Goal: Information Seeking & Learning: Learn about a topic

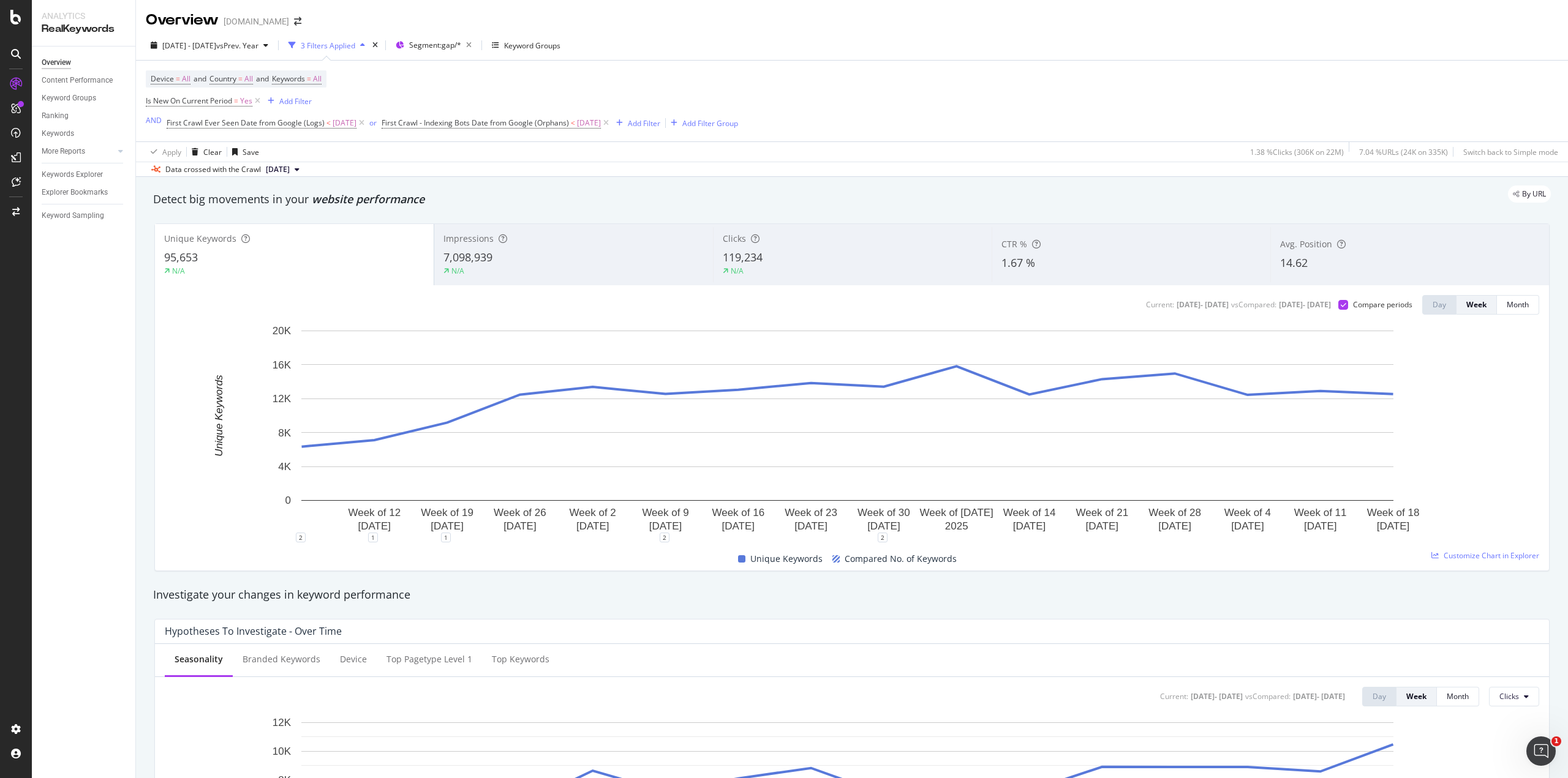
drag, startPoint x: 502, startPoint y: 115, endPoint x: 434, endPoint y: 99, distance: 69.9
click at [434, 99] on div "Device = All and Country = All and Keywords = All Is New On Current Period = Ye…" at bounding box center [442, 101] width 592 height 61
click at [322, 77] on span "All" at bounding box center [317, 78] width 8 height 17
click at [307, 107] on div "button" at bounding box center [307, 108] width 15 height 7
click at [309, 131] on span "Non-Branded" at bounding box center [362, 132] width 125 height 11
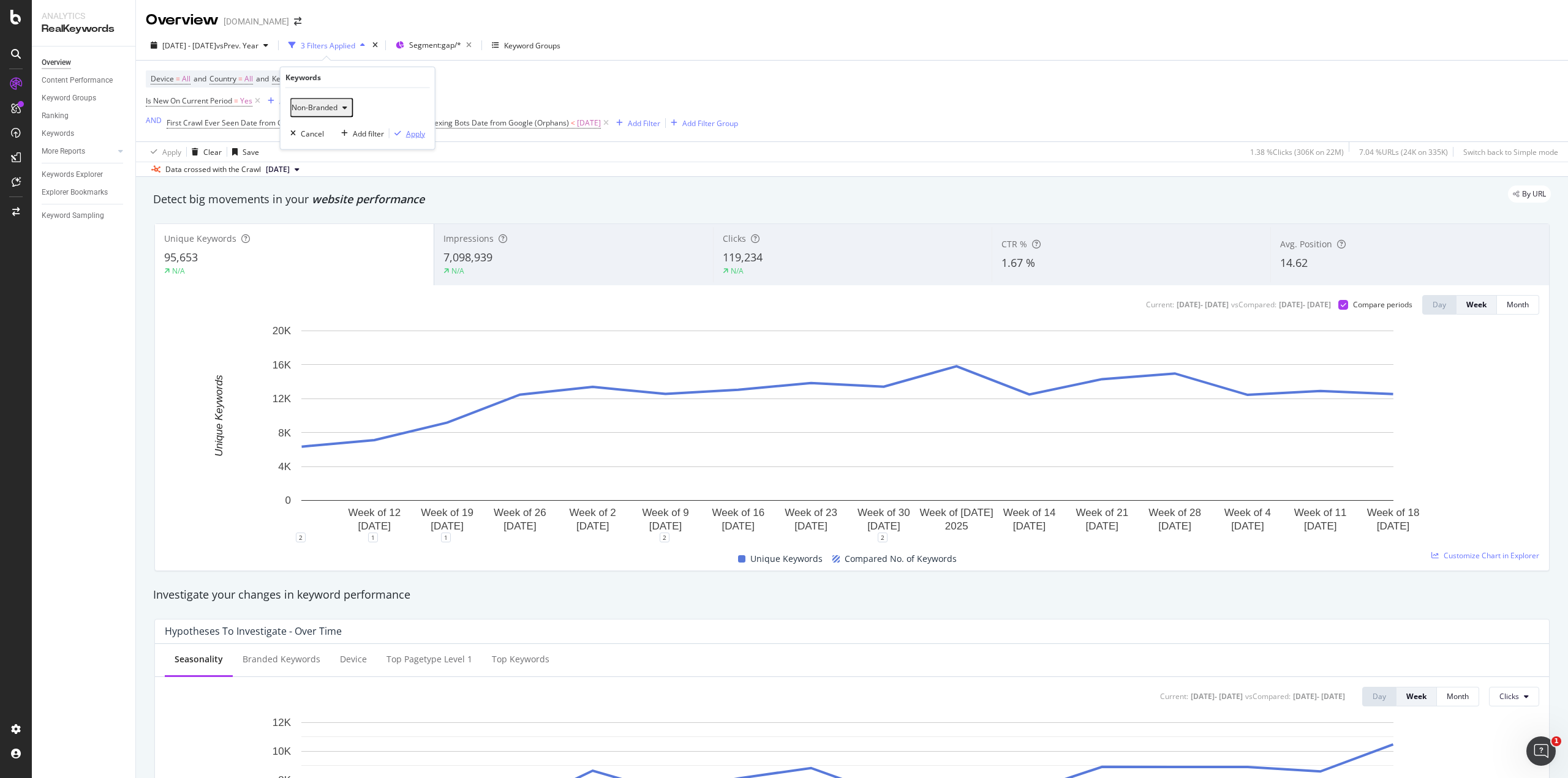
click at [405, 132] on div "button" at bounding box center [398, 134] width 16 height 7
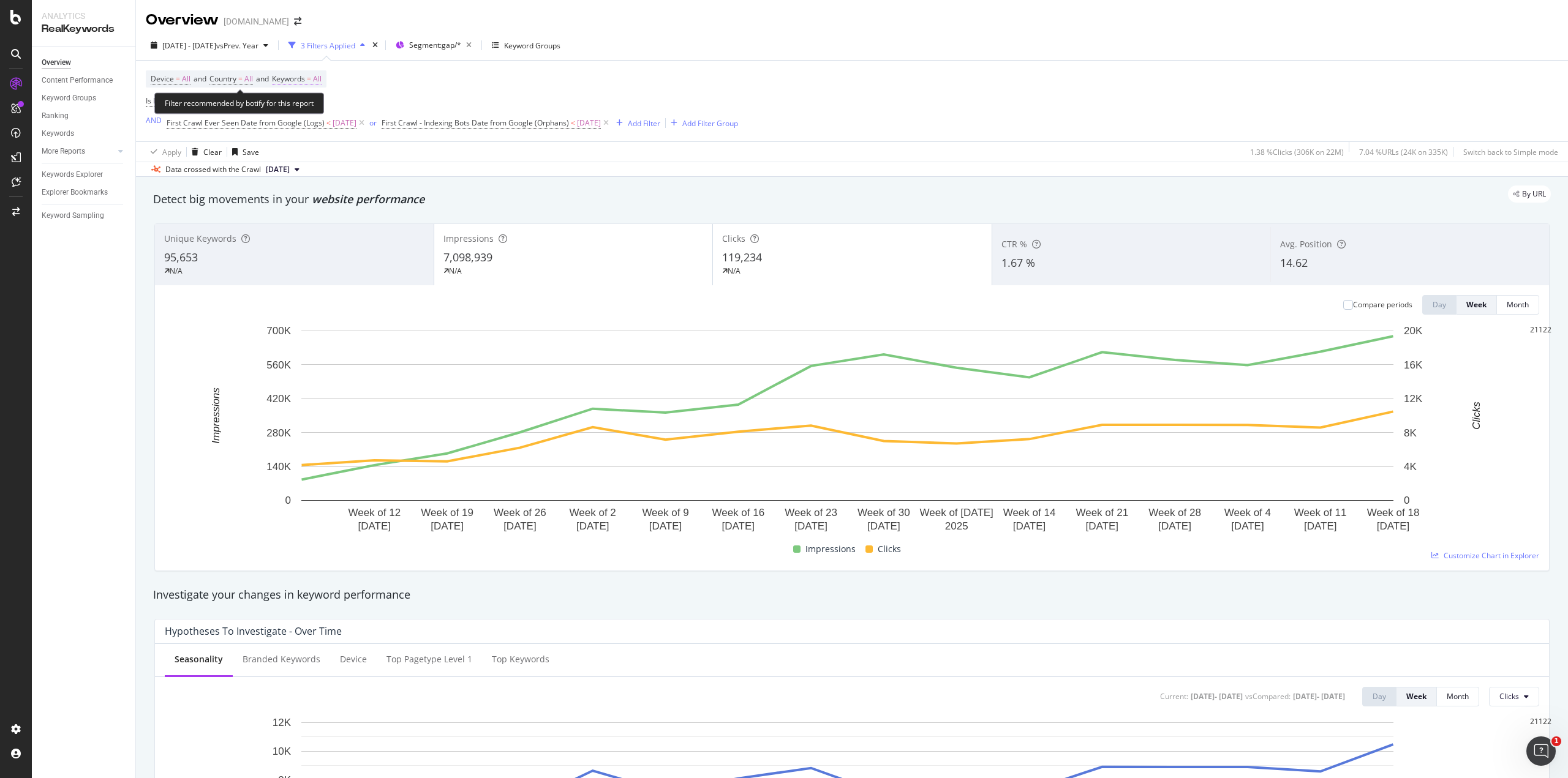
click at [322, 79] on span "All" at bounding box center [317, 78] width 8 height 17
click at [305, 91] on div "button" at bounding box center [298, 87] width 15 height 7
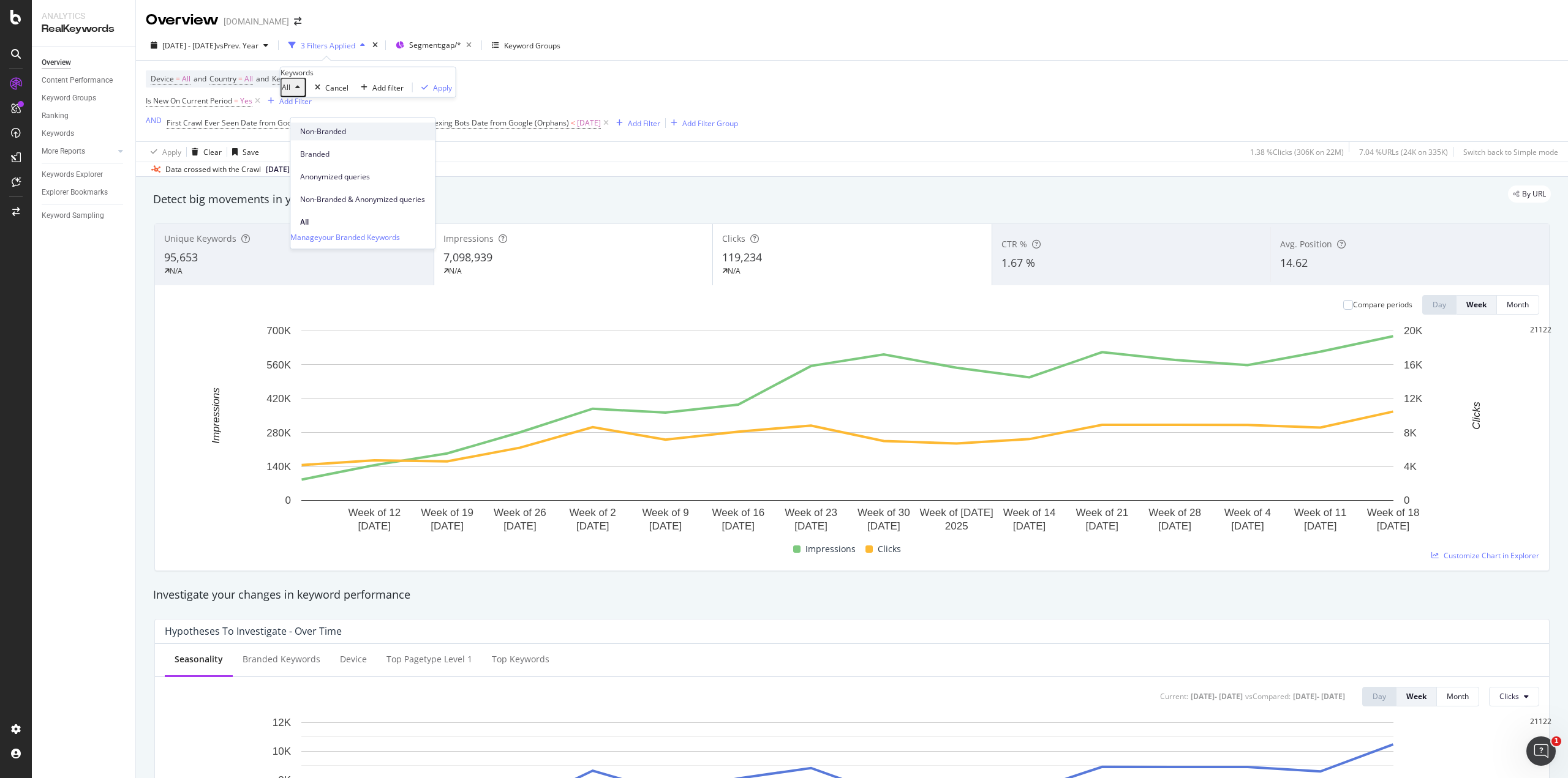
click at [316, 135] on span "Non-Branded" at bounding box center [362, 132] width 125 height 11
click at [470, 93] on div "Apply" at bounding box center [479, 87] width 19 height 10
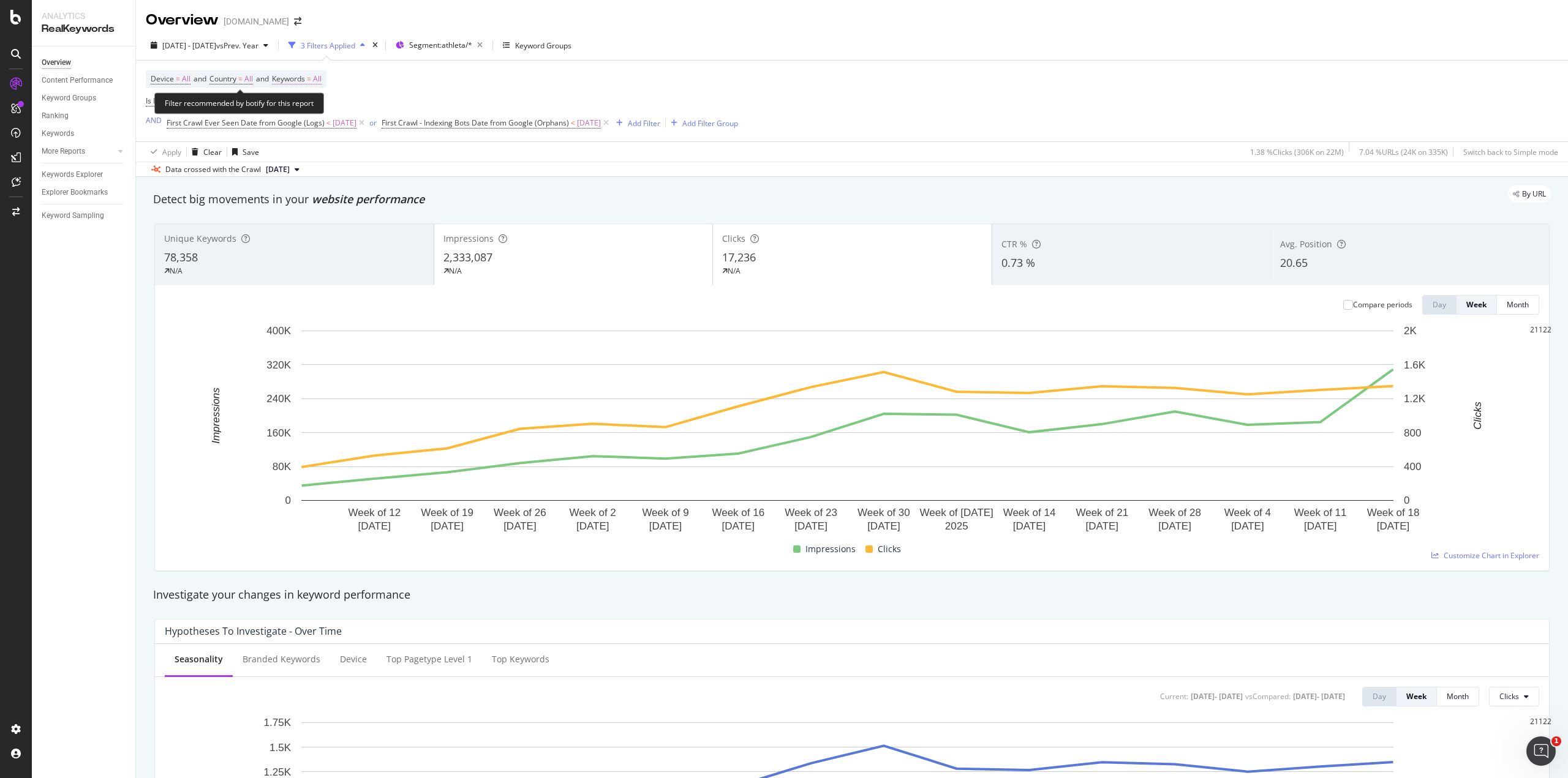
click at [322, 78] on span "All" at bounding box center [317, 78] width 8 height 17
click at [300, 91] on icon "button" at bounding box center [298, 87] width 5 height 7
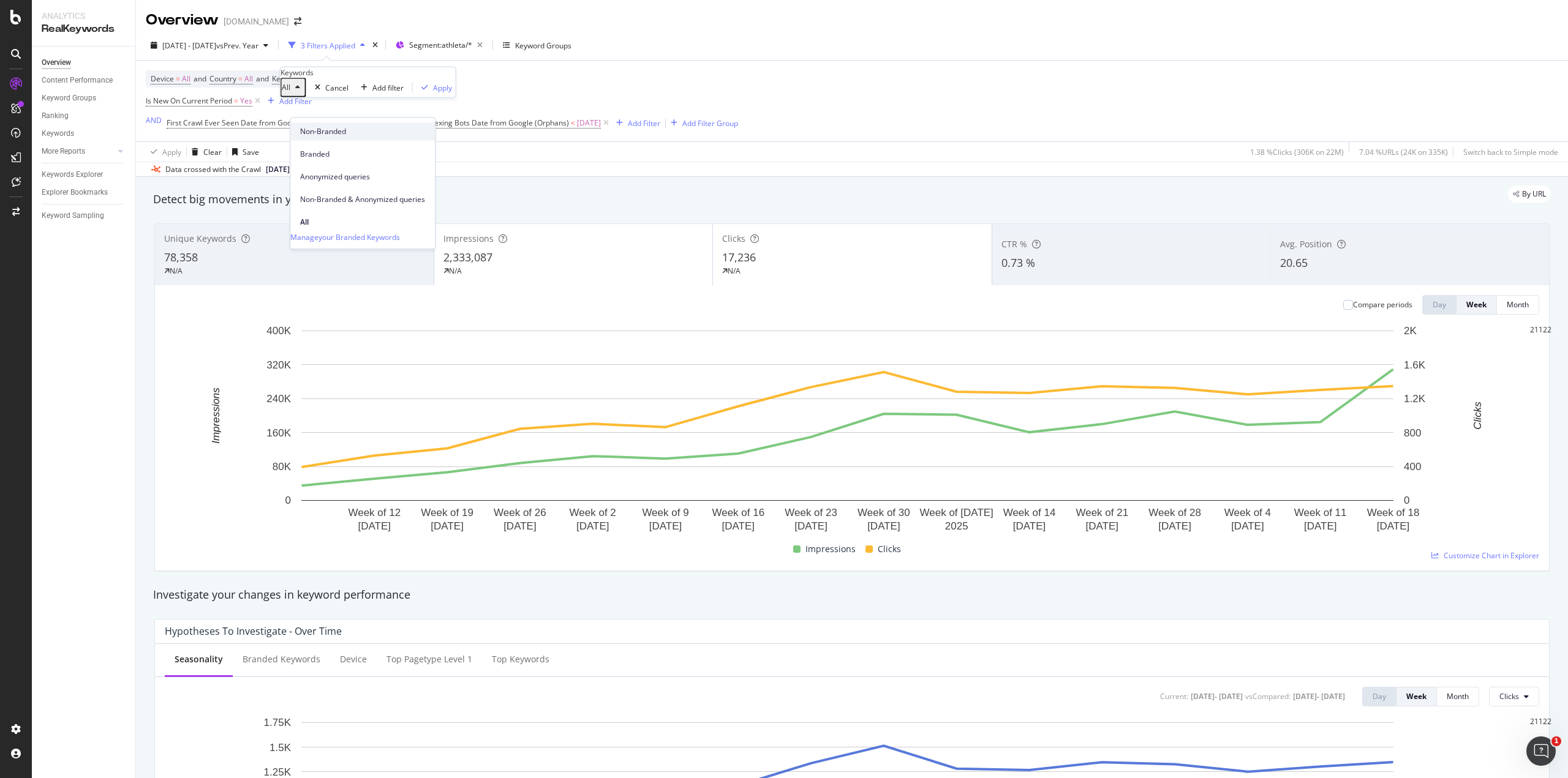
click at [320, 137] on div "Non-Branded" at bounding box center [362, 132] width 144 height 18
click at [470, 93] on div "Apply" at bounding box center [479, 87] width 19 height 10
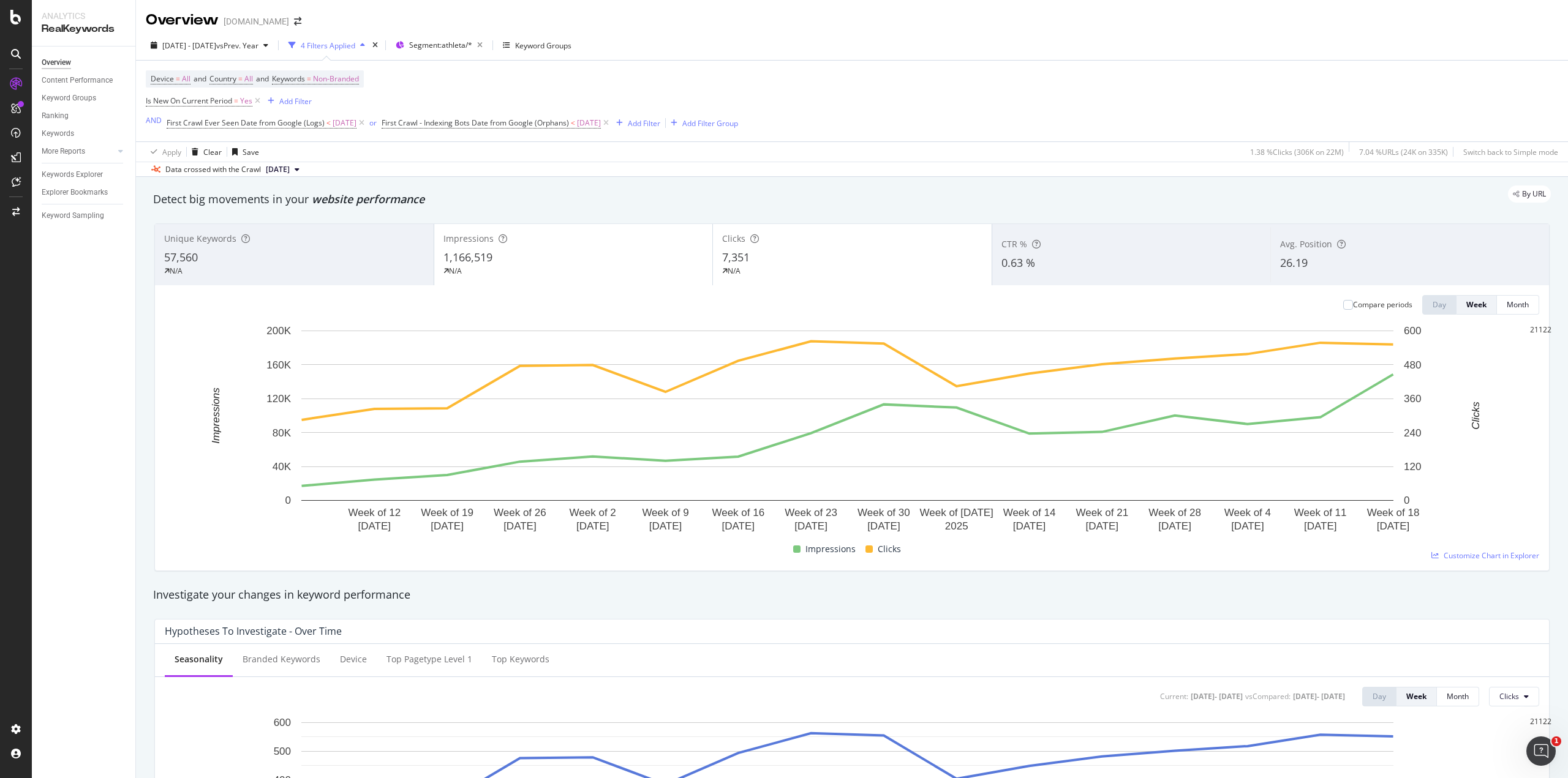
click at [269, 256] on div "57,560" at bounding box center [295, 257] width 260 height 16
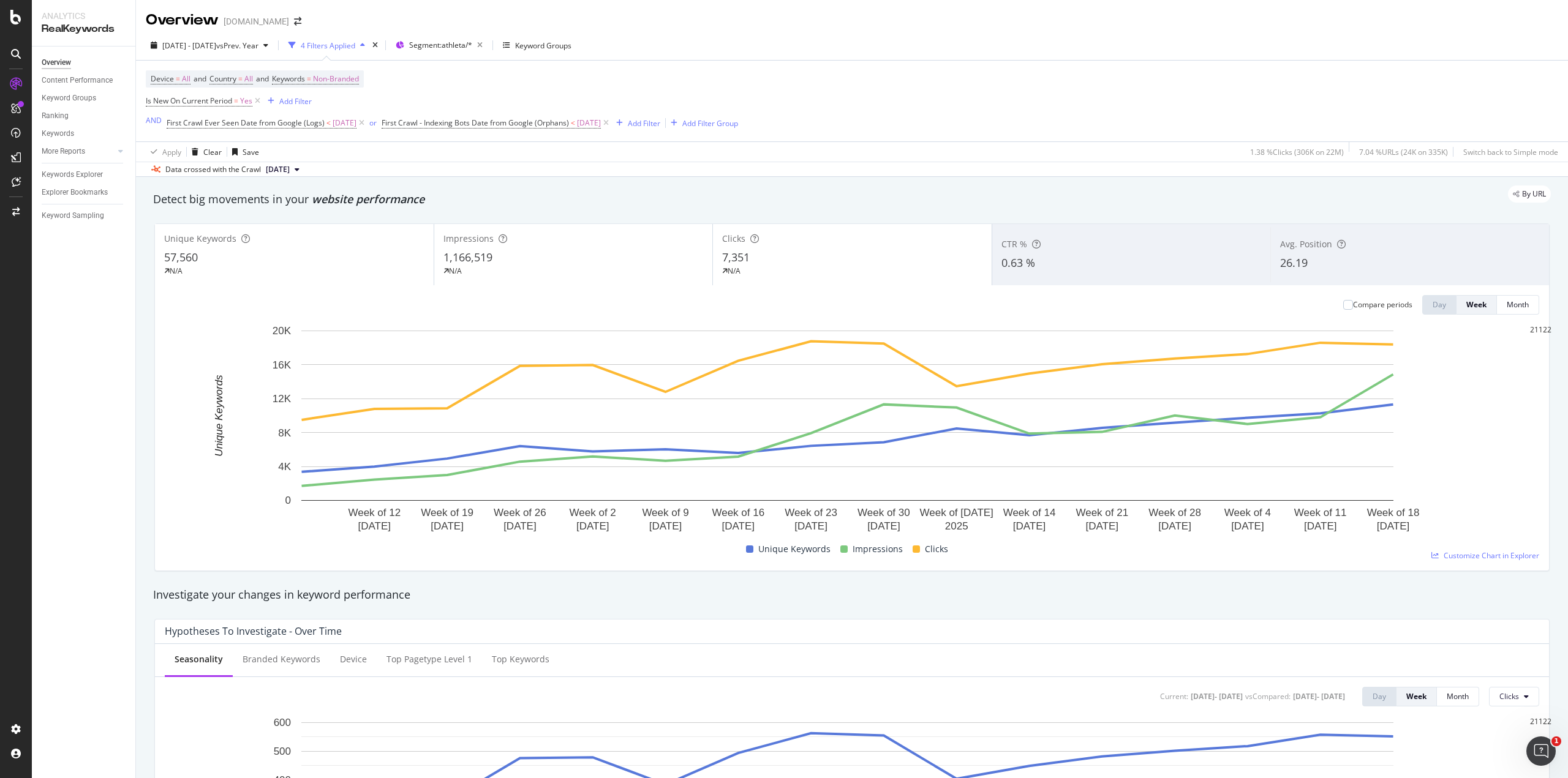
click at [1189, 76] on div "Device = All and Country = All and Keywords = Non-Branded Is New On Current Per…" at bounding box center [852, 101] width 1412 height 81
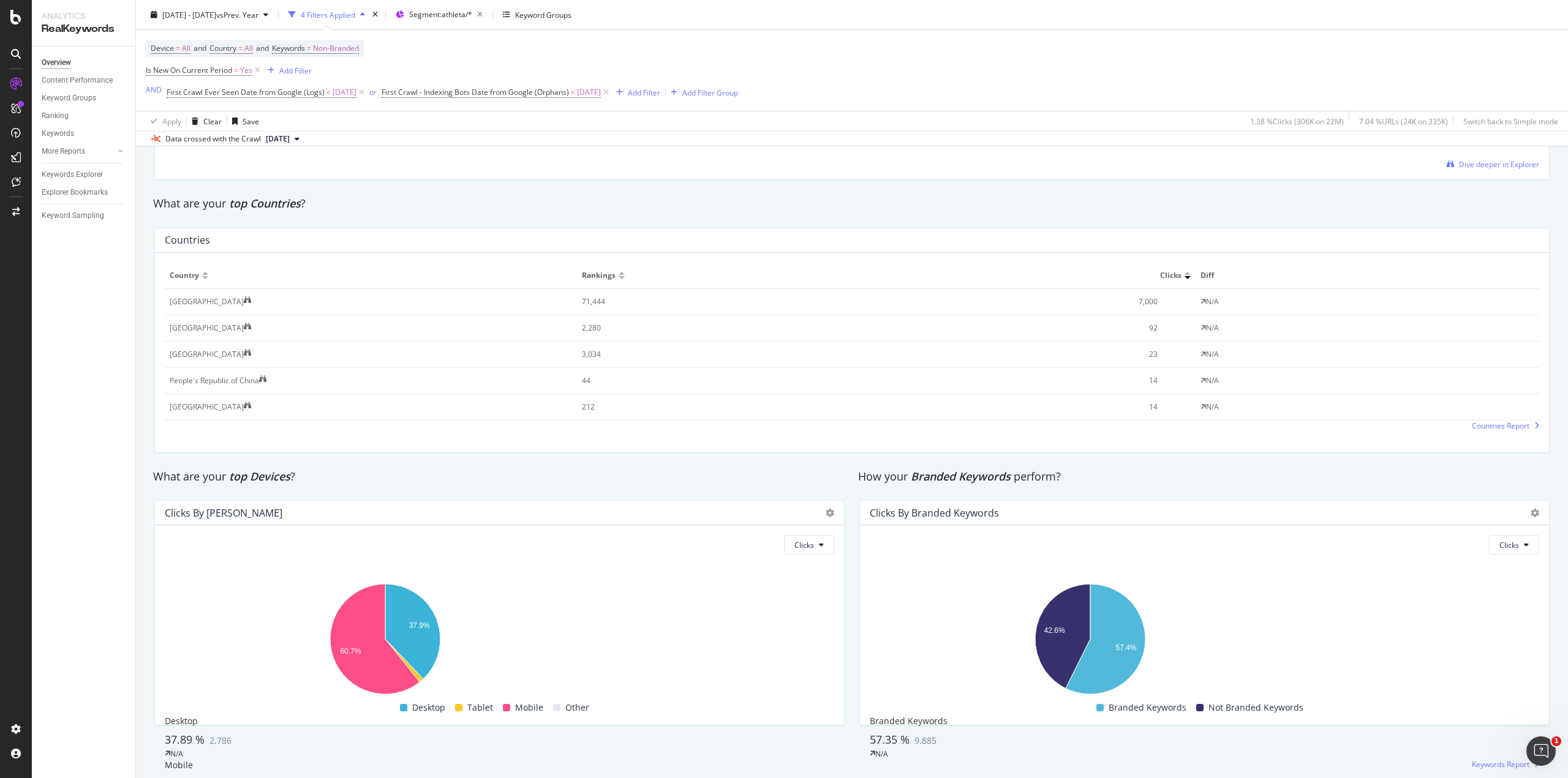
scroll to position [1039, 0]
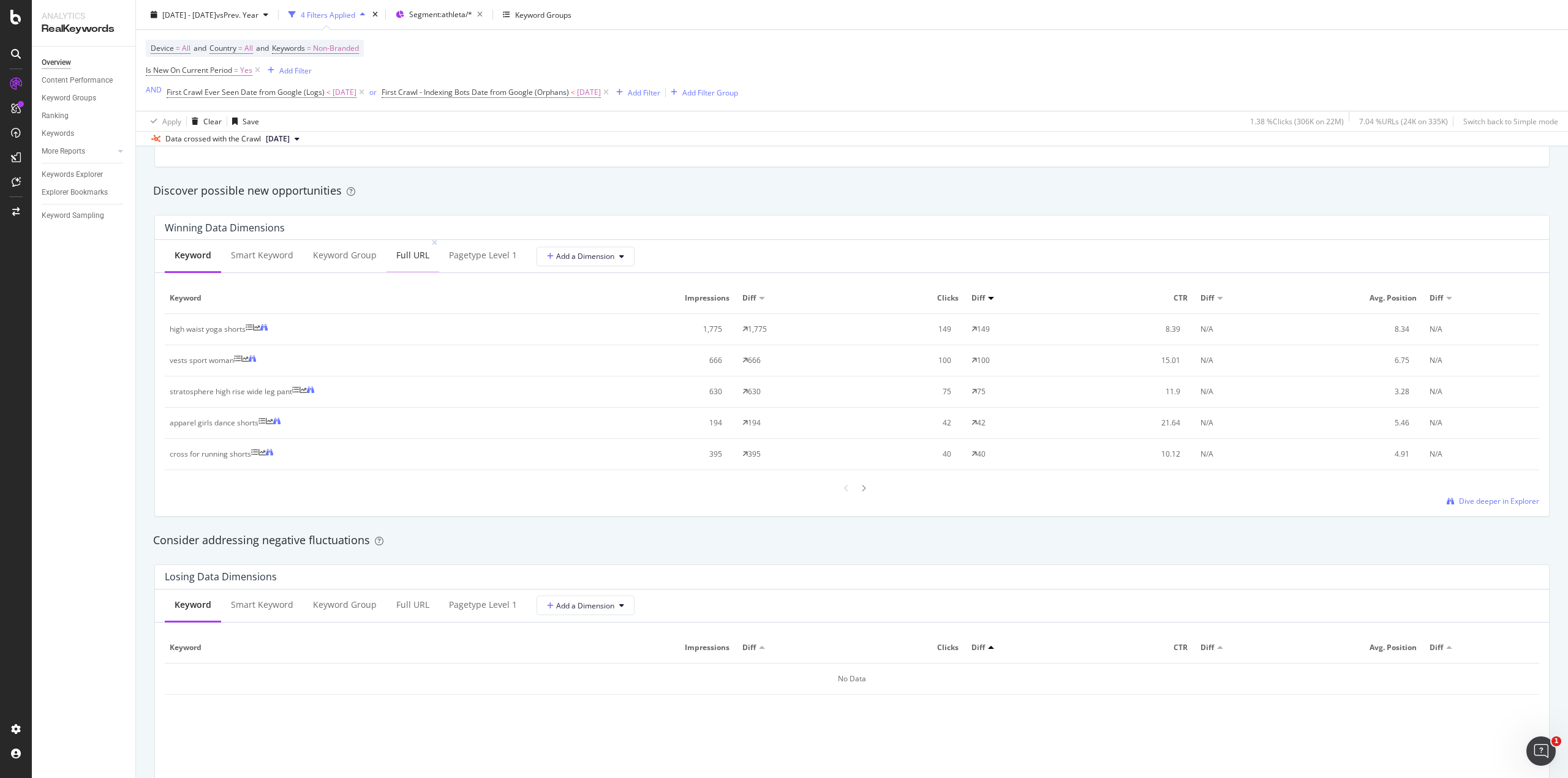
click at [402, 261] on div "Full URL" at bounding box center [413, 255] width 33 height 12
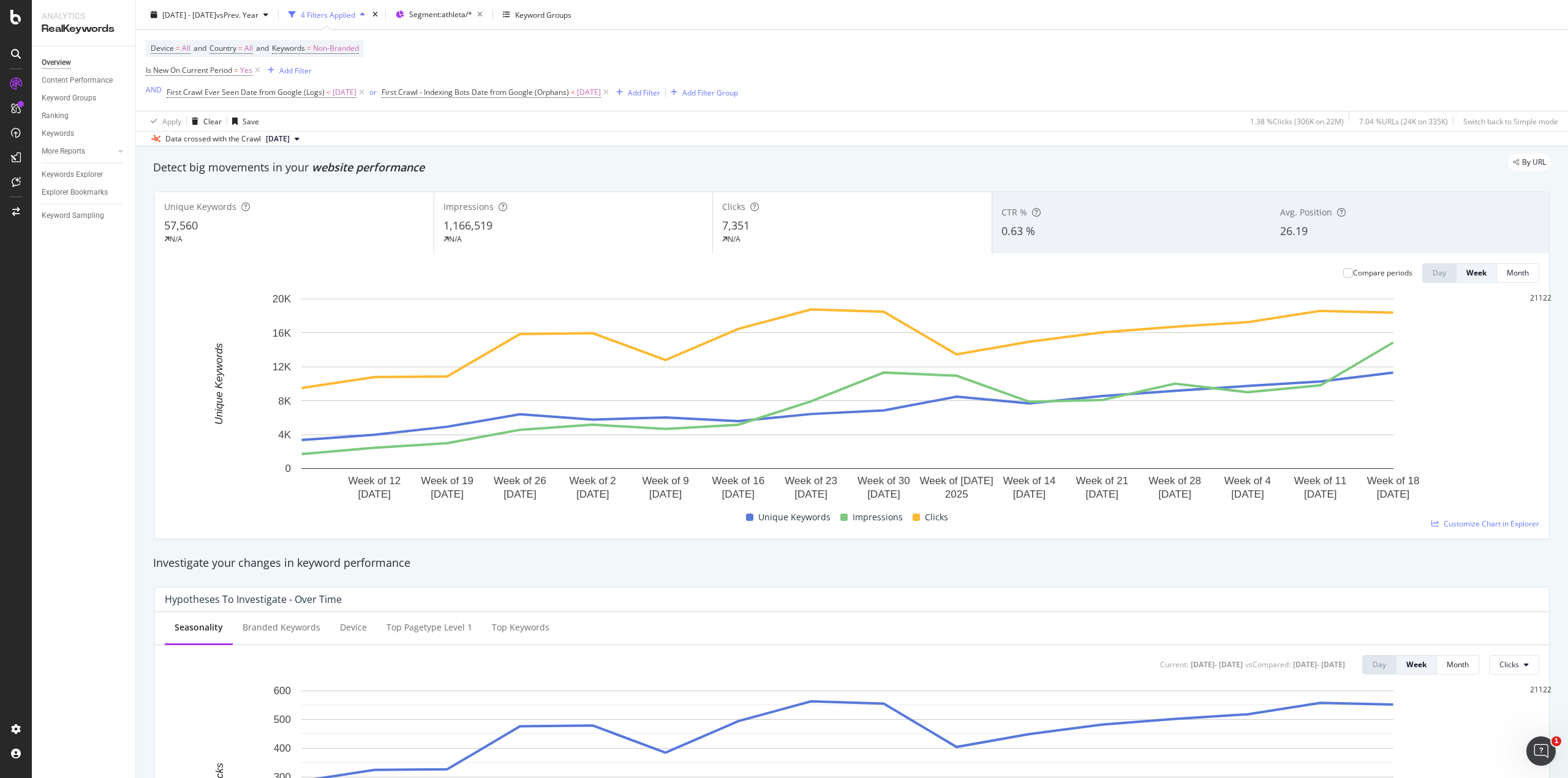
scroll to position [0, 0]
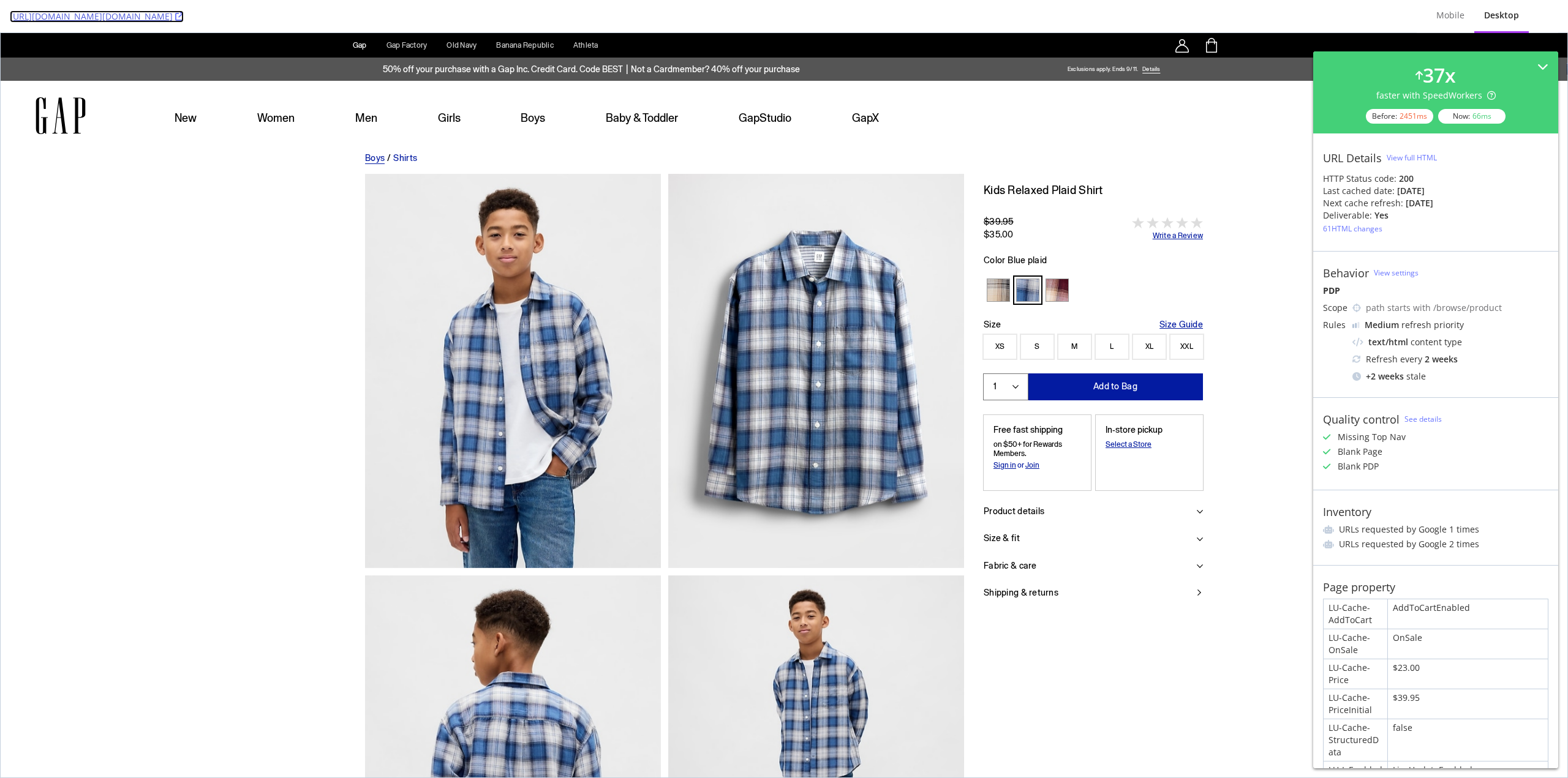
click at [184, 13] on icon at bounding box center [179, 16] width 8 height 8
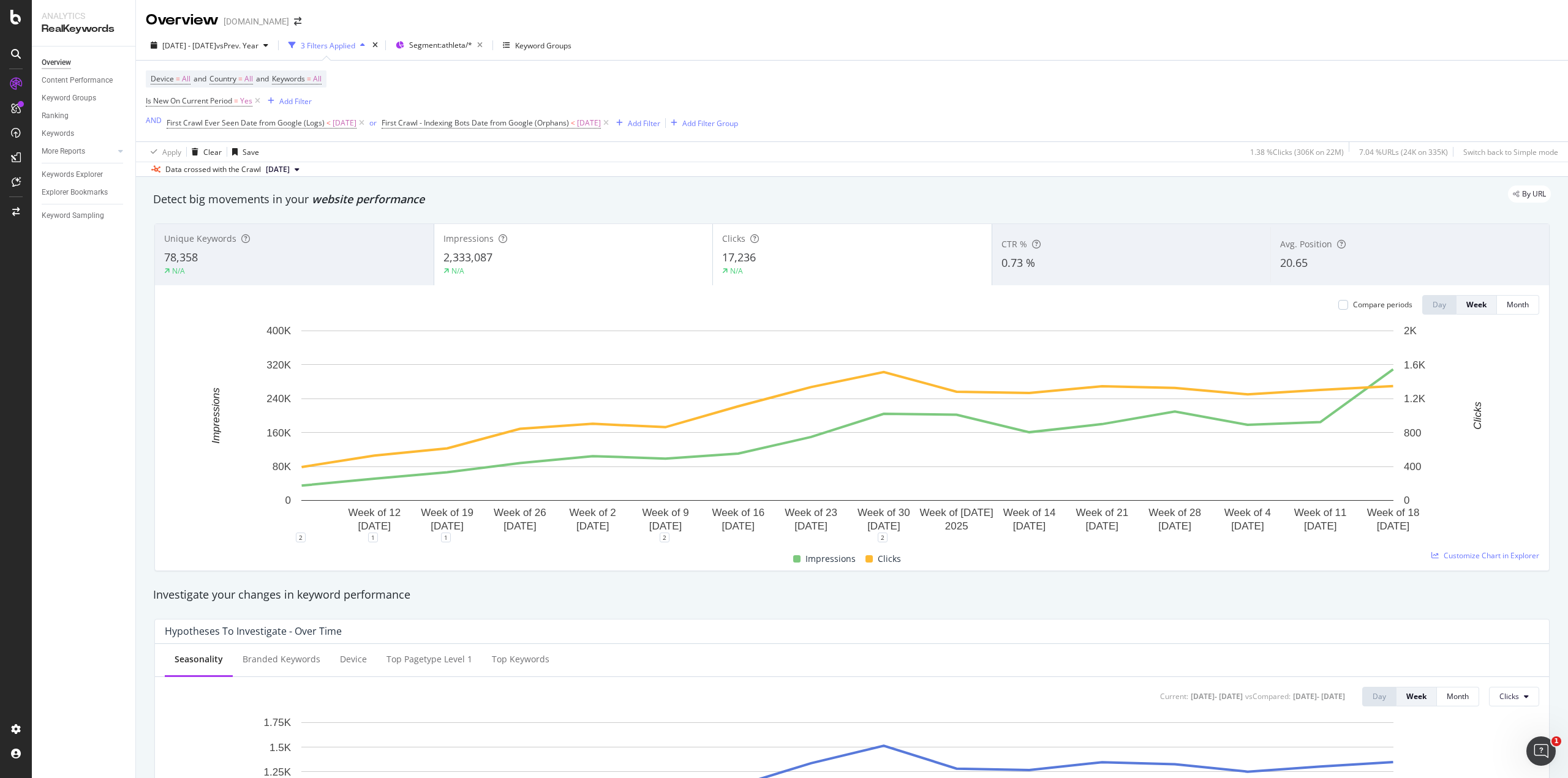
click at [1119, 90] on div "Device = All and Country = All and Keywords = All Is New On Current Period = Ye…" at bounding box center [852, 101] width 1412 height 81
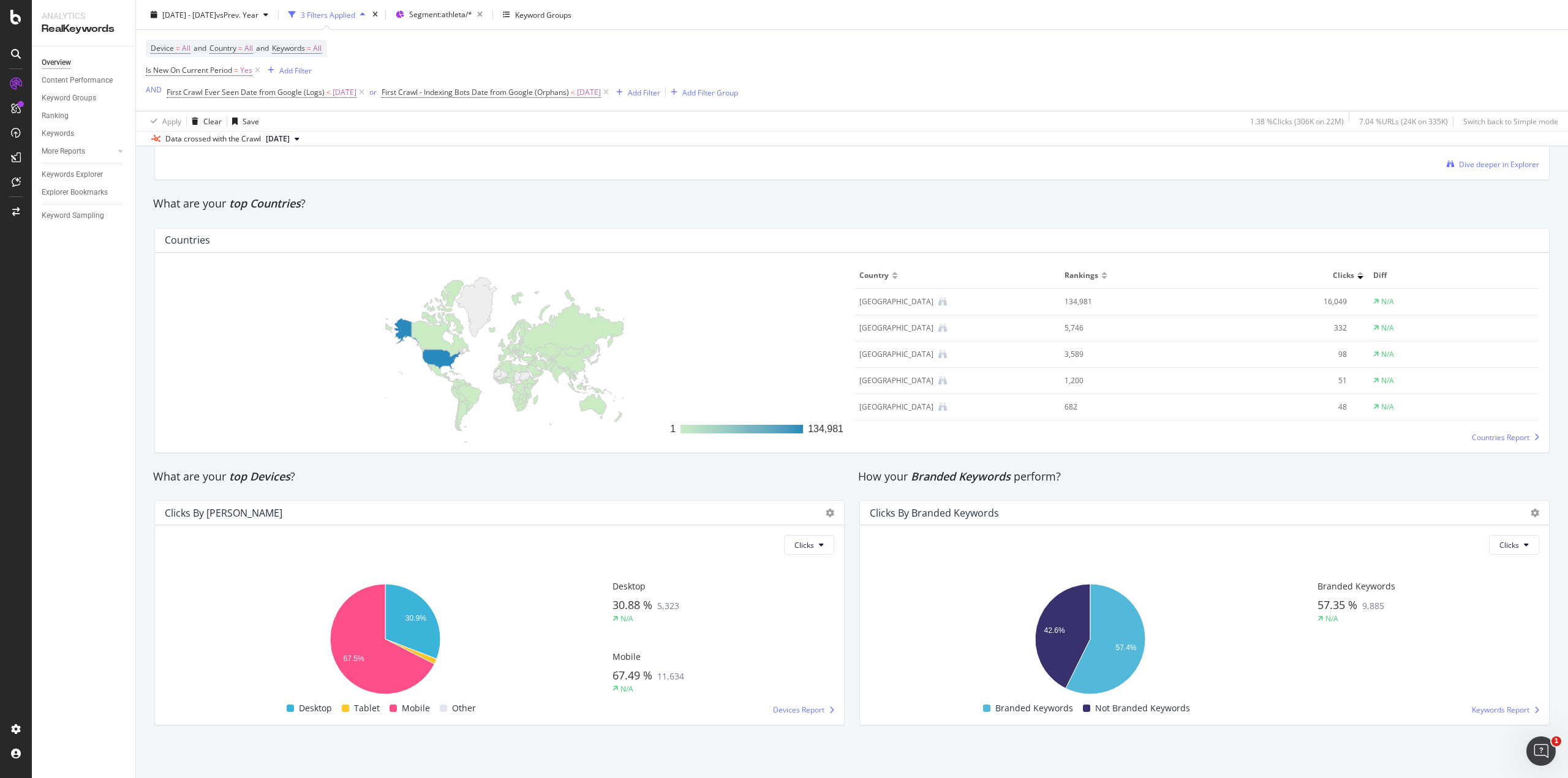
scroll to position [1039, 0]
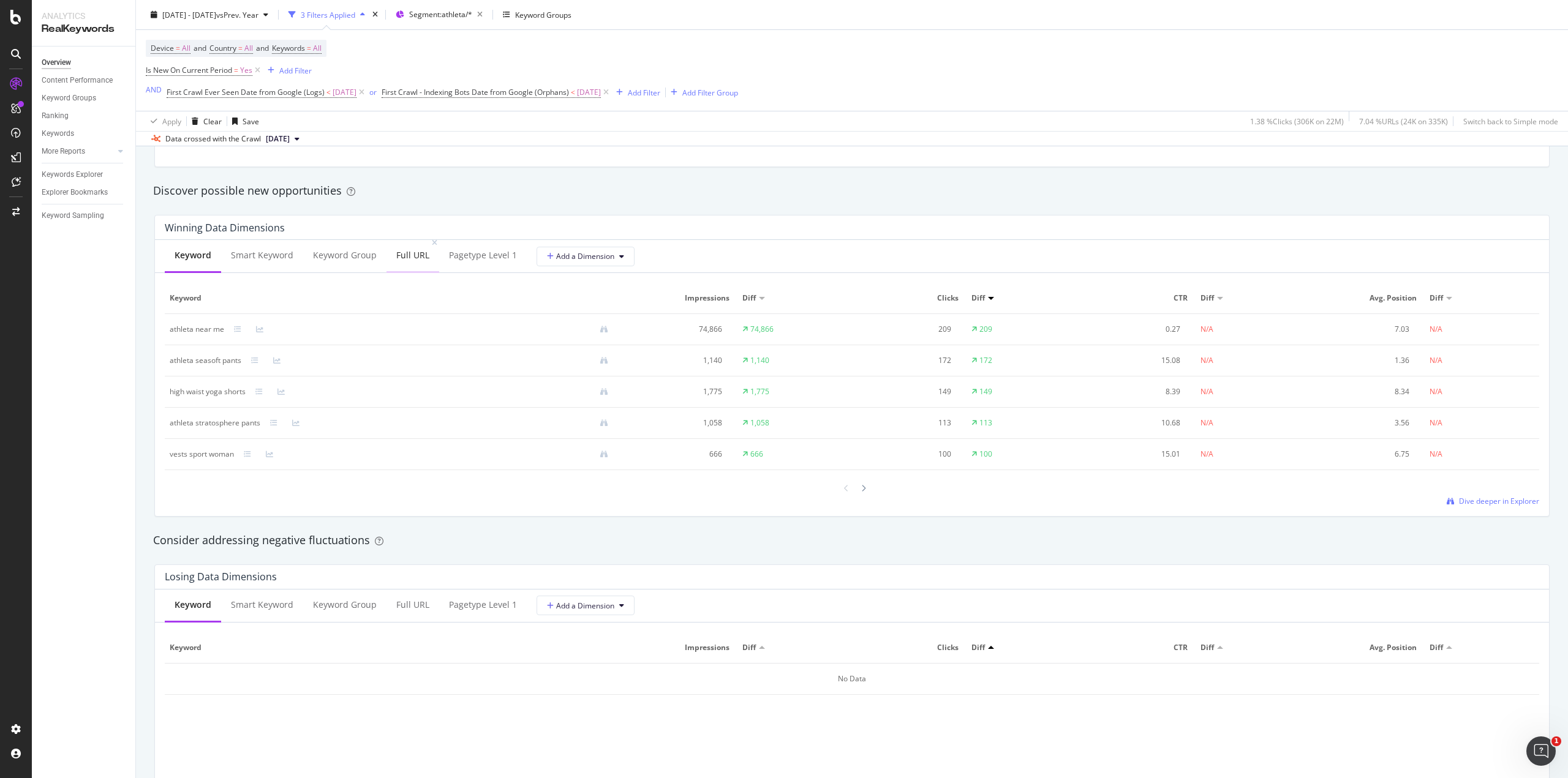
click at [408, 262] on div "Full URL" at bounding box center [413, 255] width 33 height 12
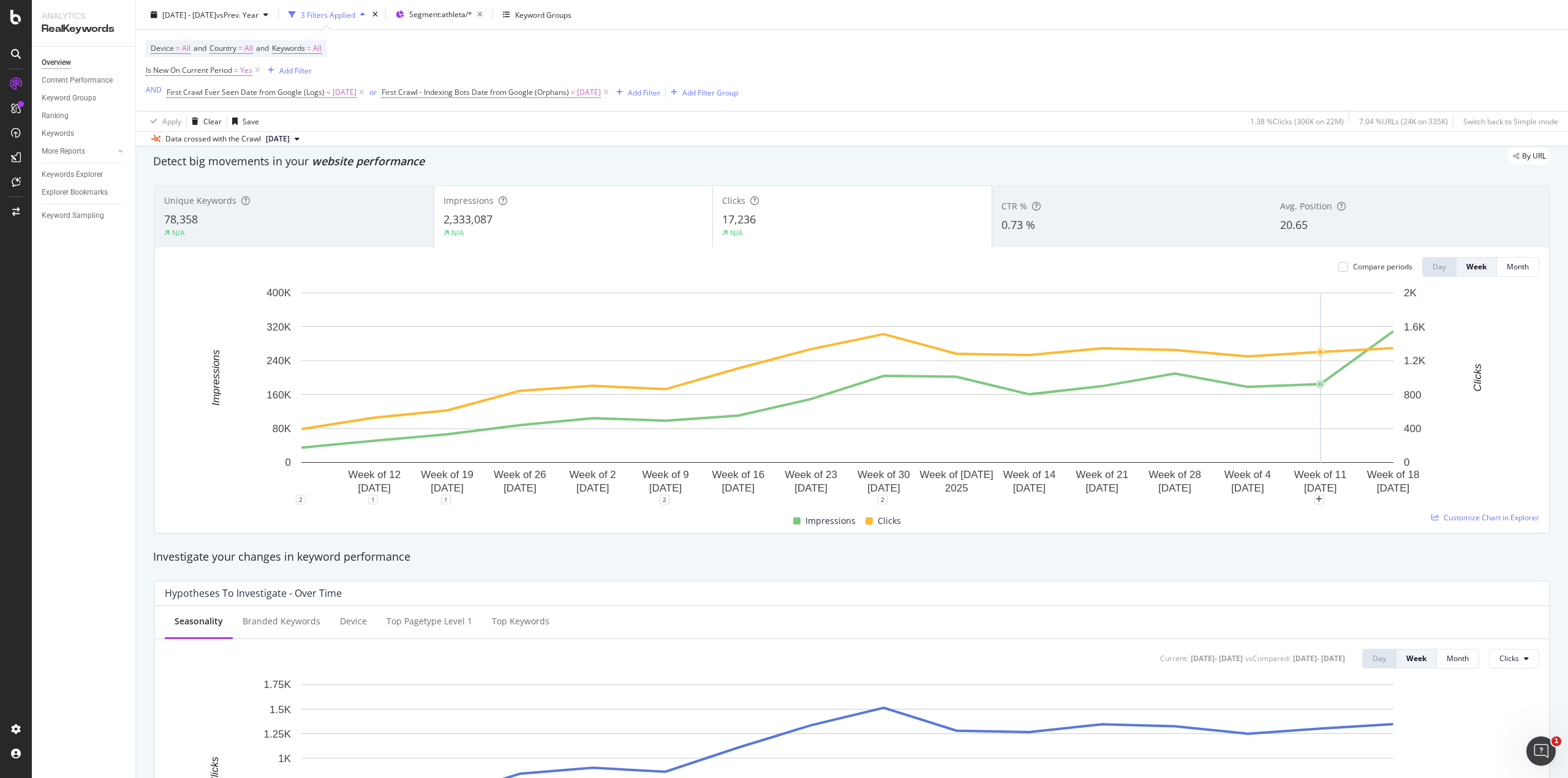
scroll to position [0, 0]
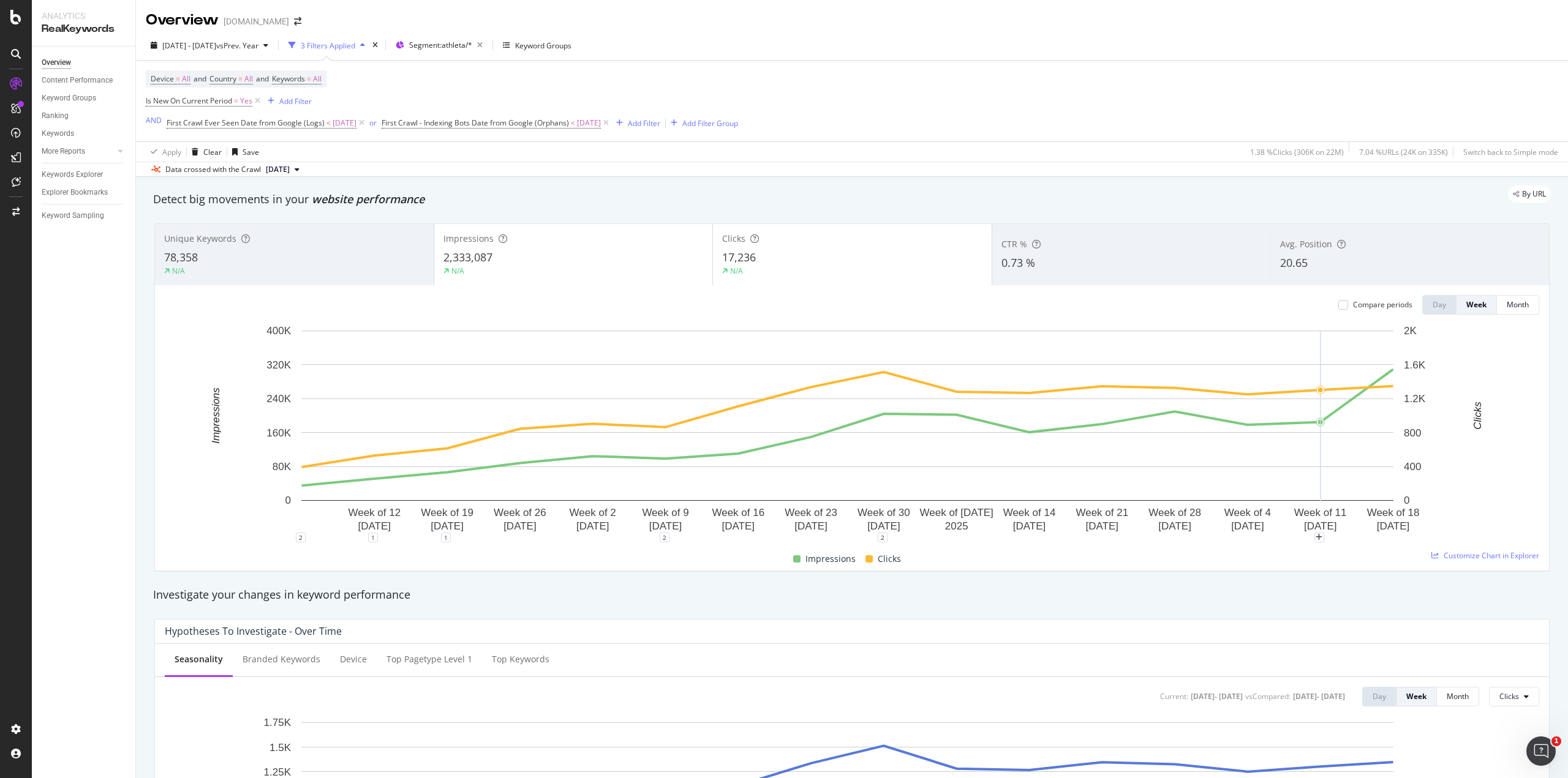
click at [298, 255] on div "78,358" at bounding box center [295, 257] width 260 height 16
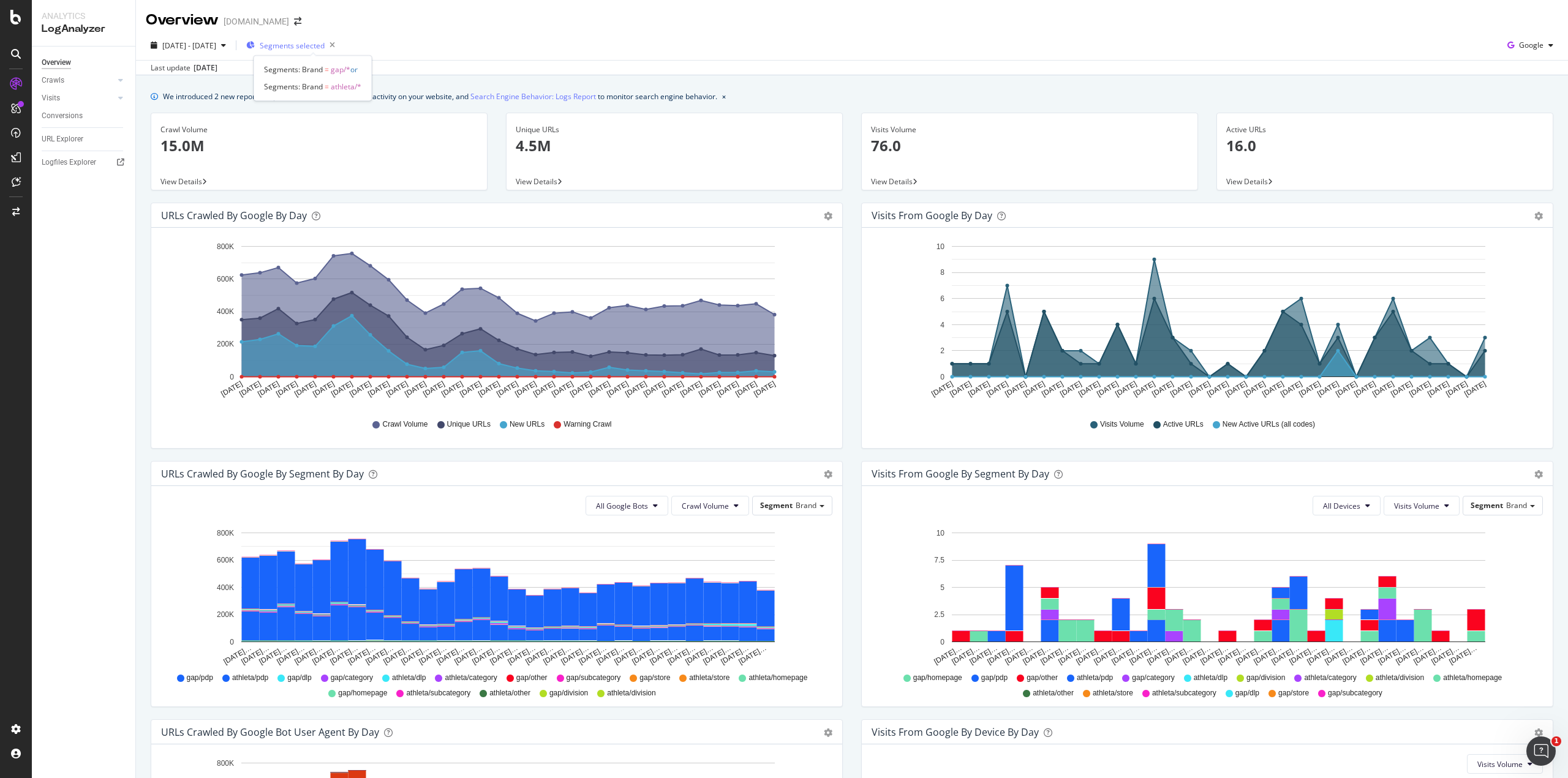
click at [317, 47] on span "Segments selected" at bounding box center [292, 46] width 65 height 10
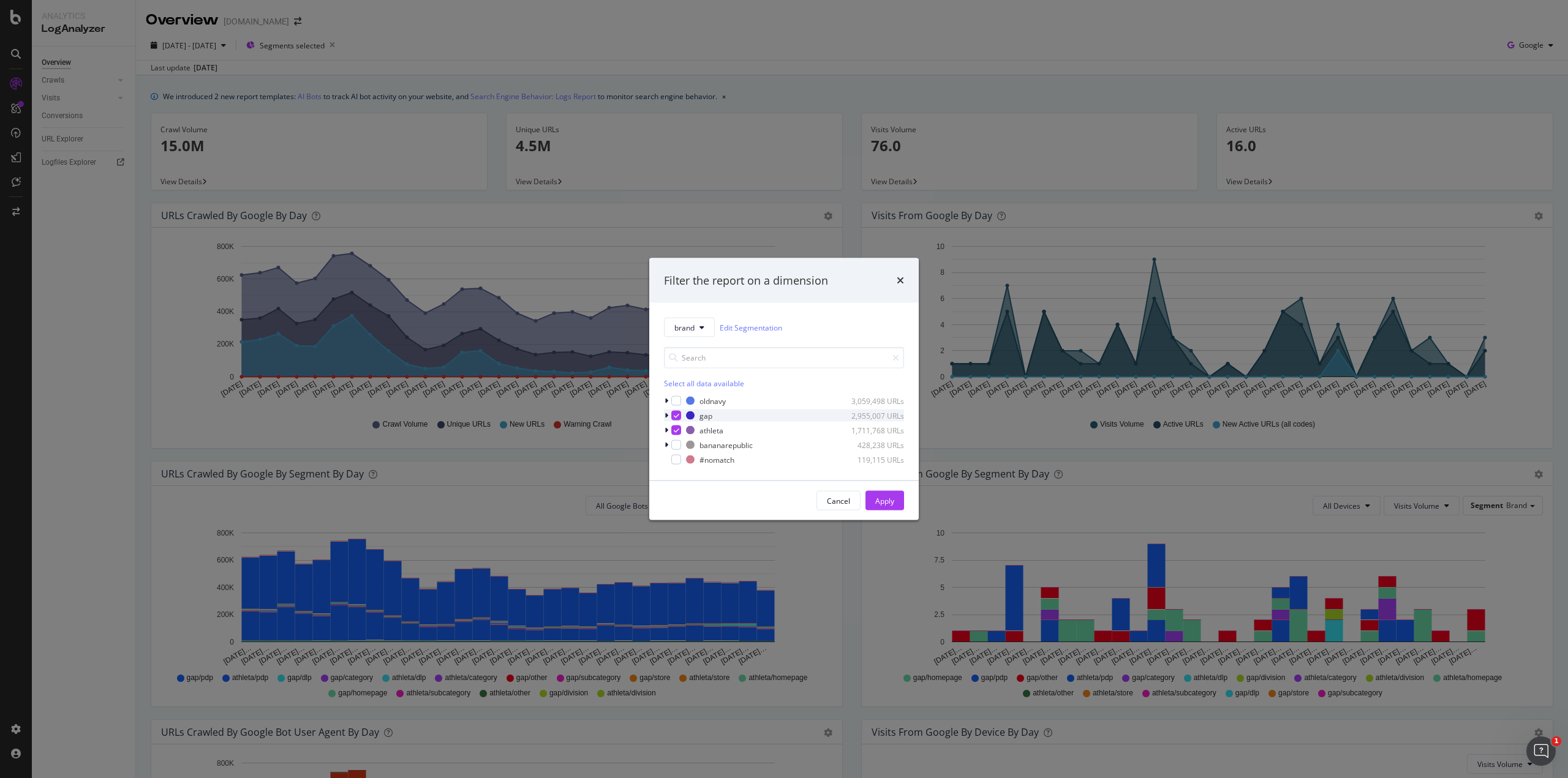
click at [667, 414] on icon "modal" at bounding box center [666, 416] width 4 height 7
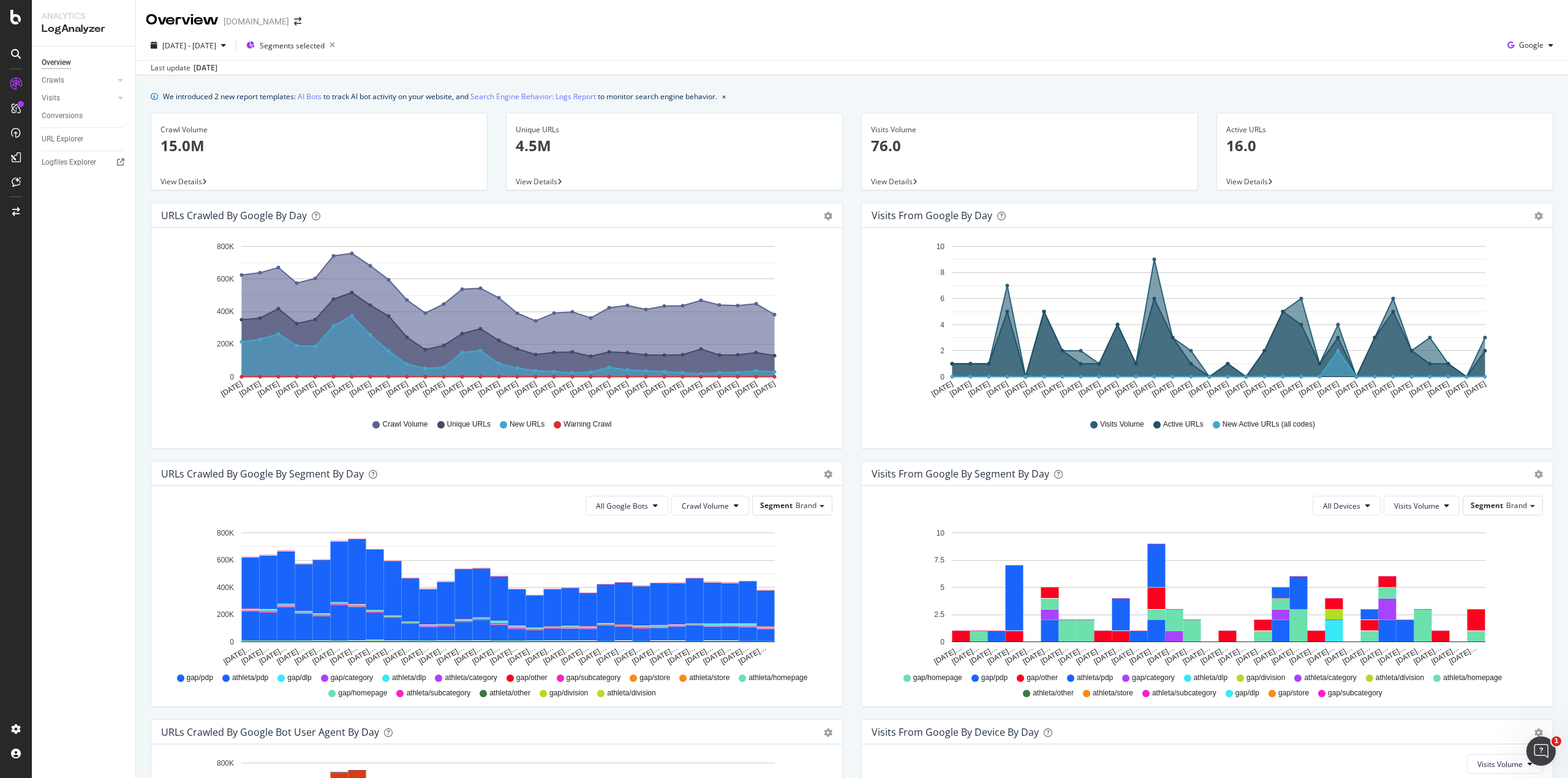
click at [532, 185] on span "View Details" at bounding box center [537, 182] width 42 height 10
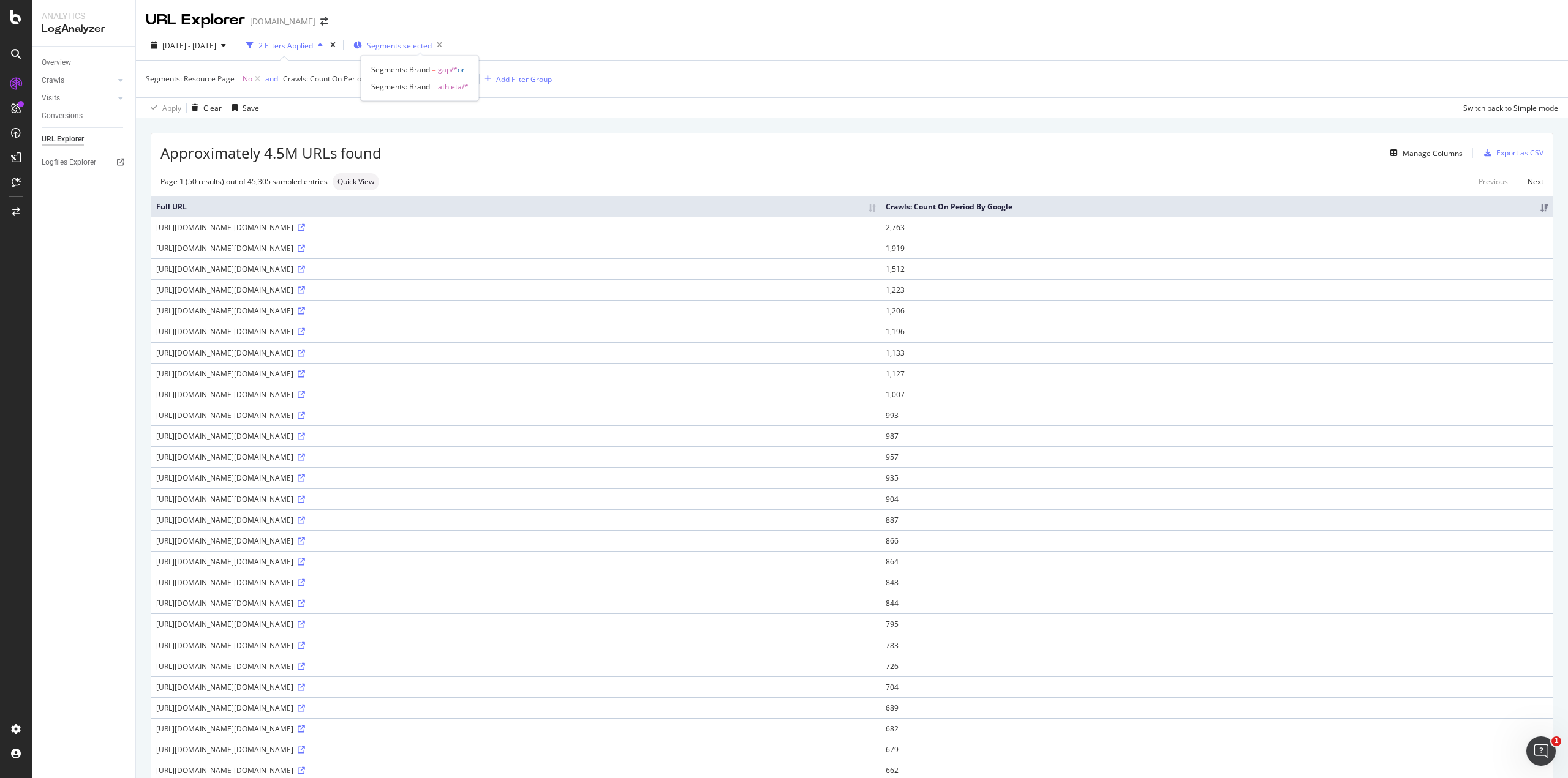
click at [422, 49] on span "Segments selected" at bounding box center [399, 46] width 65 height 10
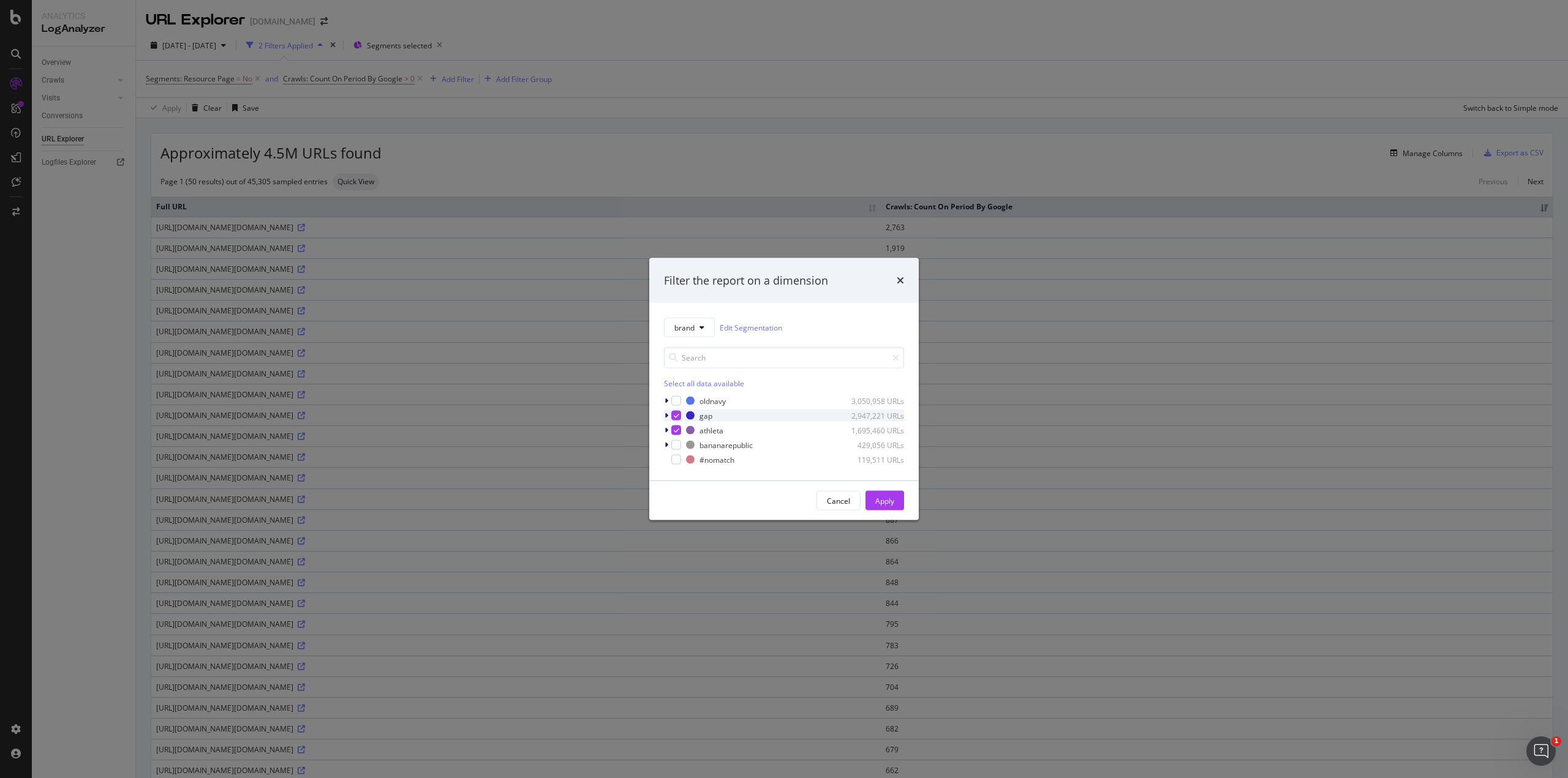
click at [665, 416] on icon "modal" at bounding box center [666, 416] width 4 height 7
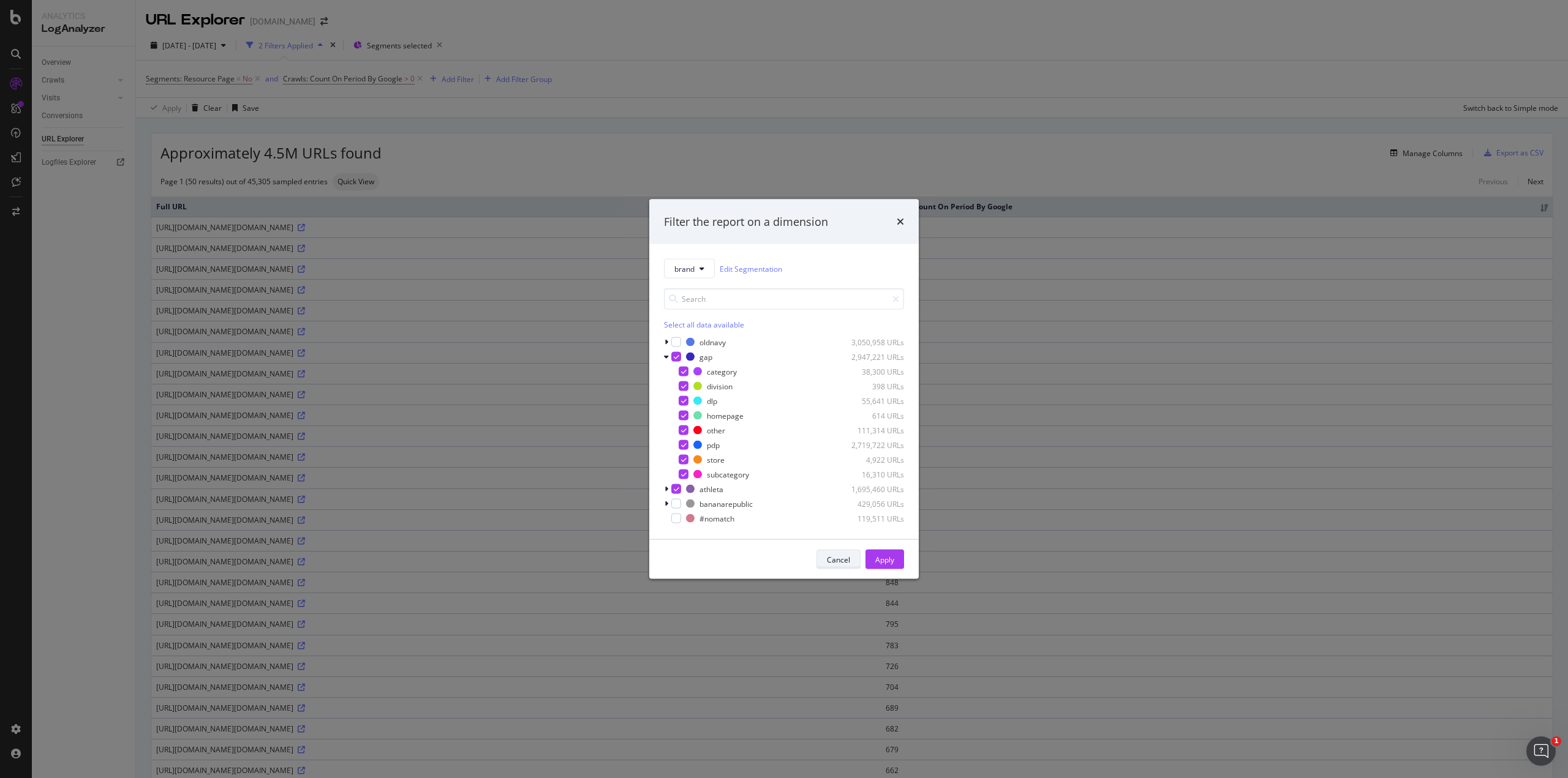
click at [843, 557] on div "Cancel" at bounding box center [838, 559] width 23 height 10
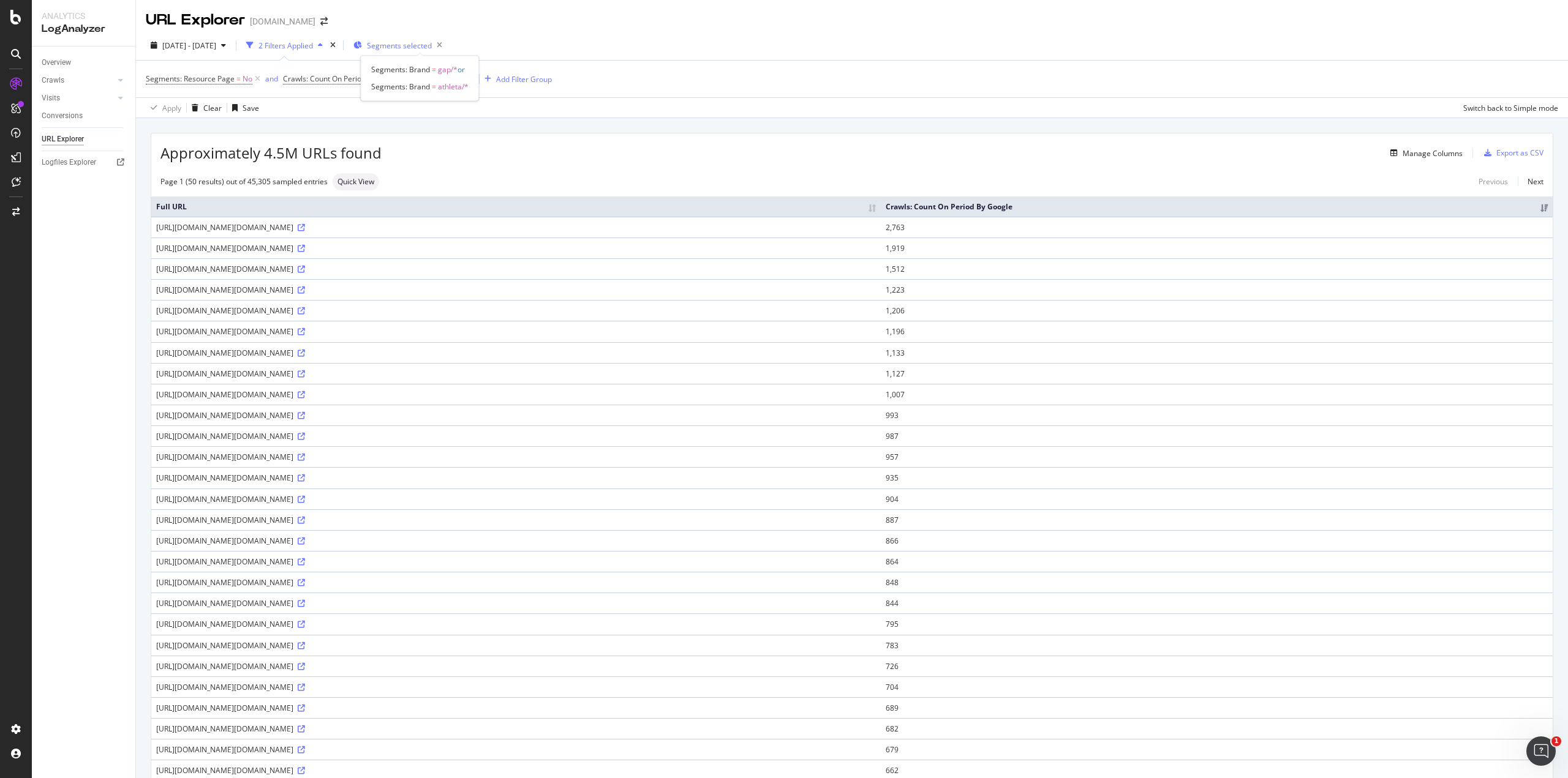
click at [405, 49] on span "Segments selected" at bounding box center [399, 46] width 65 height 10
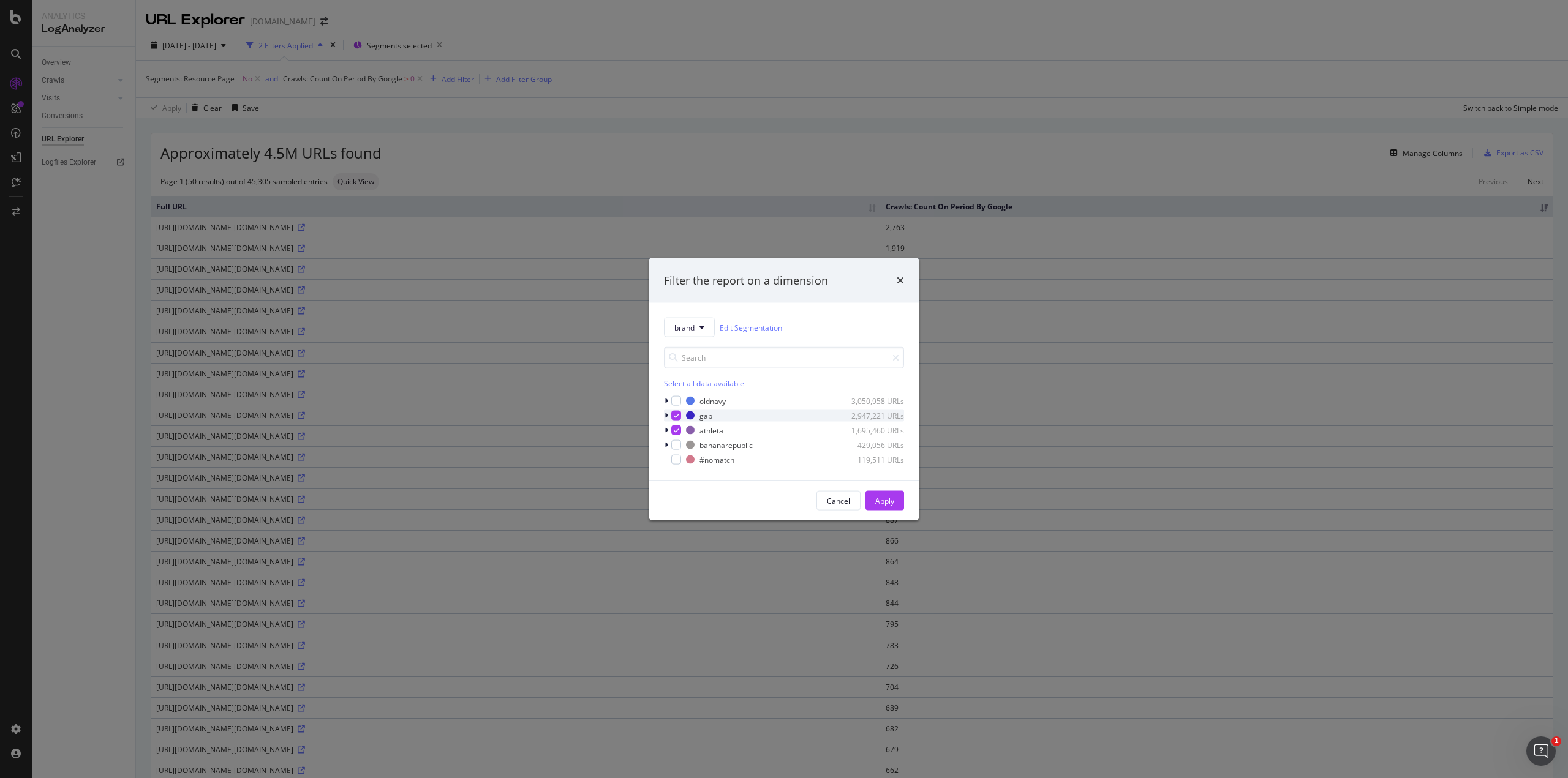
click at [665, 416] on icon "modal" at bounding box center [666, 416] width 4 height 7
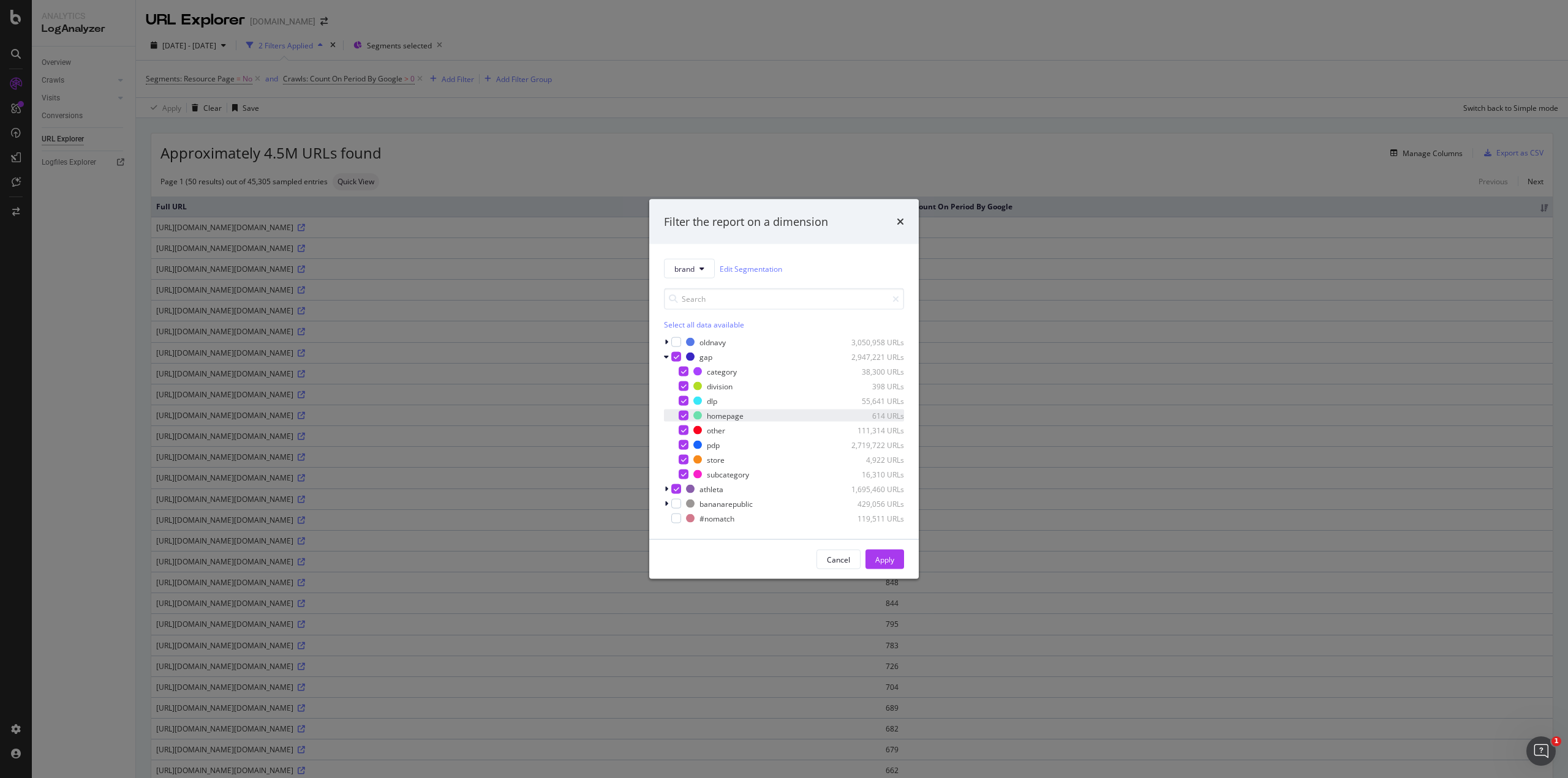
click at [681, 414] on icon "modal" at bounding box center [683, 416] width 5 height 6
click at [665, 489] on icon "modal" at bounding box center [666, 490] width 4 height 7
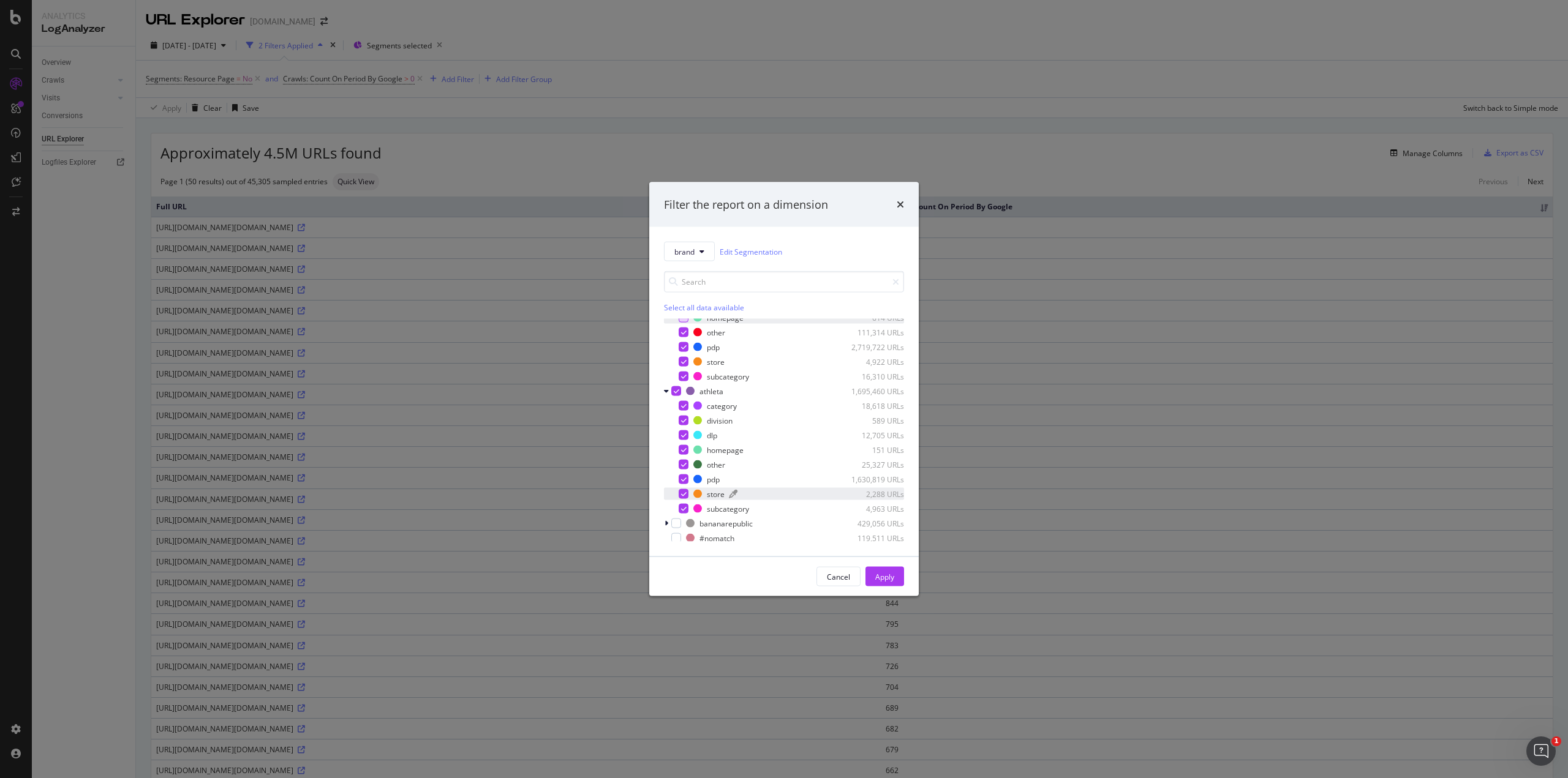
scroll to position [81, 0]
click at [683, 448] on icon "modal" at bounding box center [683, 449] width 5 height 6
click at [891, 576] on div "Apply" at bounding box center [884, 576] width 19 height 10
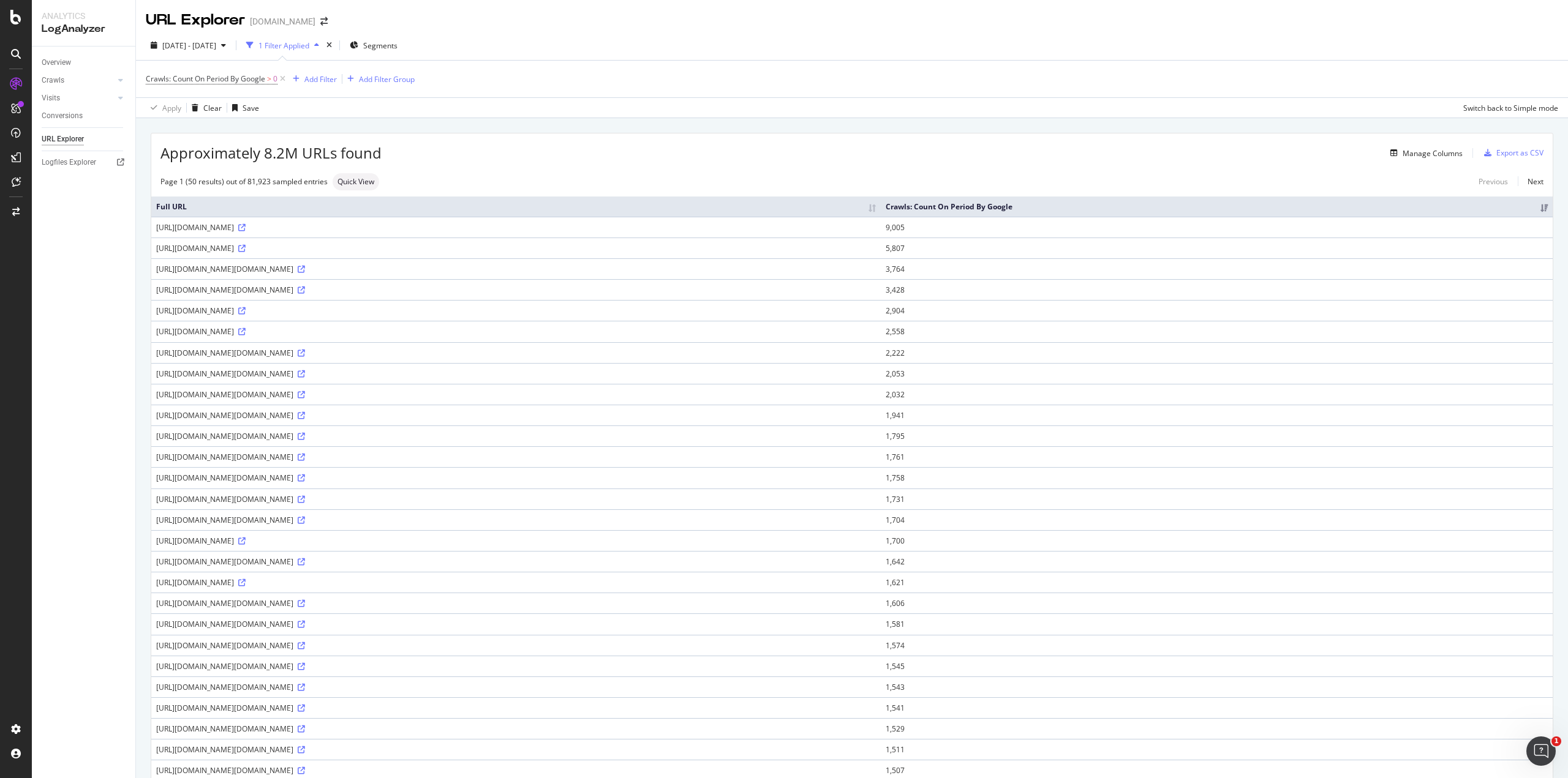
click at [1017, 45] on div "[DATE] - [DATE] 1 Filter Applied Segments" at bounding box center [852, 48] width 1432 height 25
click at [398, 45] on span "Segments" at bounding box center [381, 46] width 34 height 10
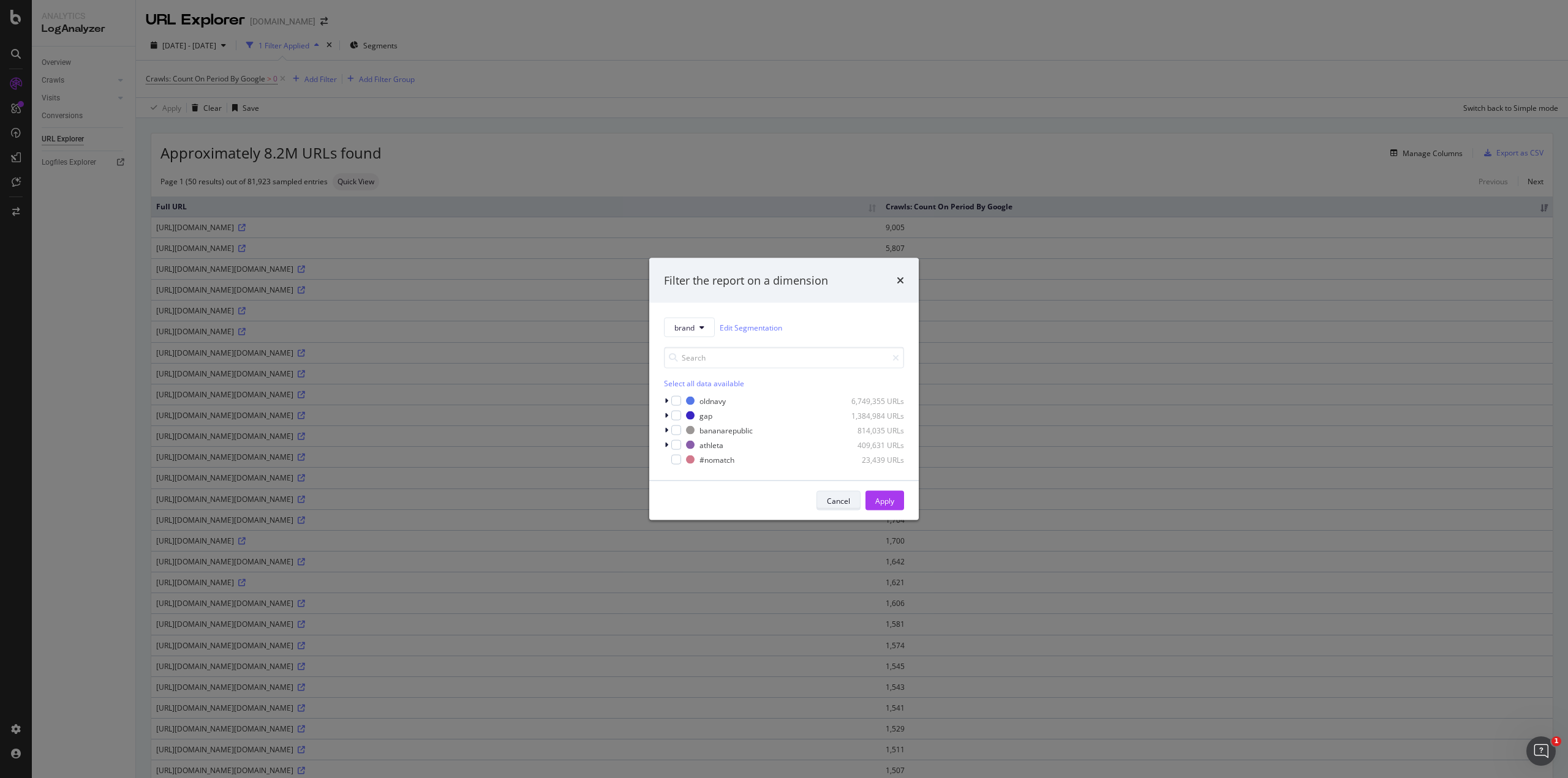
click at [837, 501] on div "Cancel" at bounding box center [838, 501] width 23 height 10
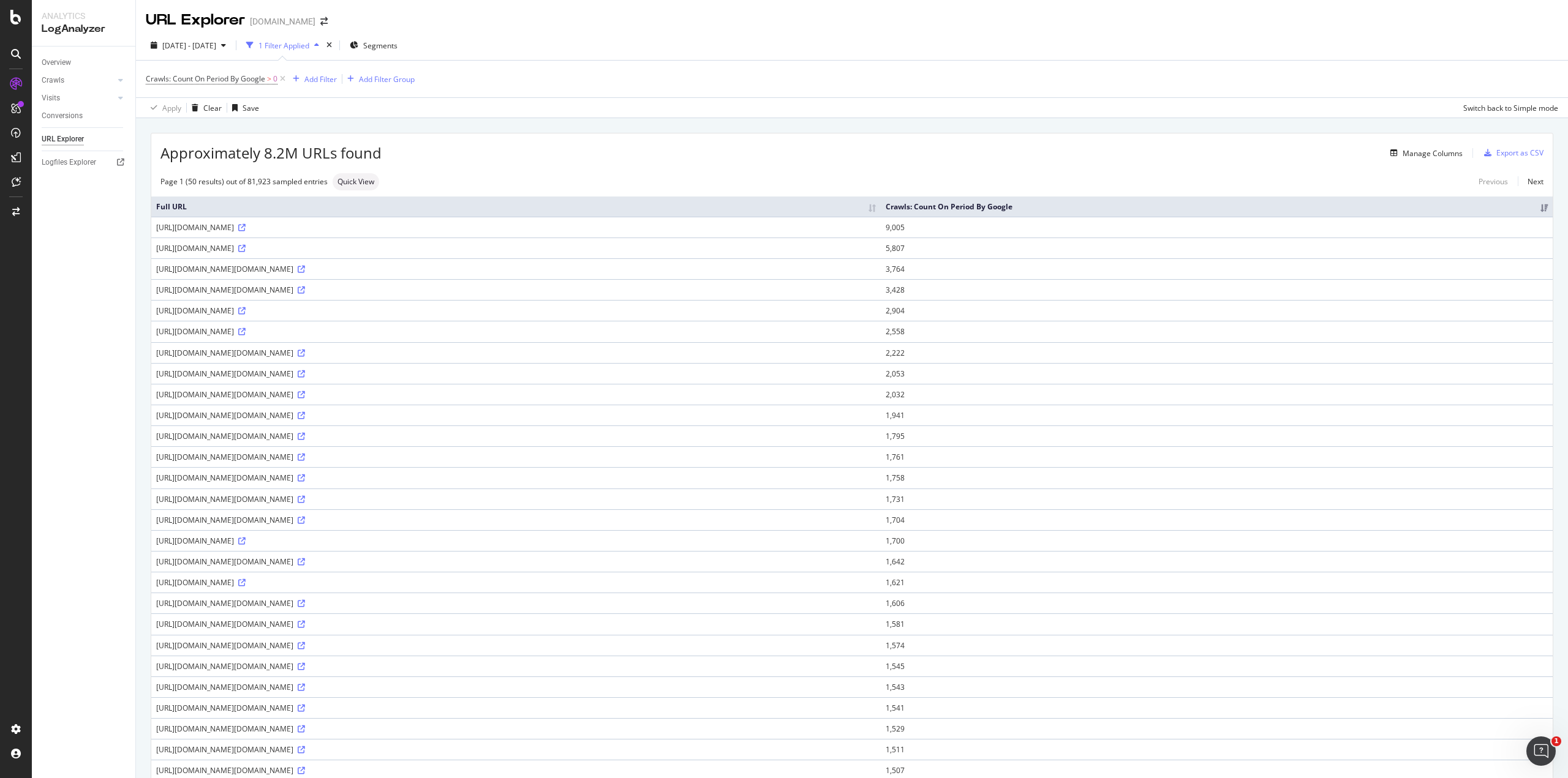
click at [689, 155] on div "Manage Columns" at bounding box center [922, 153] width 1081 height 15
click at [310, 45] on div "1 Filter Applied" at bounding box center [284, 46] width 51 height 10
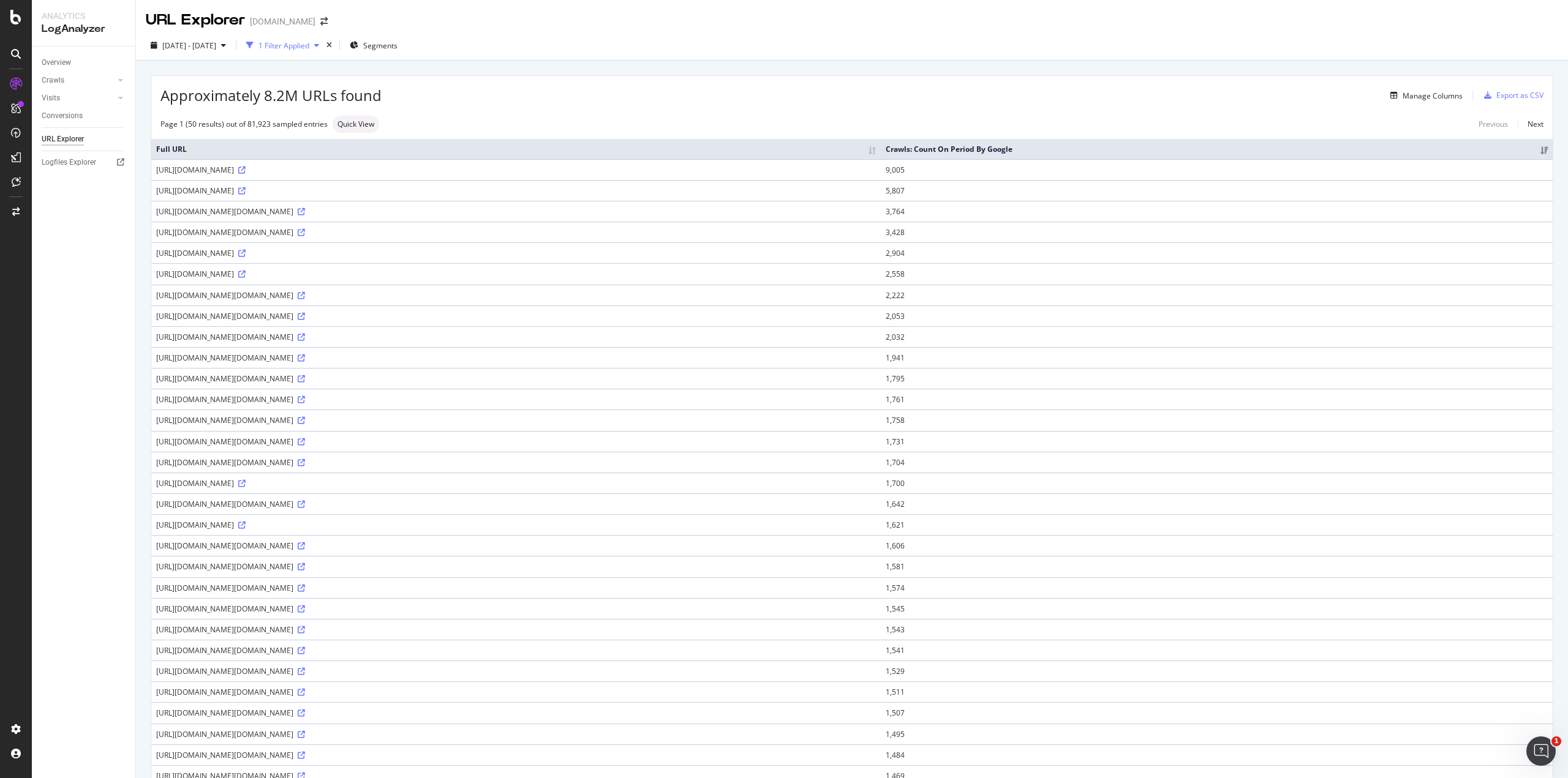
click at [310, 45] on div "1 Filter Applied" at bounding box center [284, 46] width 51 height 10
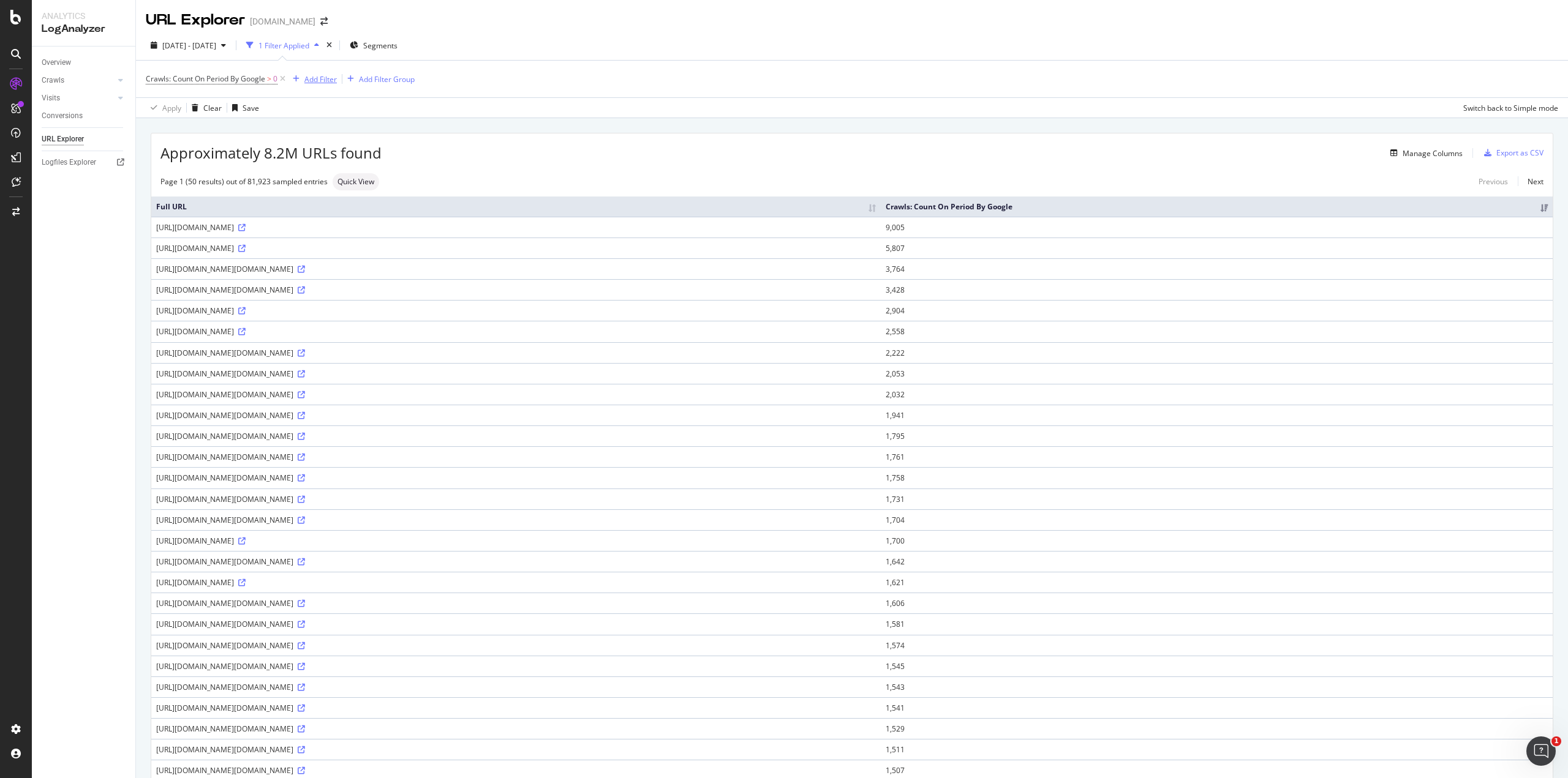
click at [313, 78] on div "Add Filter" at bounding box center [320, 79] width 32 height 10
click at [397, 43] on div "Segments" at bounding box center [374, 46] width 48 height 10
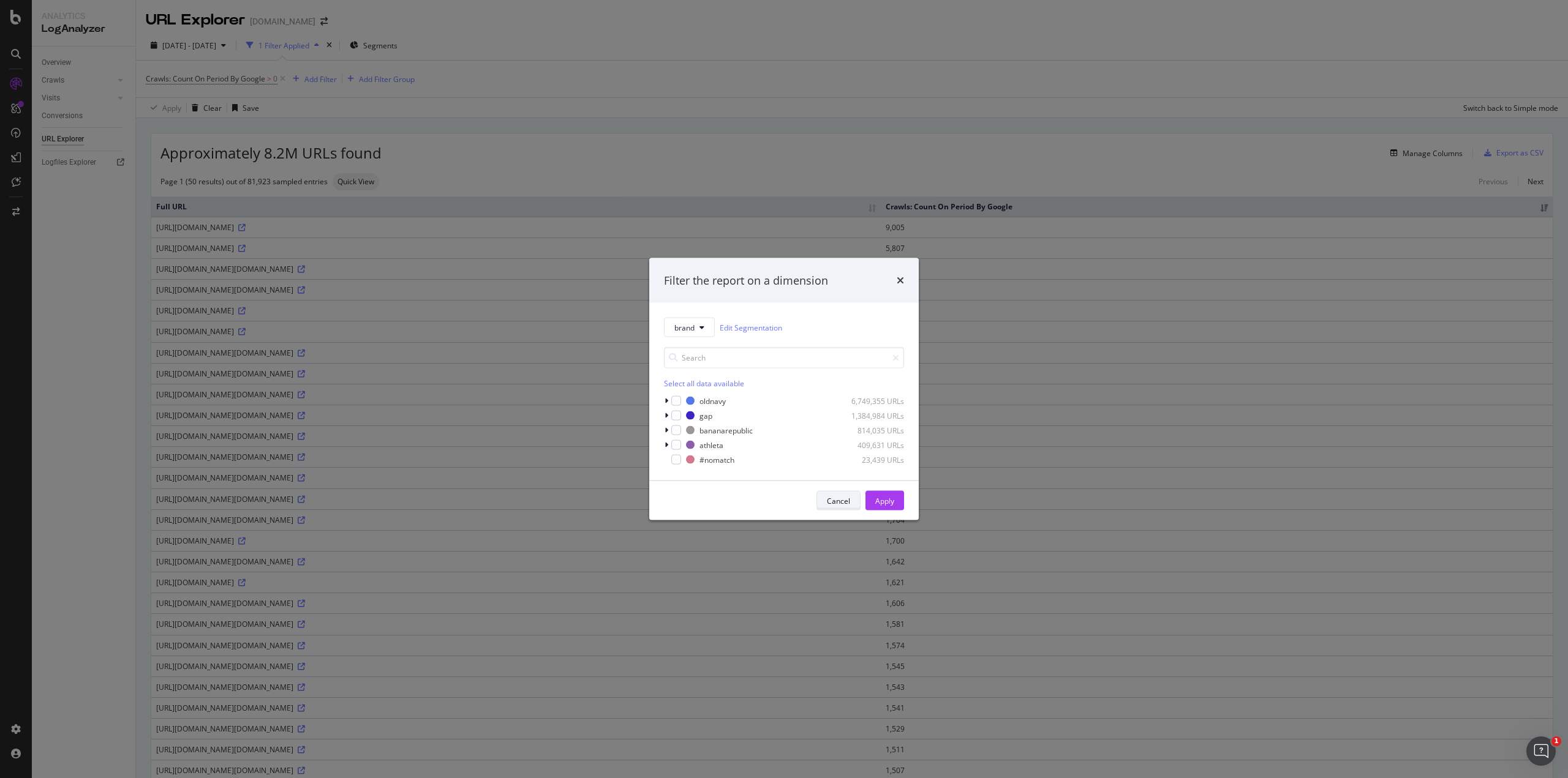
click at [835, 502] on div "Cancel" at bounding box center [838, 501] width 23 height 10
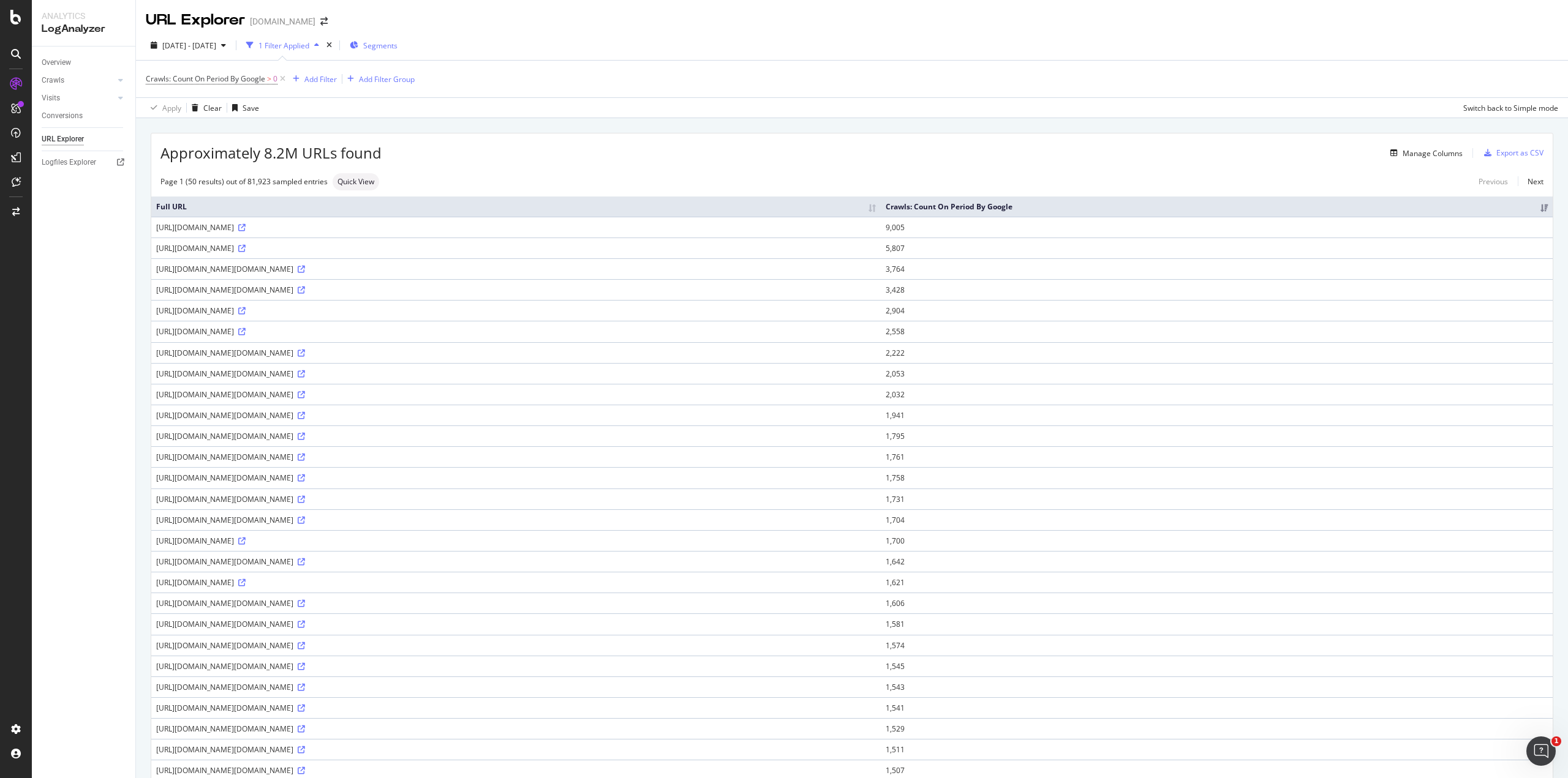
click at [398, 45] on span "Segments" at bounding box center [381, 46] width 34 height 10
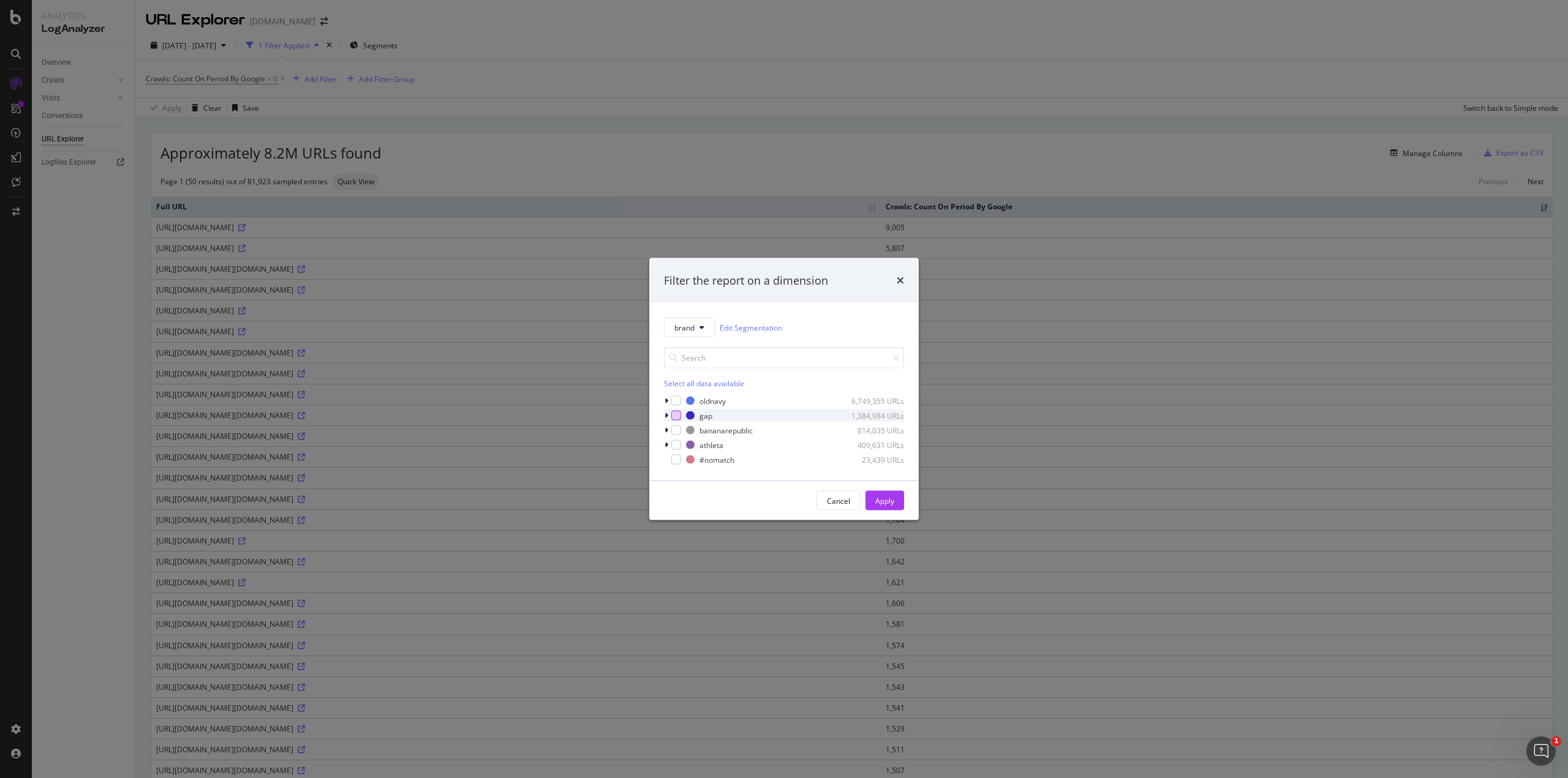
click at [679, 411] on div "modal" at bounding box center [676, 416] width 10 height 10
click at [677, 444] on div "modal" at bounding box center [676, 445] width 10 height 10
click at [886, 499] on div "Apply" at bounding box center [884, 501] width 19 height 10
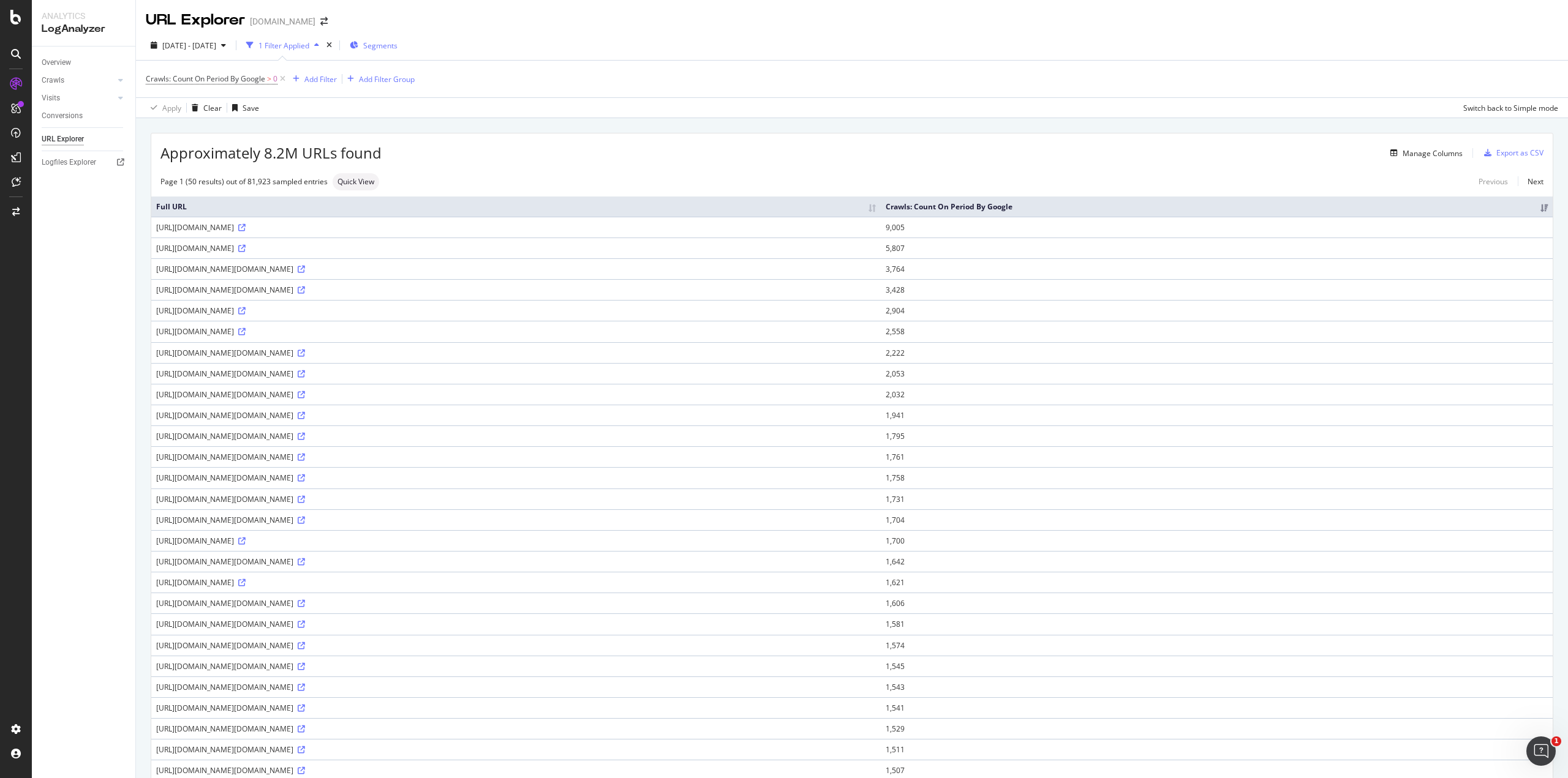
click at [398, 43] on span "Segments" at bounding box center [381, 46] width 34 height 10
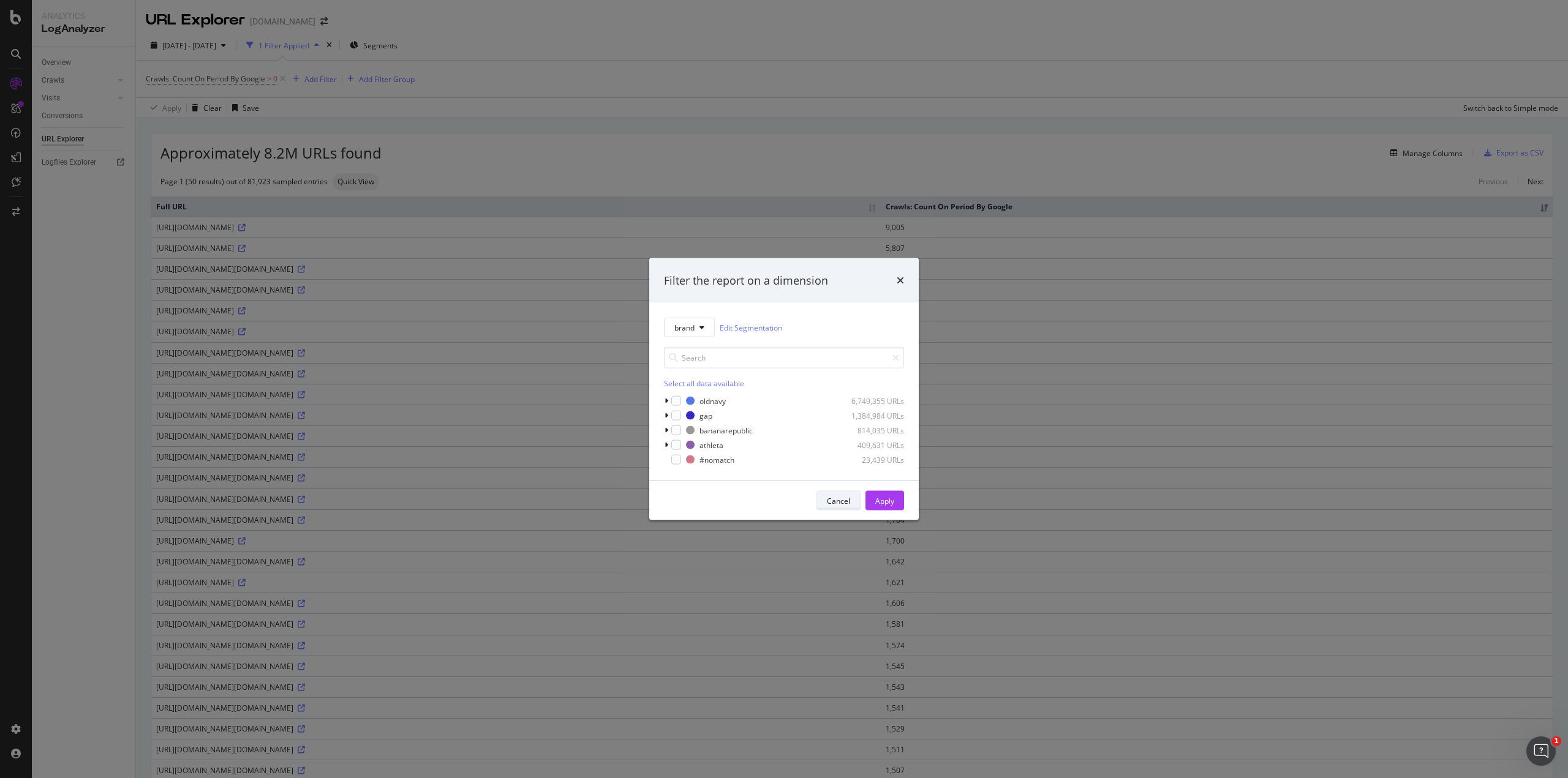
click at [855, 505] on button "Cancel" at bounding box center [838, 501] width 44 height 19
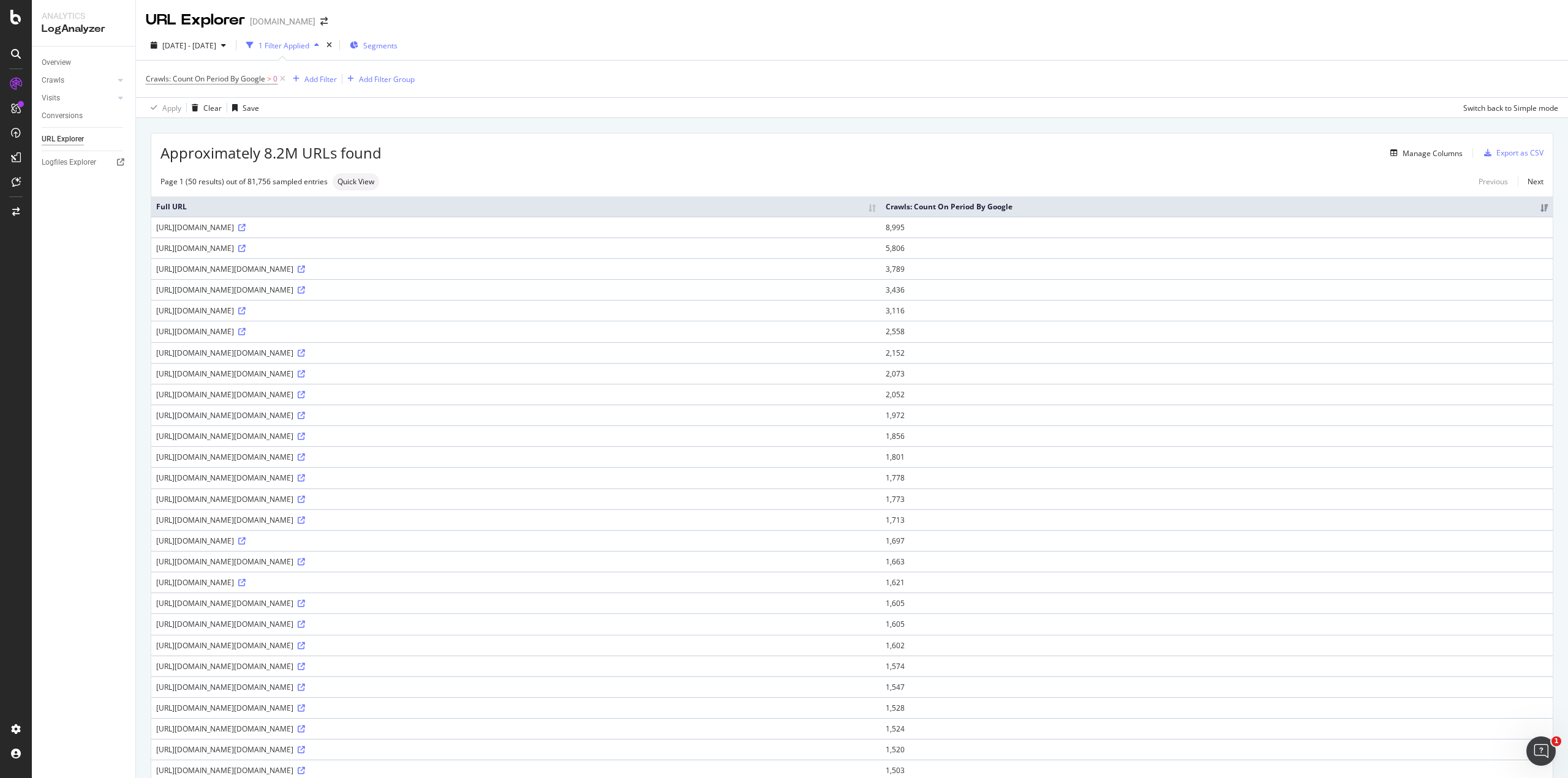
click at [398, 43] on span "Segments" at bounding box center [381, 46] width 34 height 10
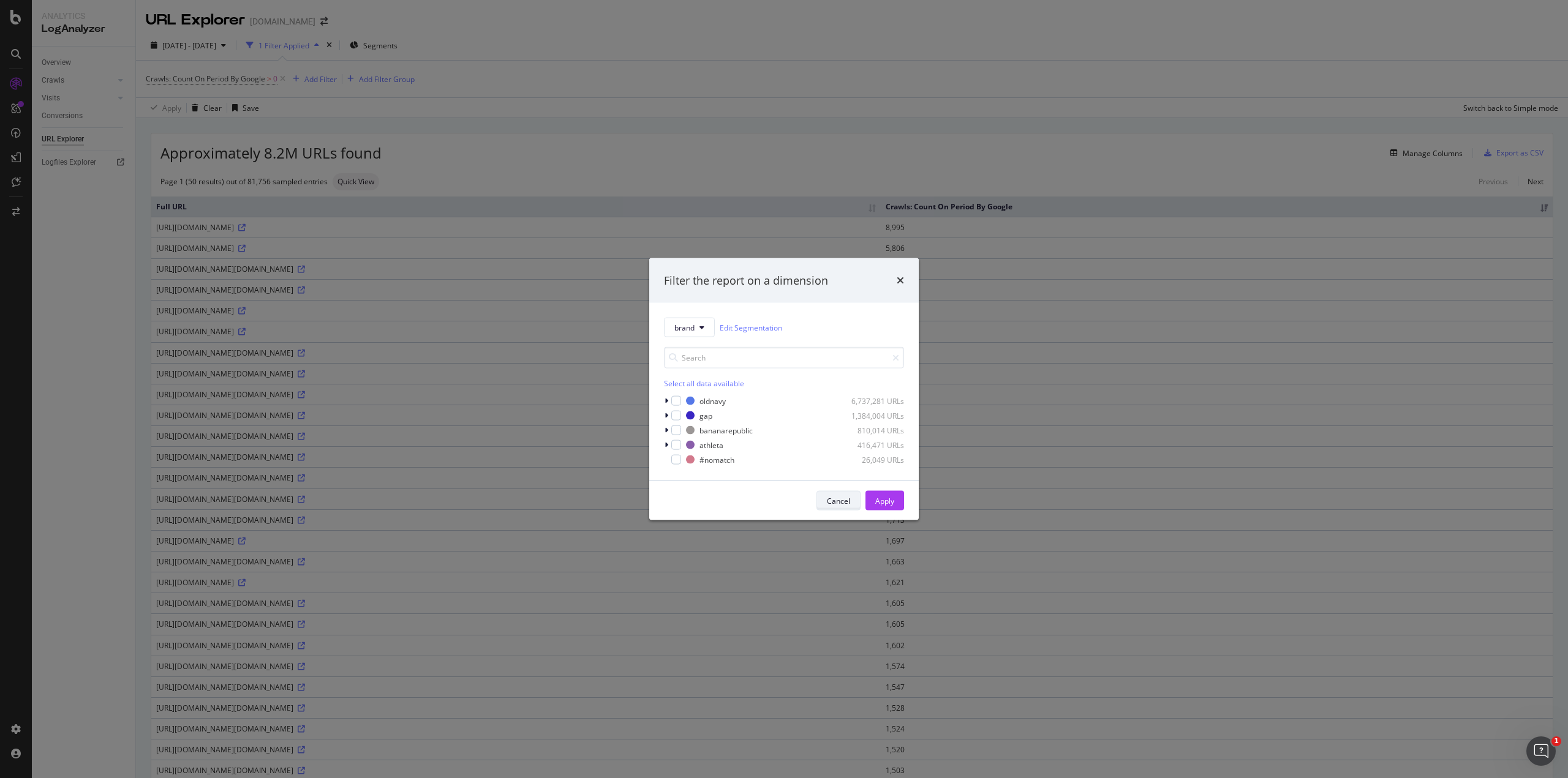
click at [838, 499] on div "Cancel" at bounding box center [838, 501] width 23 height 10
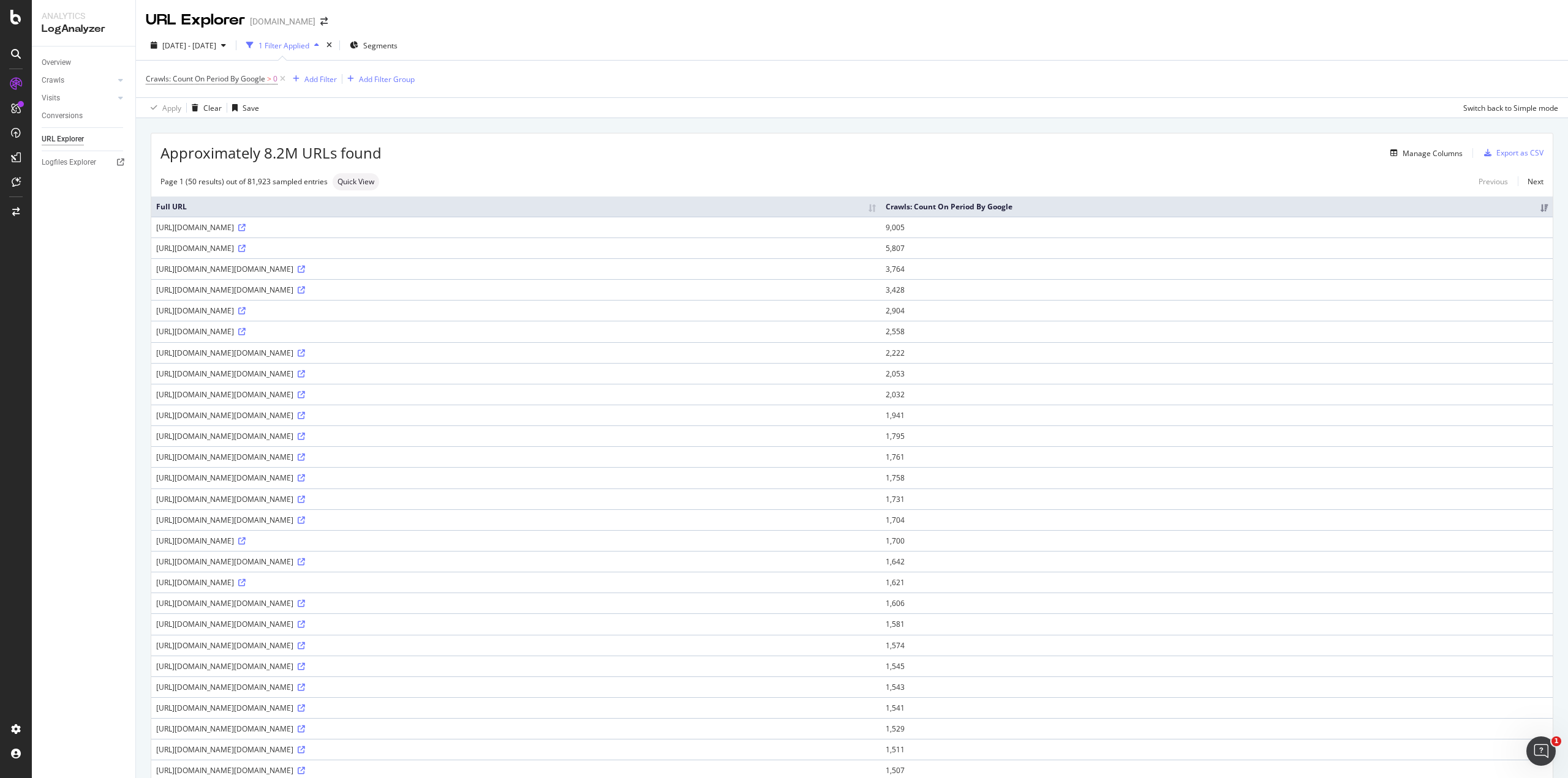
drag, startPoint x: 162, startPoint y: 46, endPoint x: 452, endPoint y: 40, distance: 290.1
click at [452, 40] on div "2025 Aug. 19th - Sep. 17th 1 Filter Applied Segments" at bounding box center [852, 48] width 1432 height 25
click at [597, 31] on div "2025 Aug. 19th - Sep. 17th 1 Filter Applied Segments Crawls: Count On Period By…" at bounding box center [852, 74] width 1432 height 87
drag, startPoint x: 164, startPoint y: 40, endPoint x: 432, endPoint y: 33, distance: 268.1
click at [402, 36] on div "2025 Aug. 19th - Sep. 17th 1 Filter Applied Segments" at bounding box center [274, 46] width 256 height 19
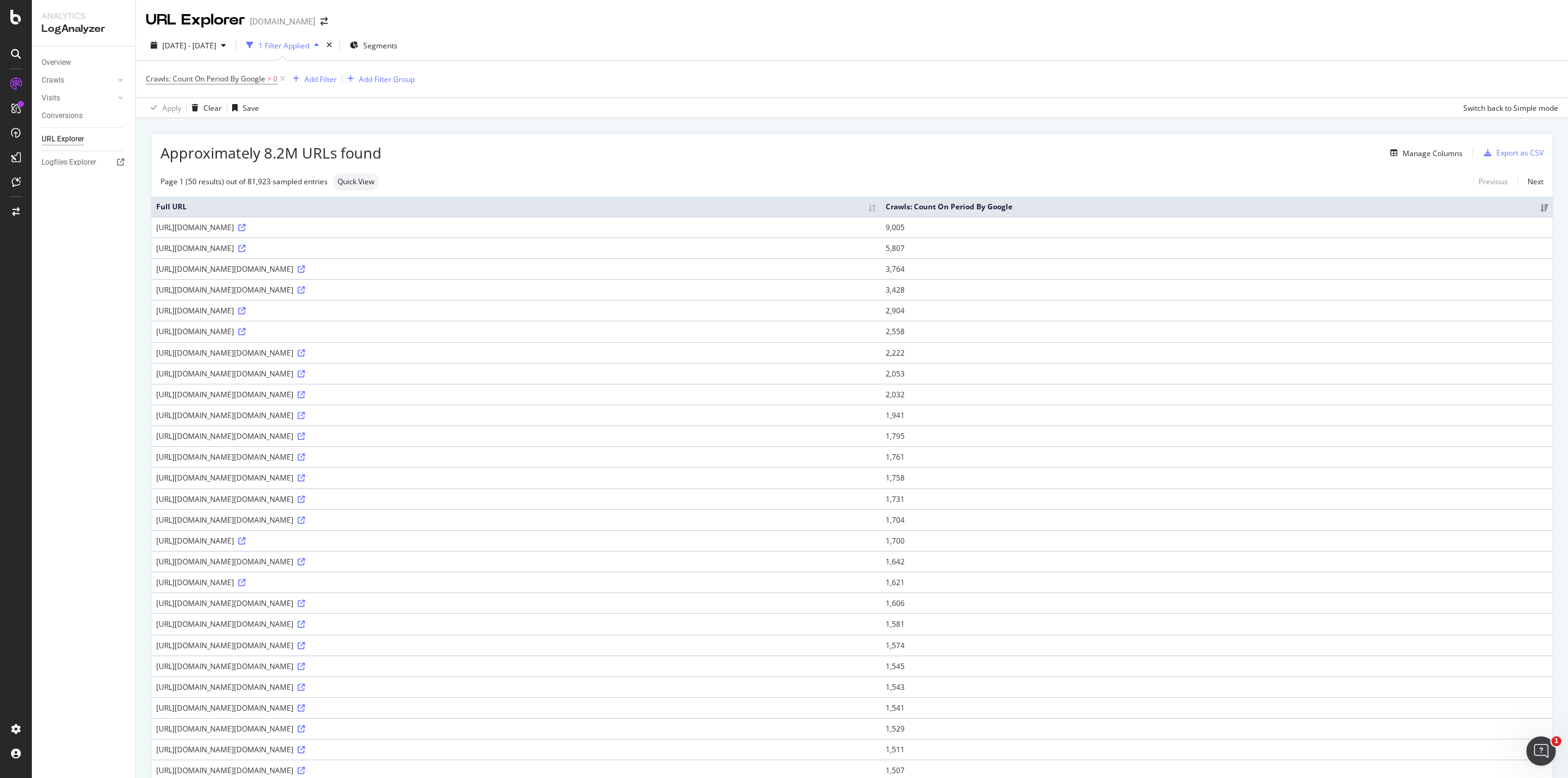
click at [575, 34] on div "2025 Aug. 19th - Sep. 17th 1 Filter Applied Segments Crawls: Count On Period By…" at bounding box center [852, 74] width 1432 height 87
click at [216, 49] on span "2025 Aug. 19th - Sep. 17th" at bounding box center [189, 46] width 54 height 10
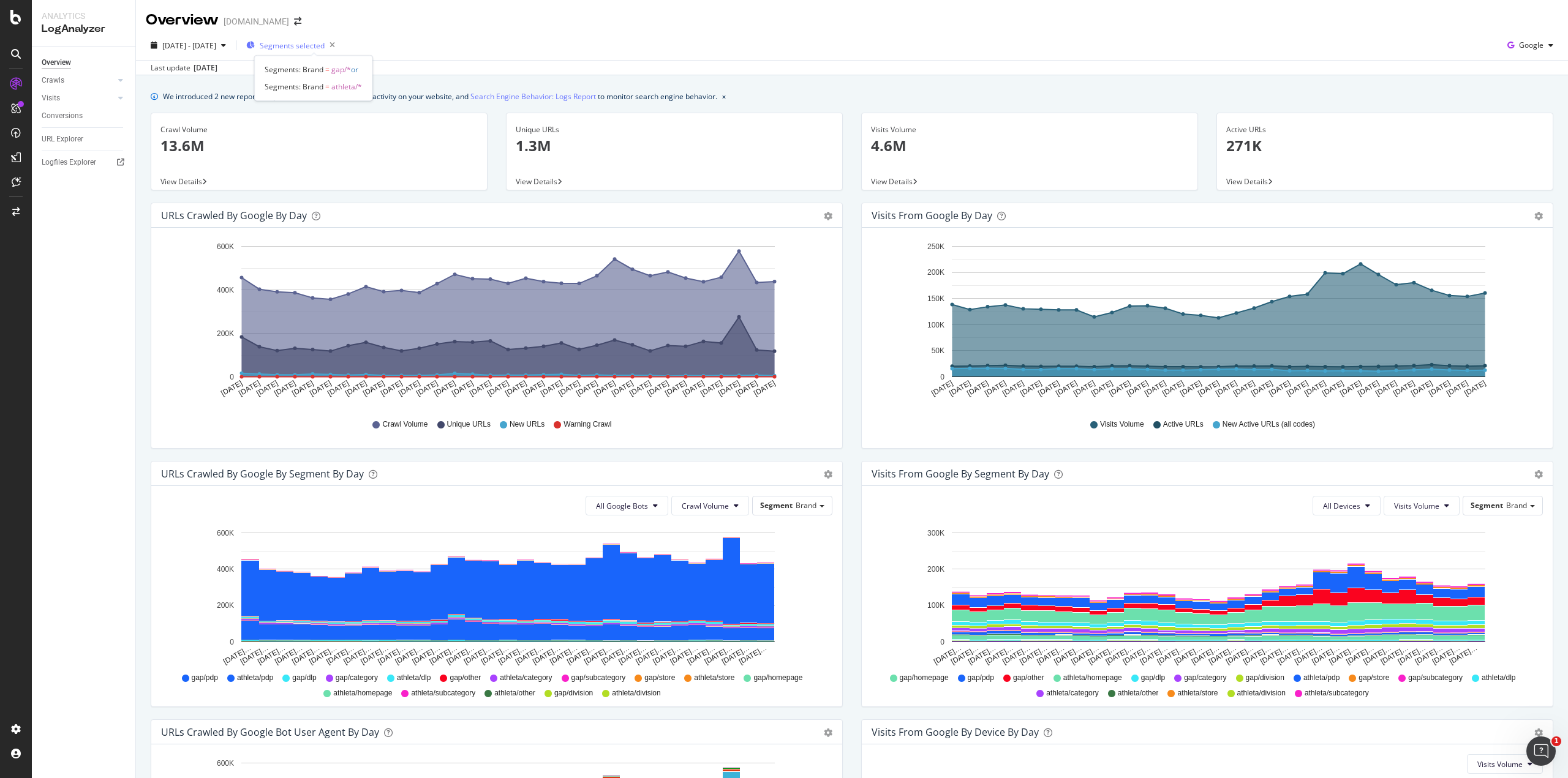
click at [295, 43] on span "Segments selected" at bounding box center [292, 46] width 65 height 10
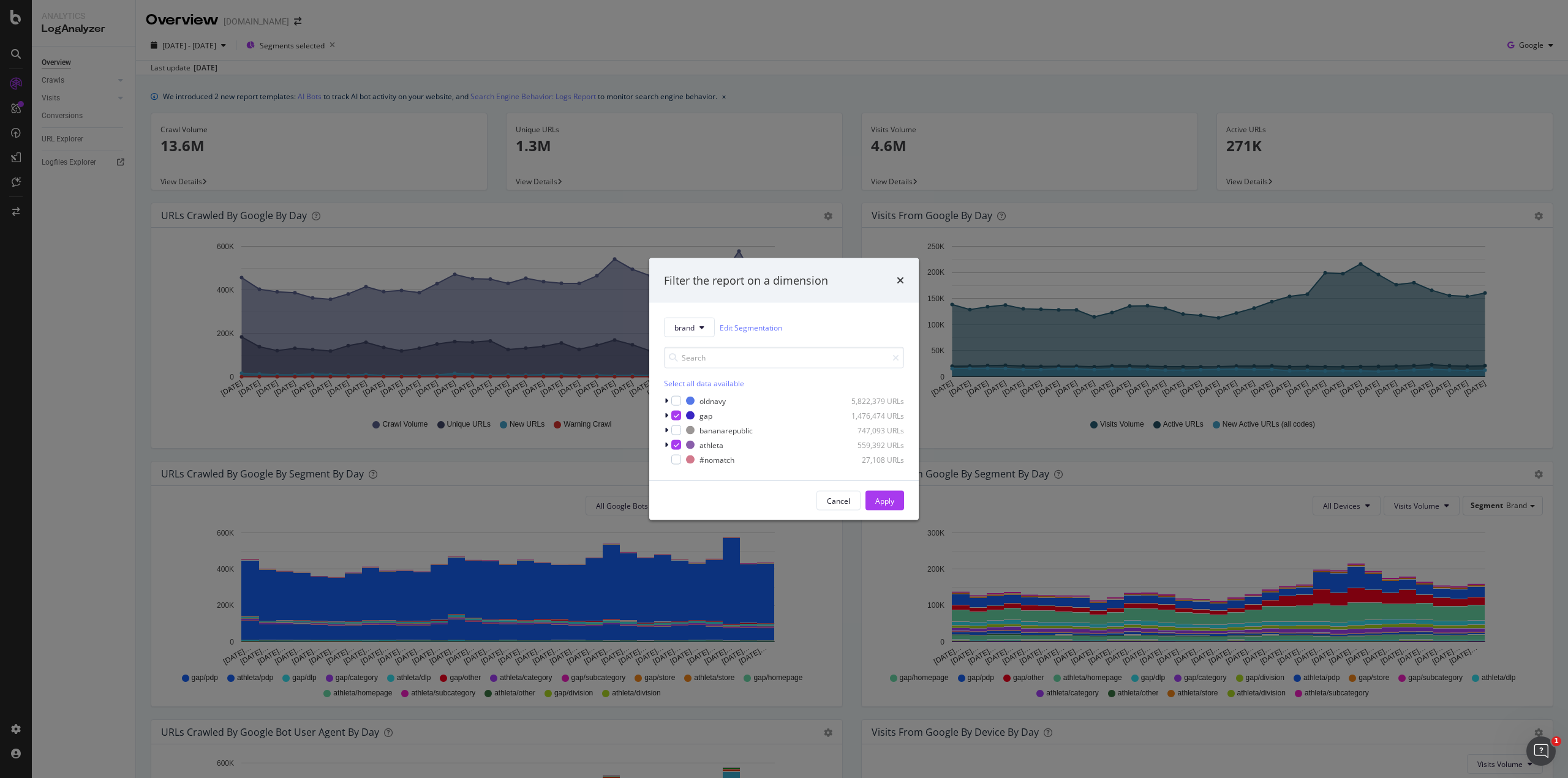
click at [662, 416] on div "brand Edit Segmentation Select all data available oldnavy 5,822,379 URLs gap 1,…" at bounding box center [784, 392] width 269 height 178
click at [667, 415] on icon "modal" at bounding box center [666, 416] width 4 height 7
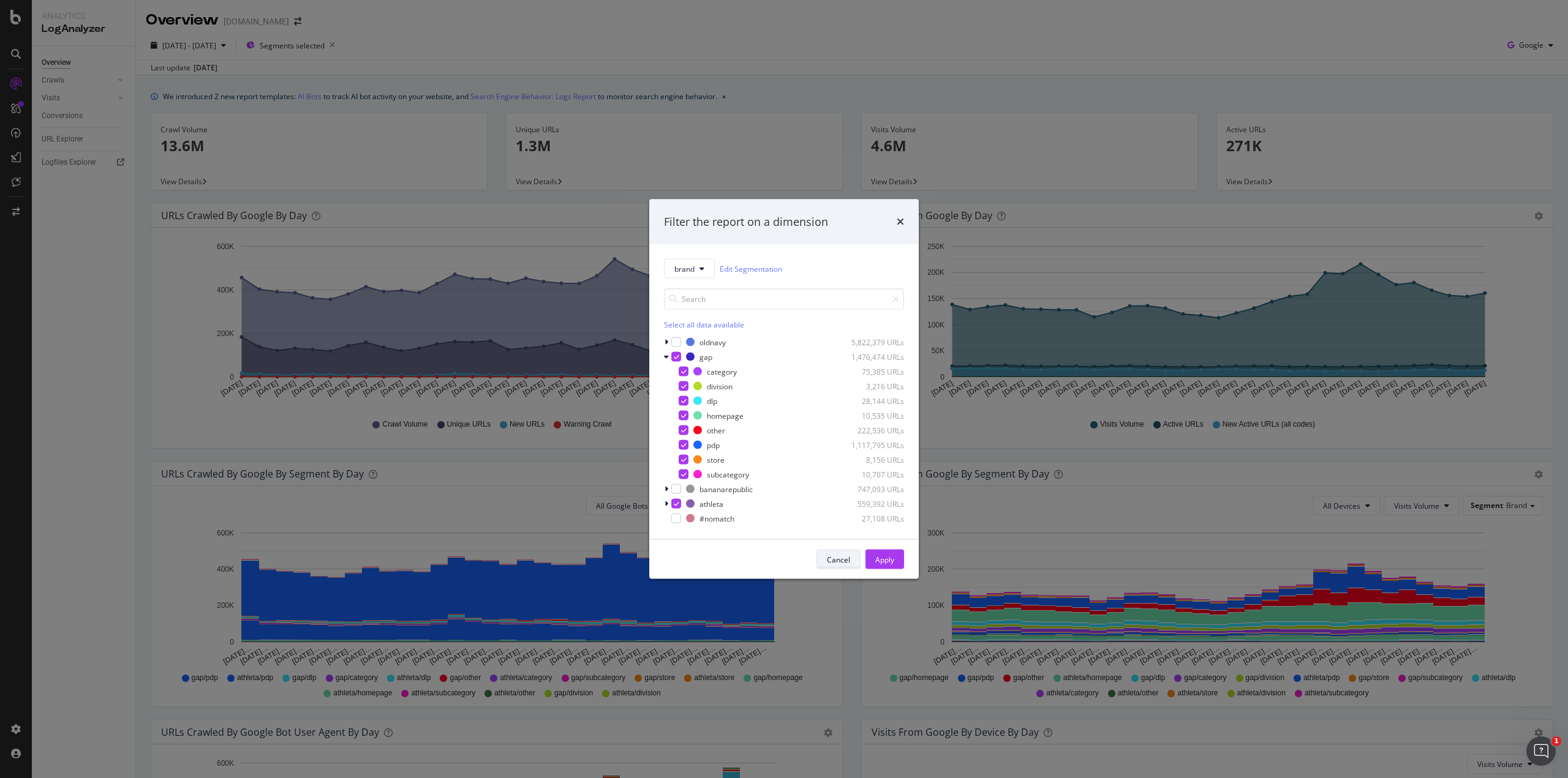
click at [837, 557] on div "Cancel" at bounding box center [838, 559] width 23 height 10
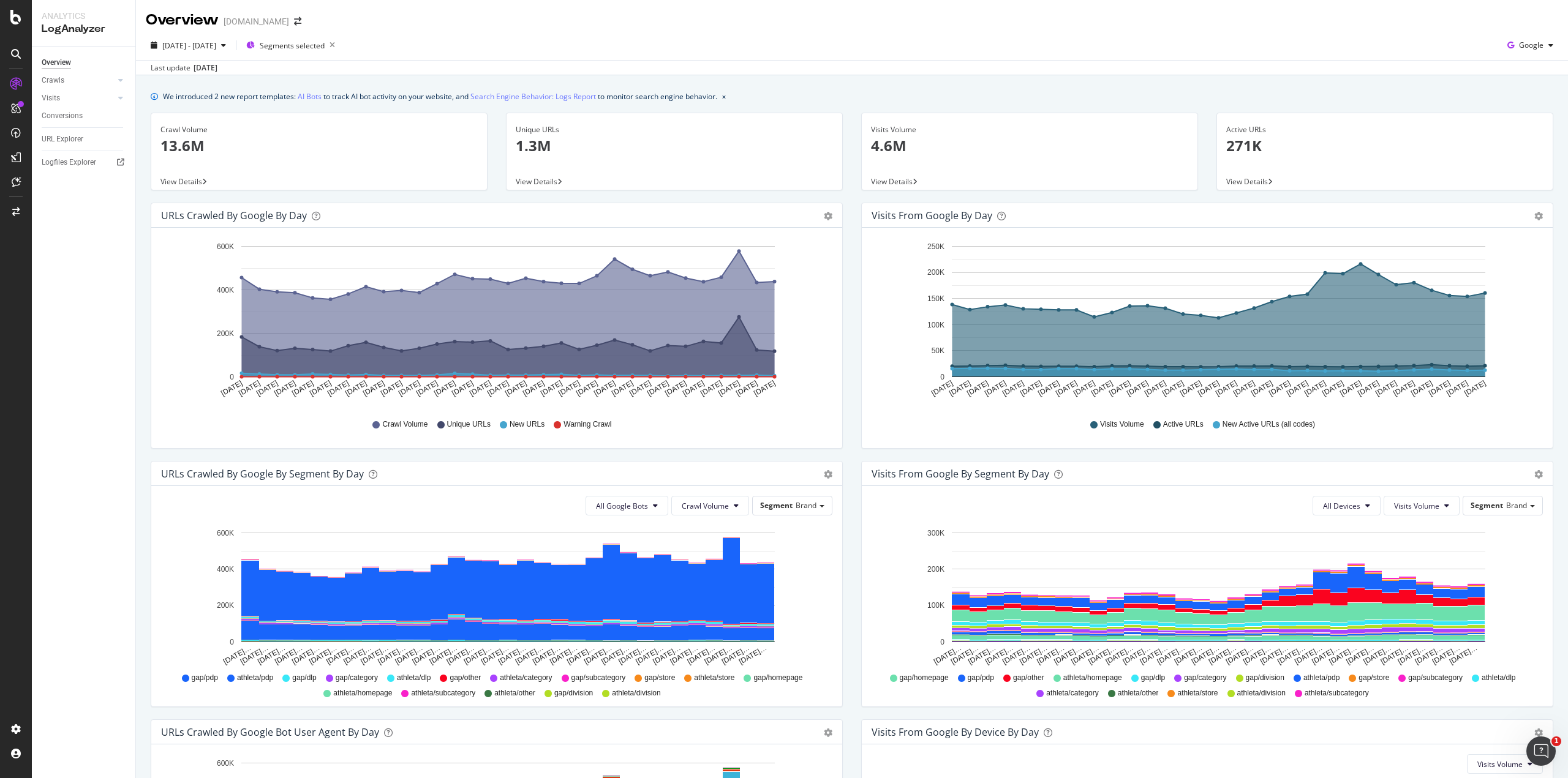
drag, startPoint x: 211, startPoint y: 65, endPoint x: 215, endPoint y: 70, distance: 6.4
click at [217, 69] on div "[DATE]" at bounding box center [206, 68] width 24 height 11
click at [300, 47] on span "Segments selected" at bounding box center [292, 46] width 65 height 10
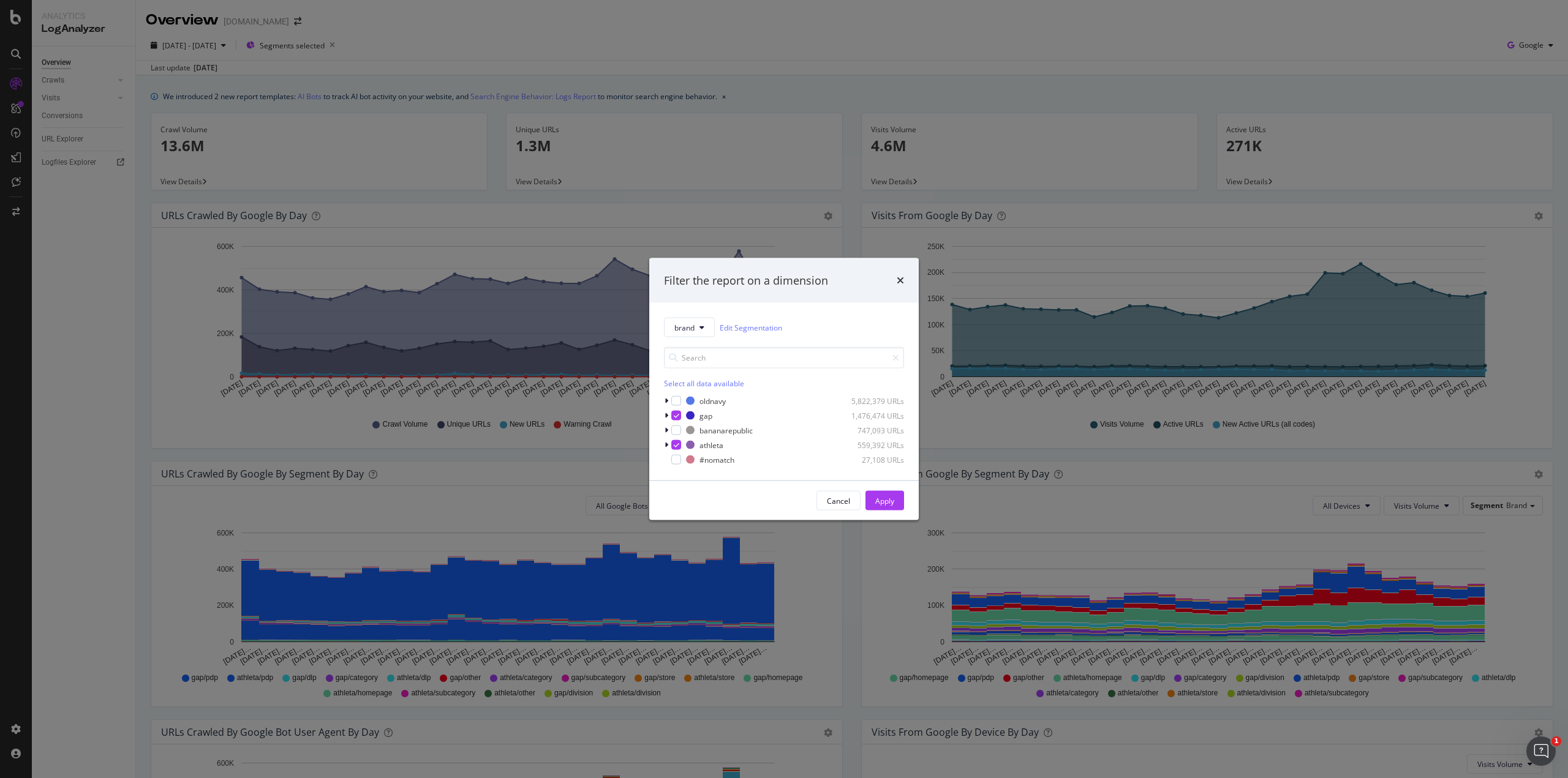
click at [321, 61] on div "Filter the report on a dimension brand Edit Segmentation Select all data availa…" at bounding box center [784, 389] width 1568 height 778
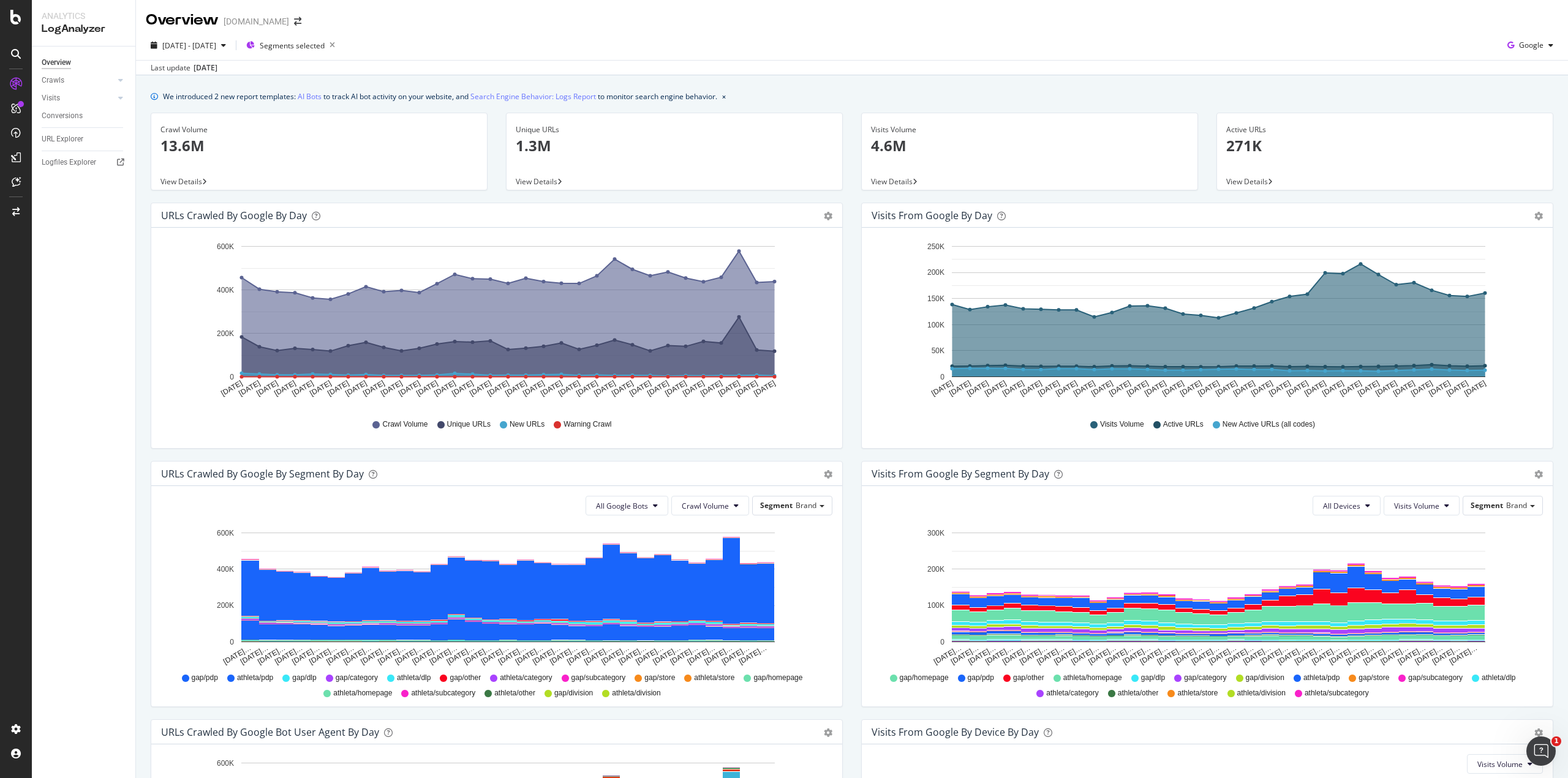
click at [798, 331] on icon "Aug 01 2025 Aug 02 2025 Aug 03 2025 Aug 04 2025 Aug 05 2025 Aug 06 2025 Aug 07 …" at bounding box center [494, 323] width 667 height 170
click at [216, 45] on span "[DATE] - [DATE]" at bounding box center [189, 46] width 54 height 10
click at [185, 182] on input "2025/08/01" at bounding box center [188, 182] width 49 height 17
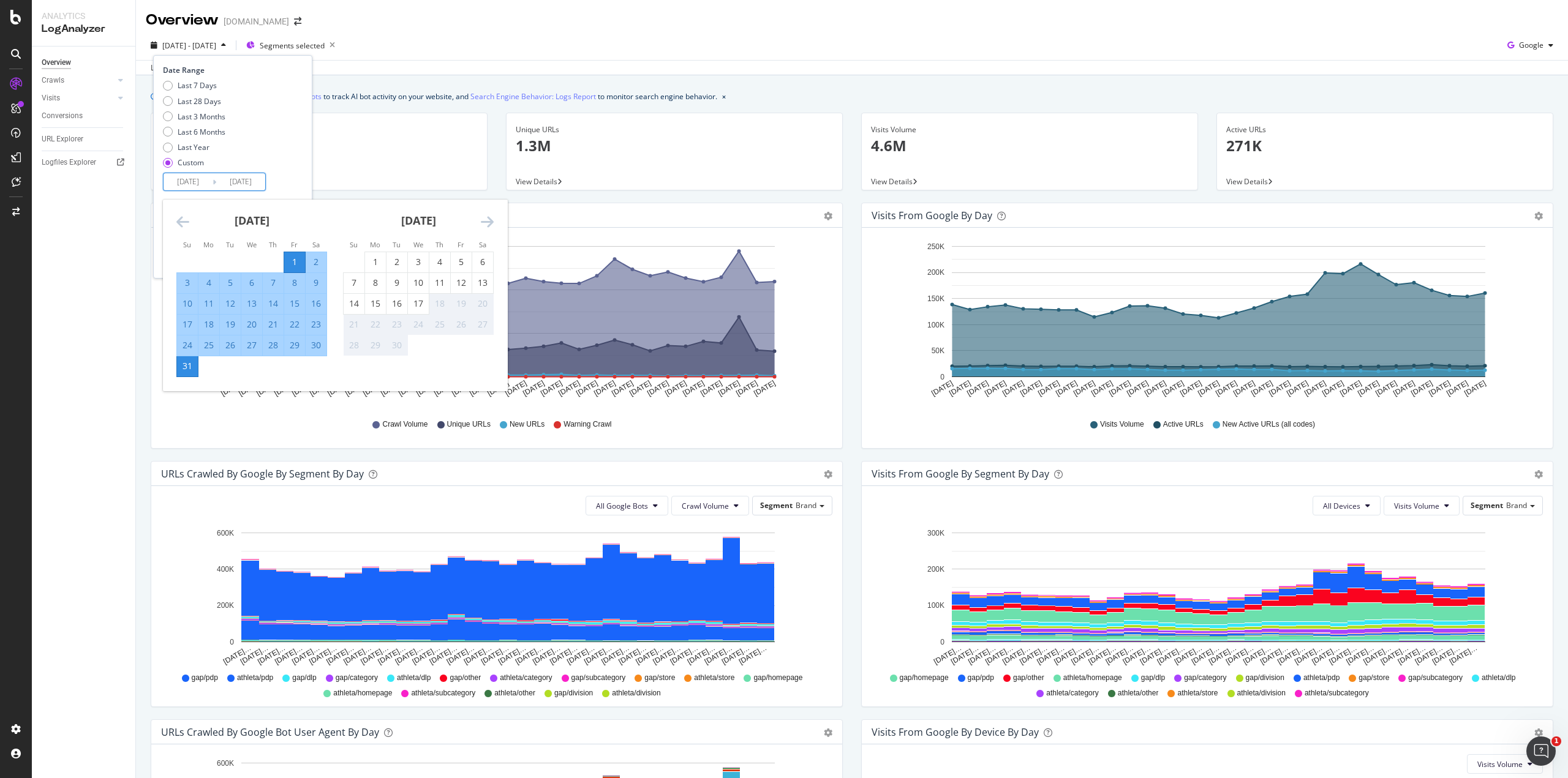
click at [182, 217] on icon "Move backward to switch to the previous month." at bounding box center [182, 222] width 13 height 15
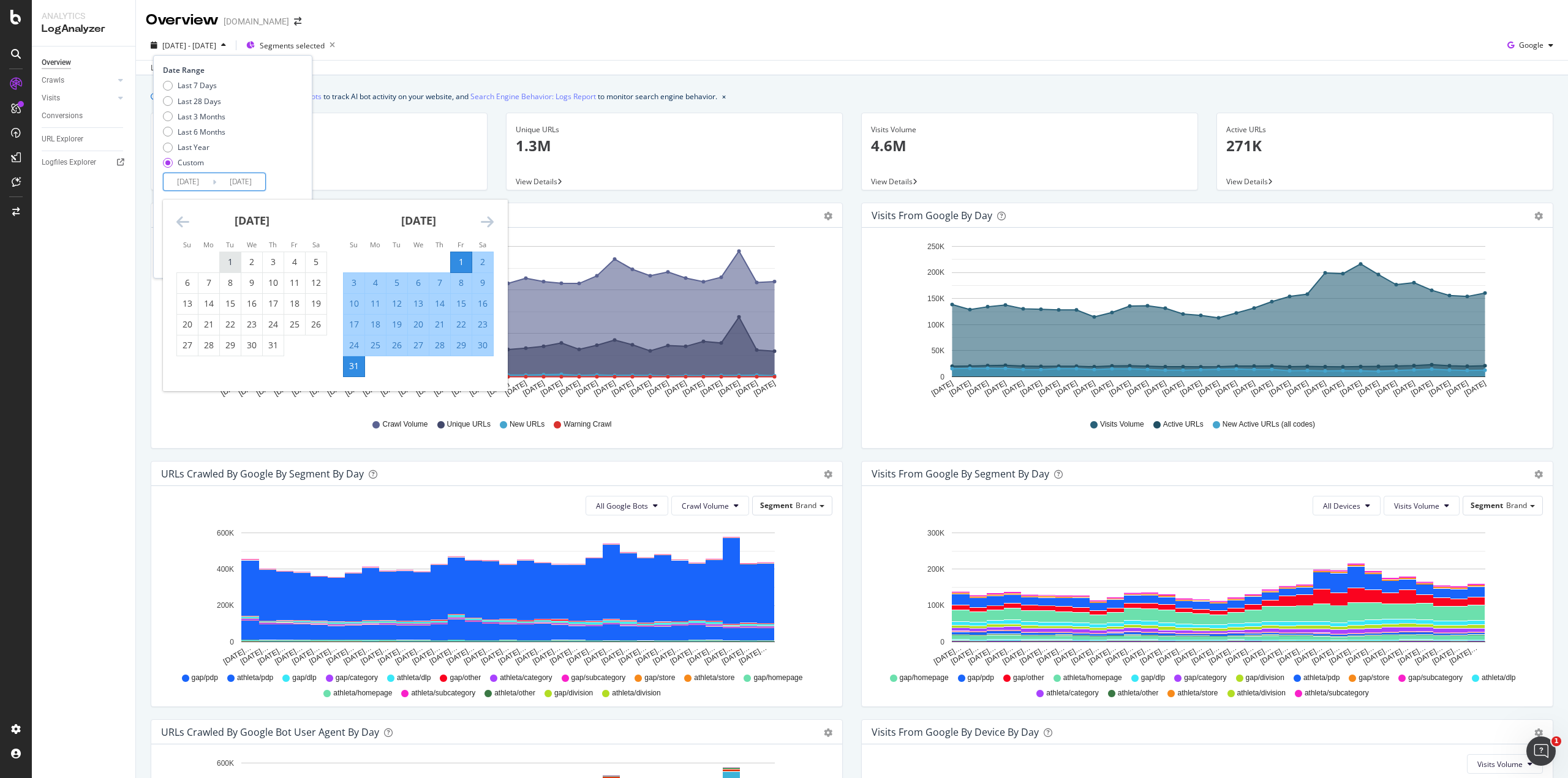
click at [222, 262] on div "1" at bounding box center [230, 262] width 21 height 12
type input "2025/07/01"
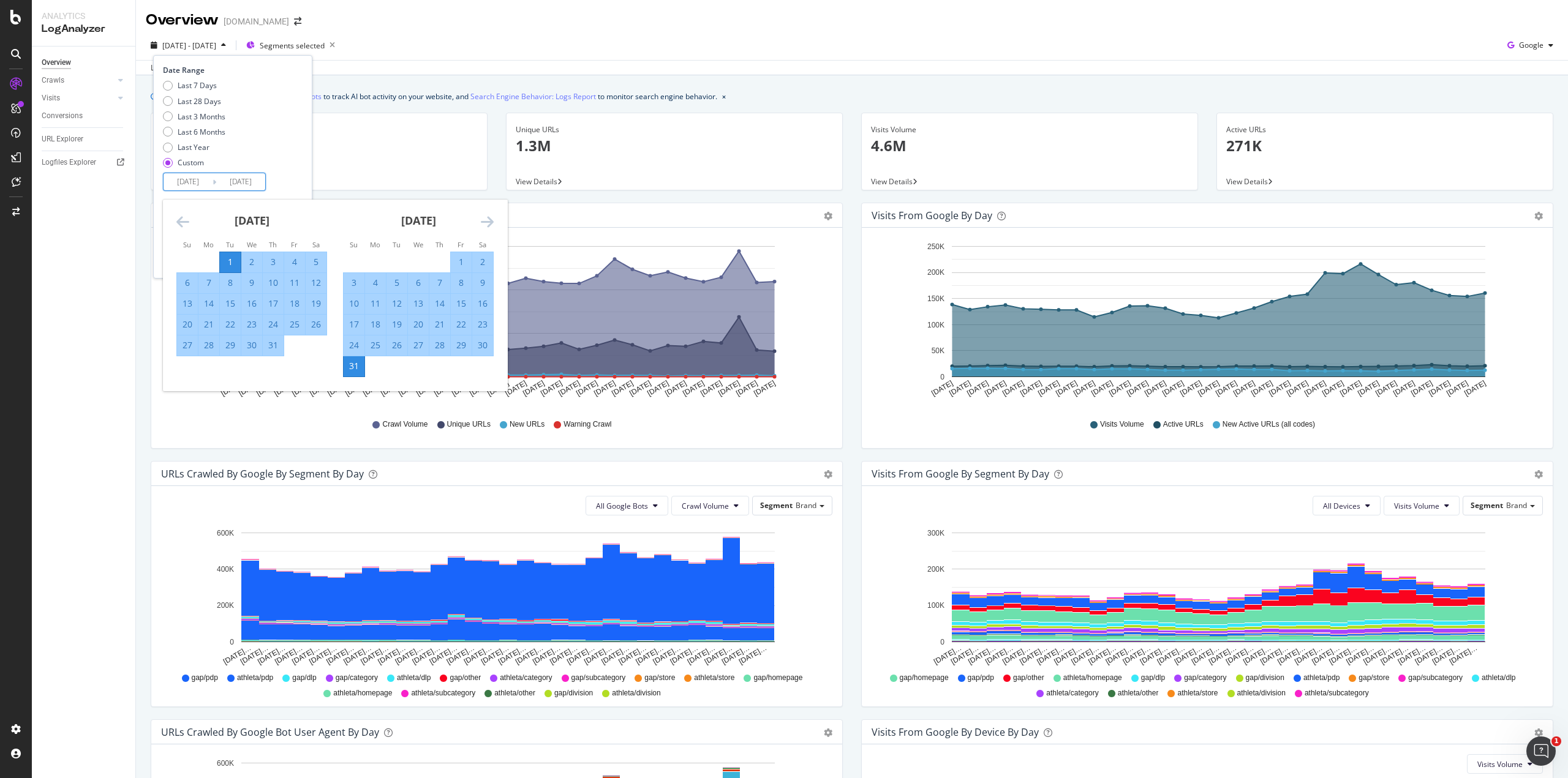
click at [273, 348] on div "31" at bounding box center [273, 345] width 21 height 12
type input "2025/07/31"
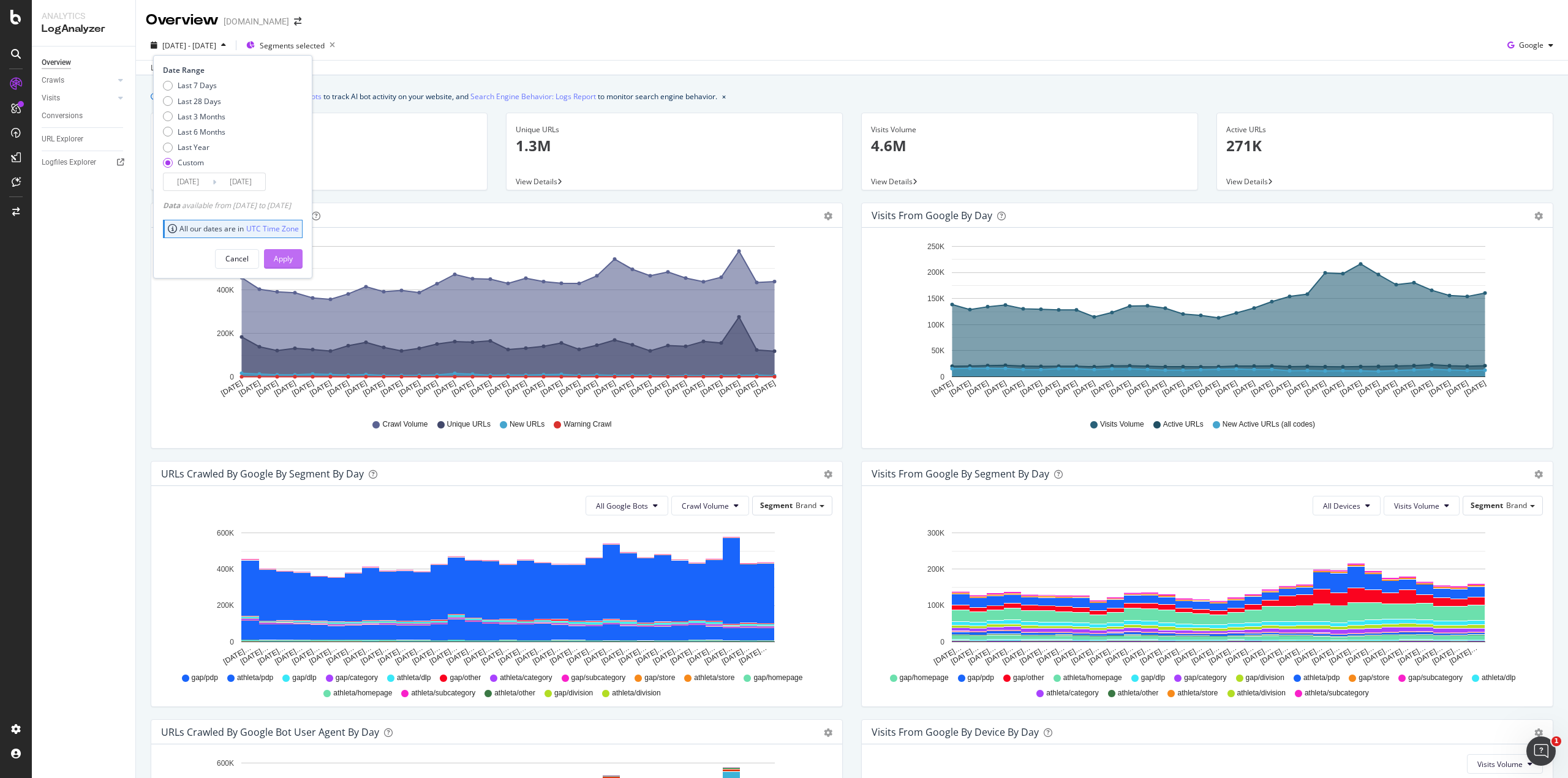
click at [293, 255] on div "Apply" at bounding box center [283, 259] width 19 height 10
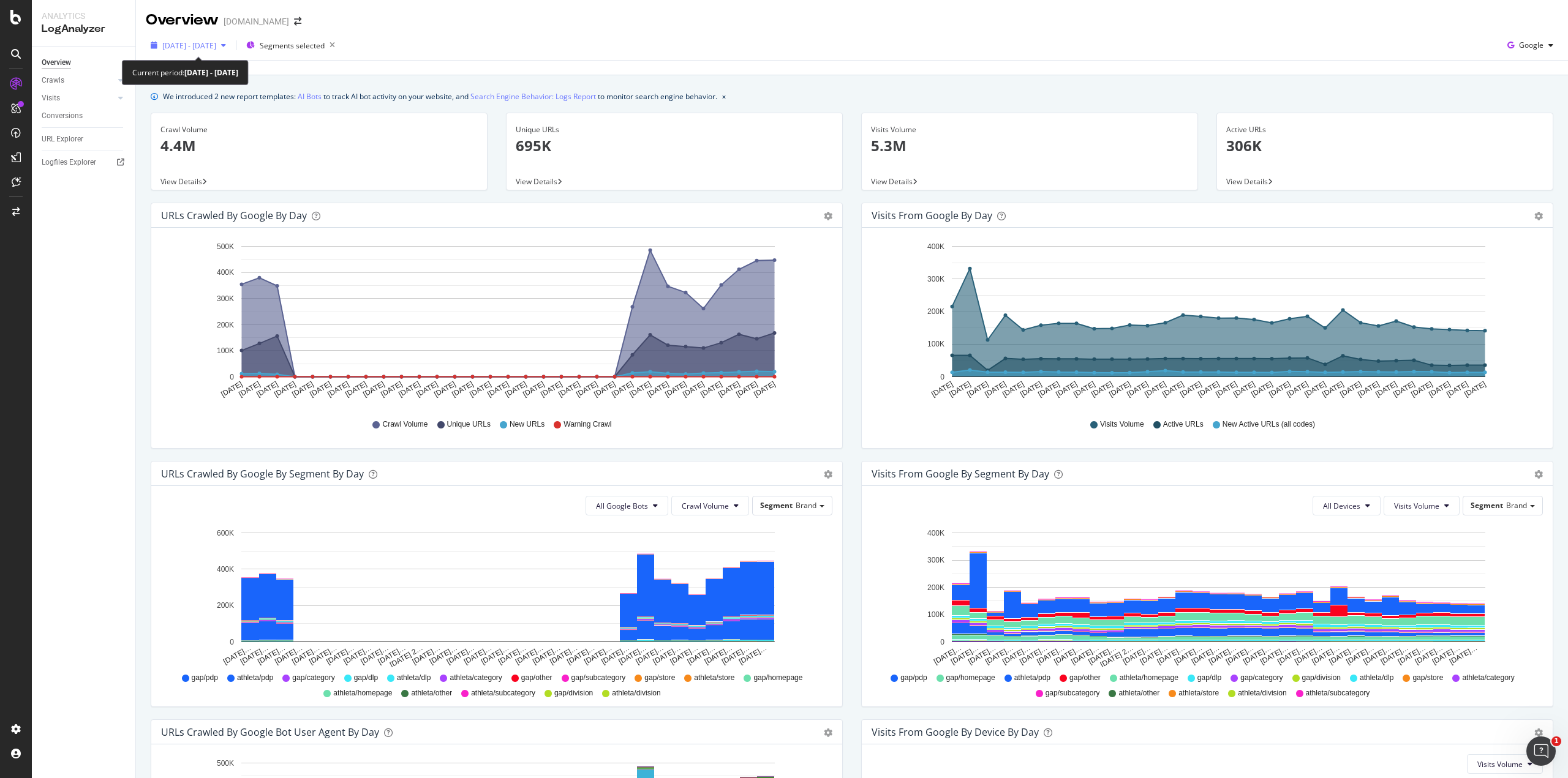
click at [215, 43] on span "2025 Jul. 1st - Jul. 31st" at bounding box center [189, 46] width 54 height 10
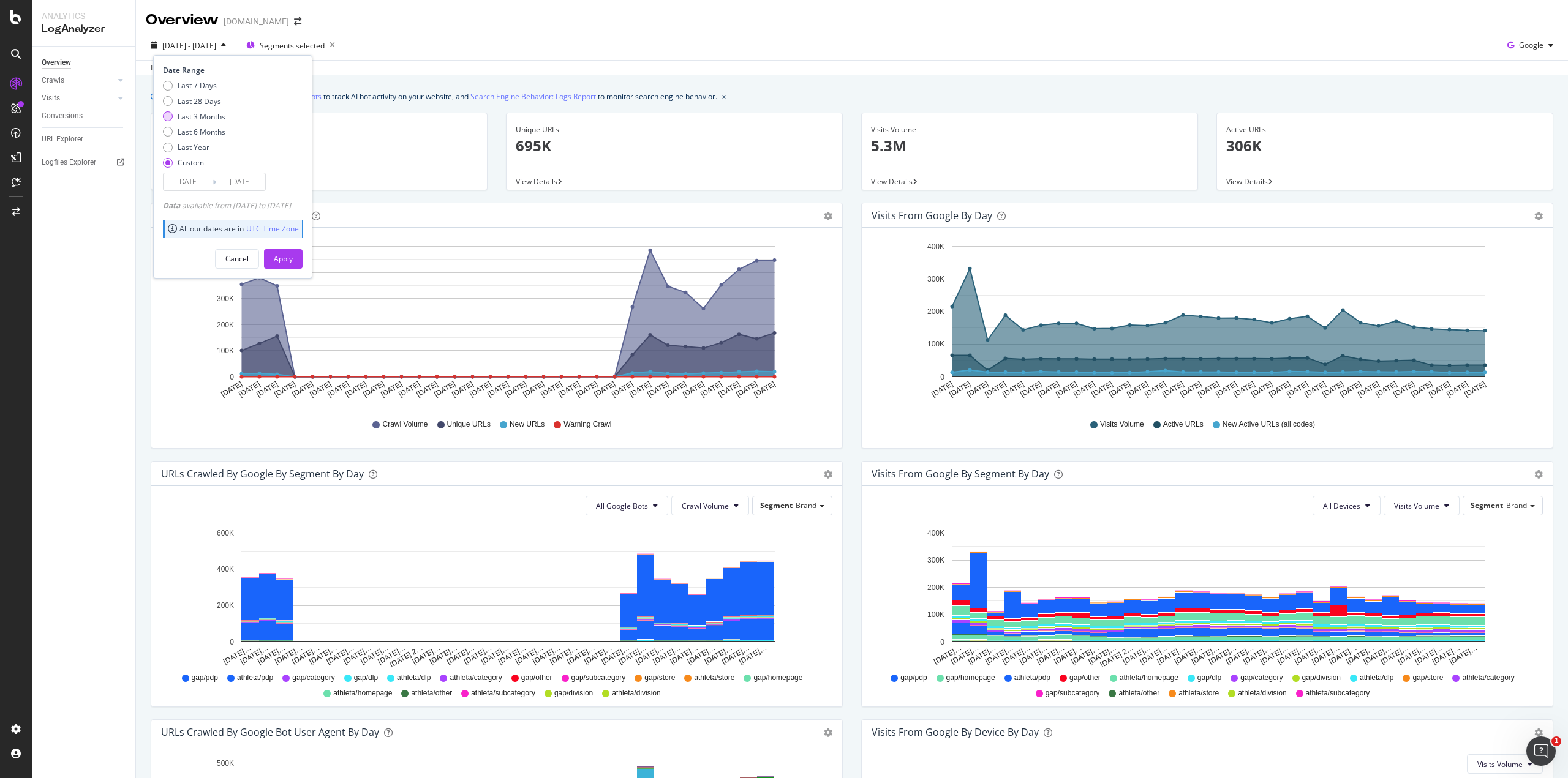
click at [169, 117] on div "Last 3 Months" at bounding box center [167, 116] width 10 height 10
type input "2025/06/18"
type input "2025/09/17"
click at [169, 164] on div "Custom" at bounding box center [167, 162] width 10 height 10
click at [191, 183] on input "2025/08/21" at bounding box center [188, 182] width 49 height 17
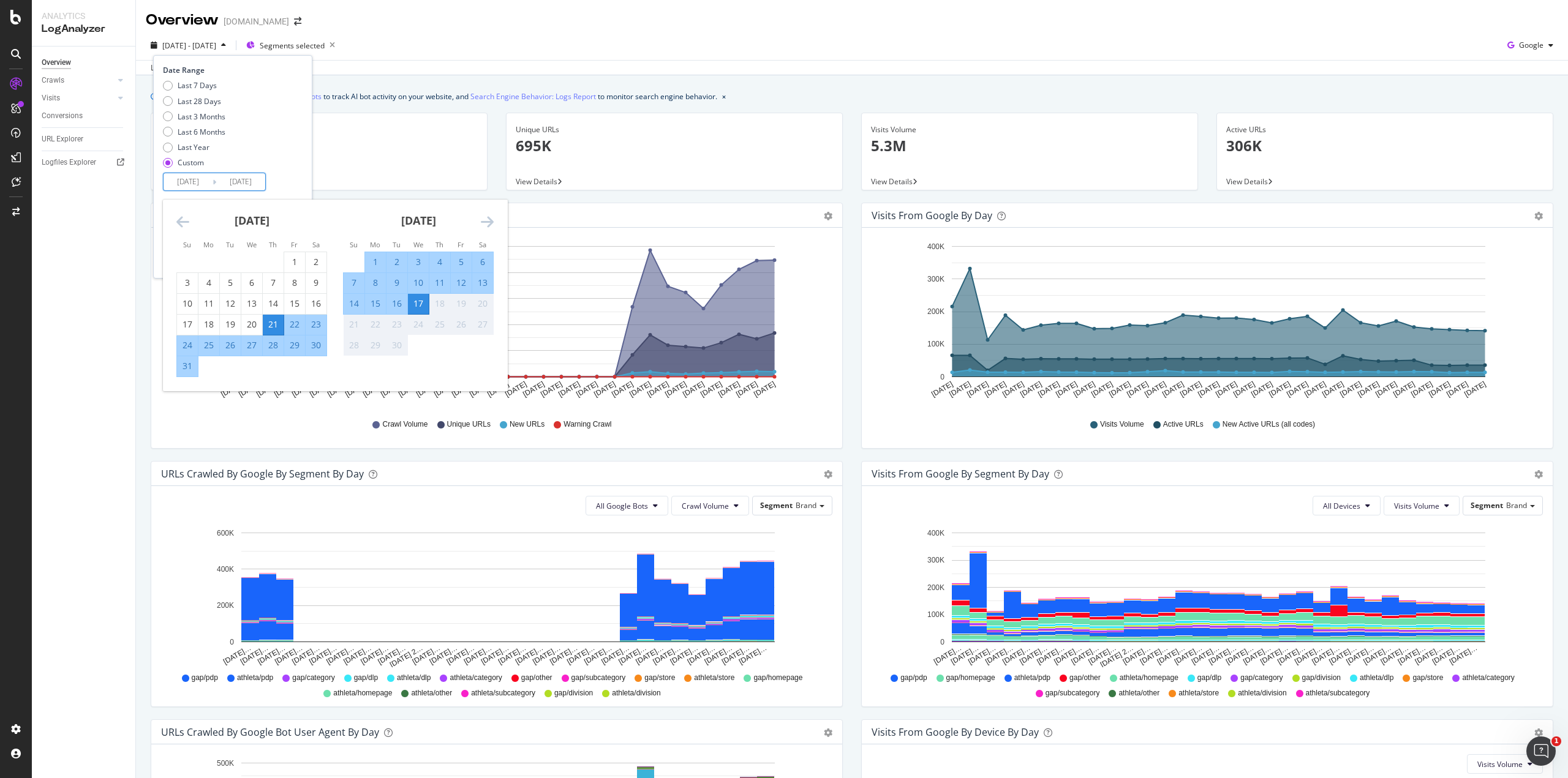
click at [183, 219] on icon "Move backward to switch to the previous month." at bounding box center [182, 222] width 13 height 15
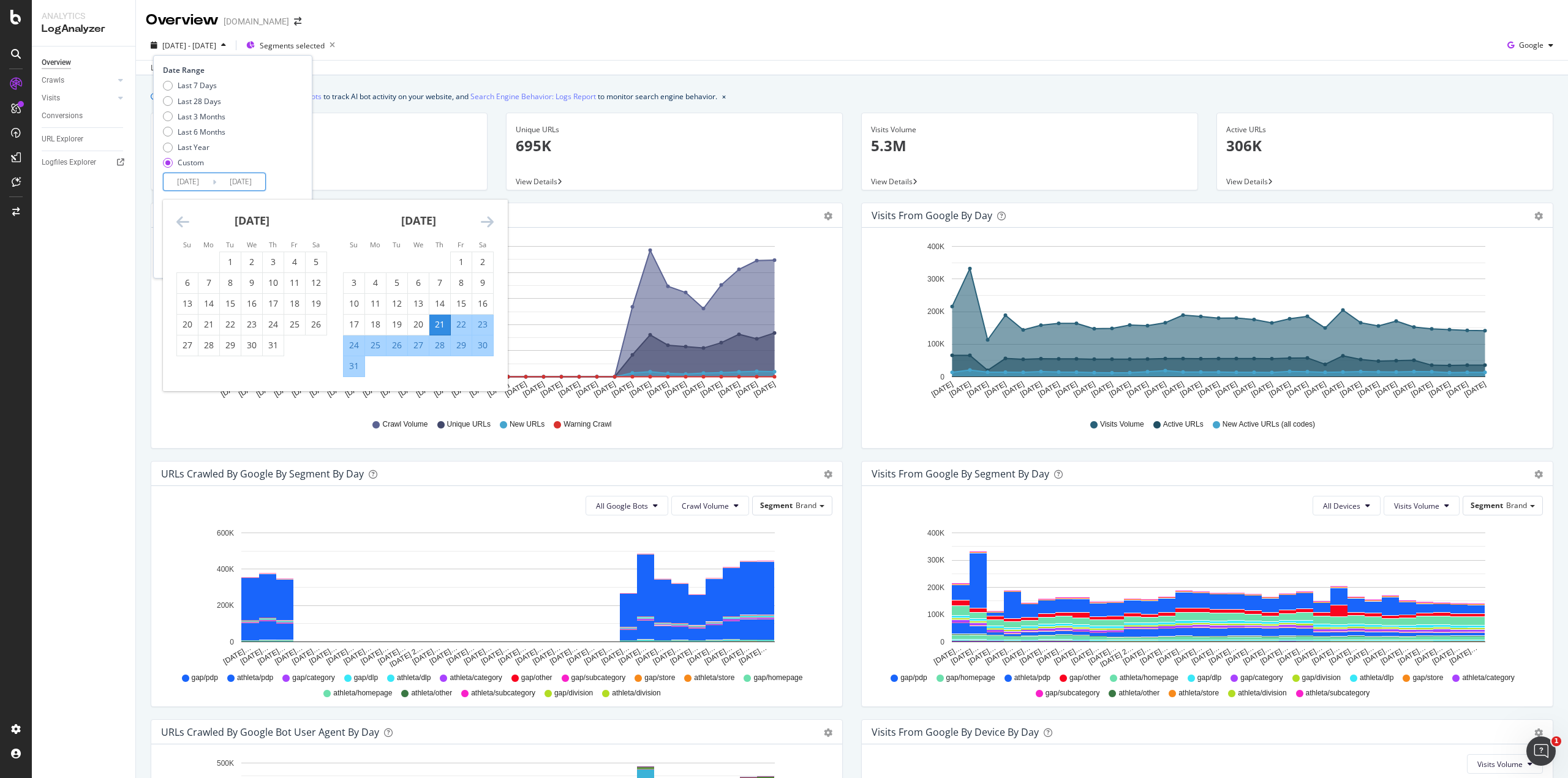
click at [183, 219] on icon "Move backward to switch to the previous month." at bounding box center [182, 222] width 13 height 15
click at [227, 260] on div "1" at bounding box center [230, 262] width 21 height 12
type input "2025/04/01"
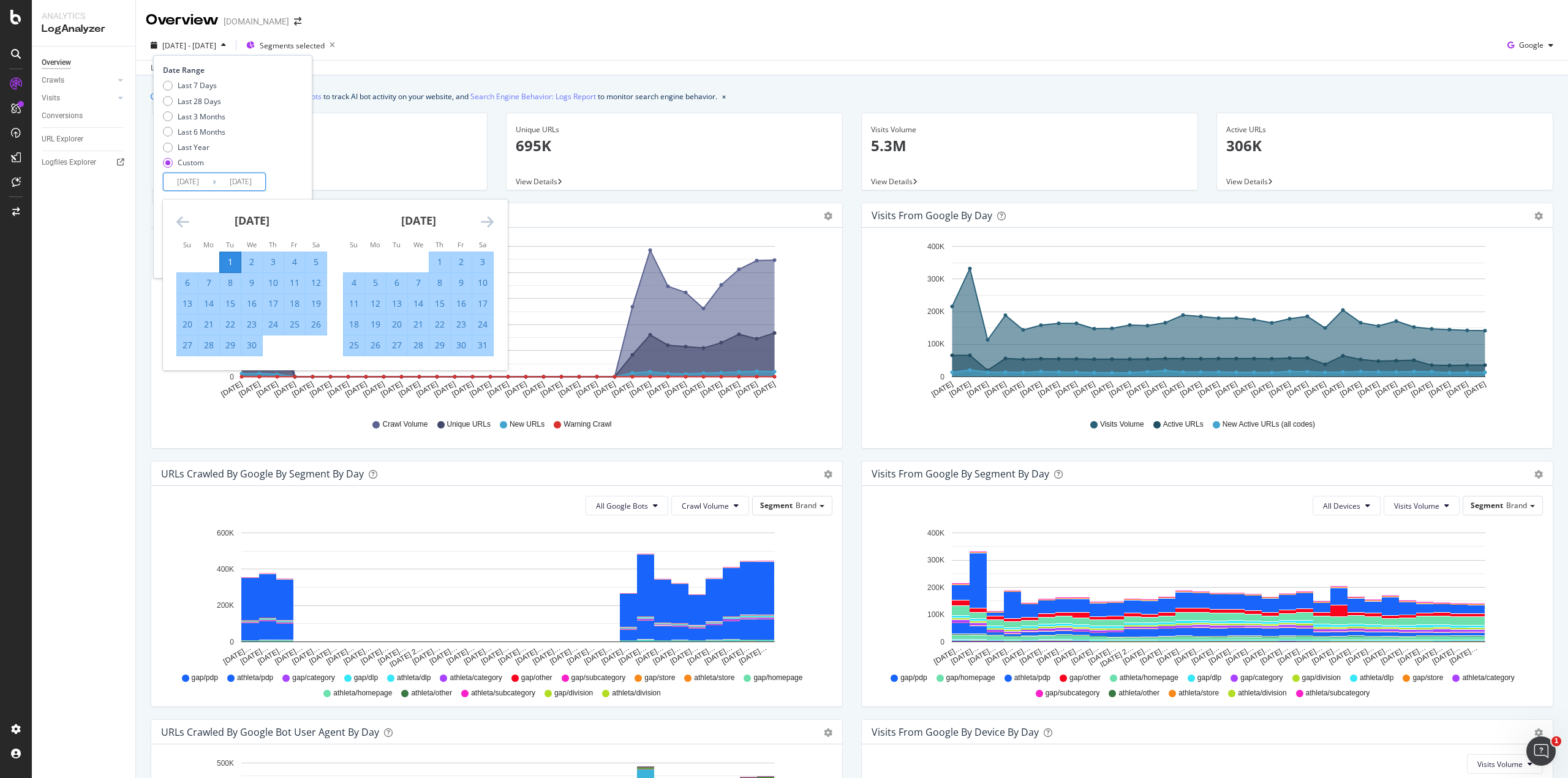
click at [486, 223] on icon "Move forward to switch to the next month." at bounding box center [487, 222] width 13 height 15
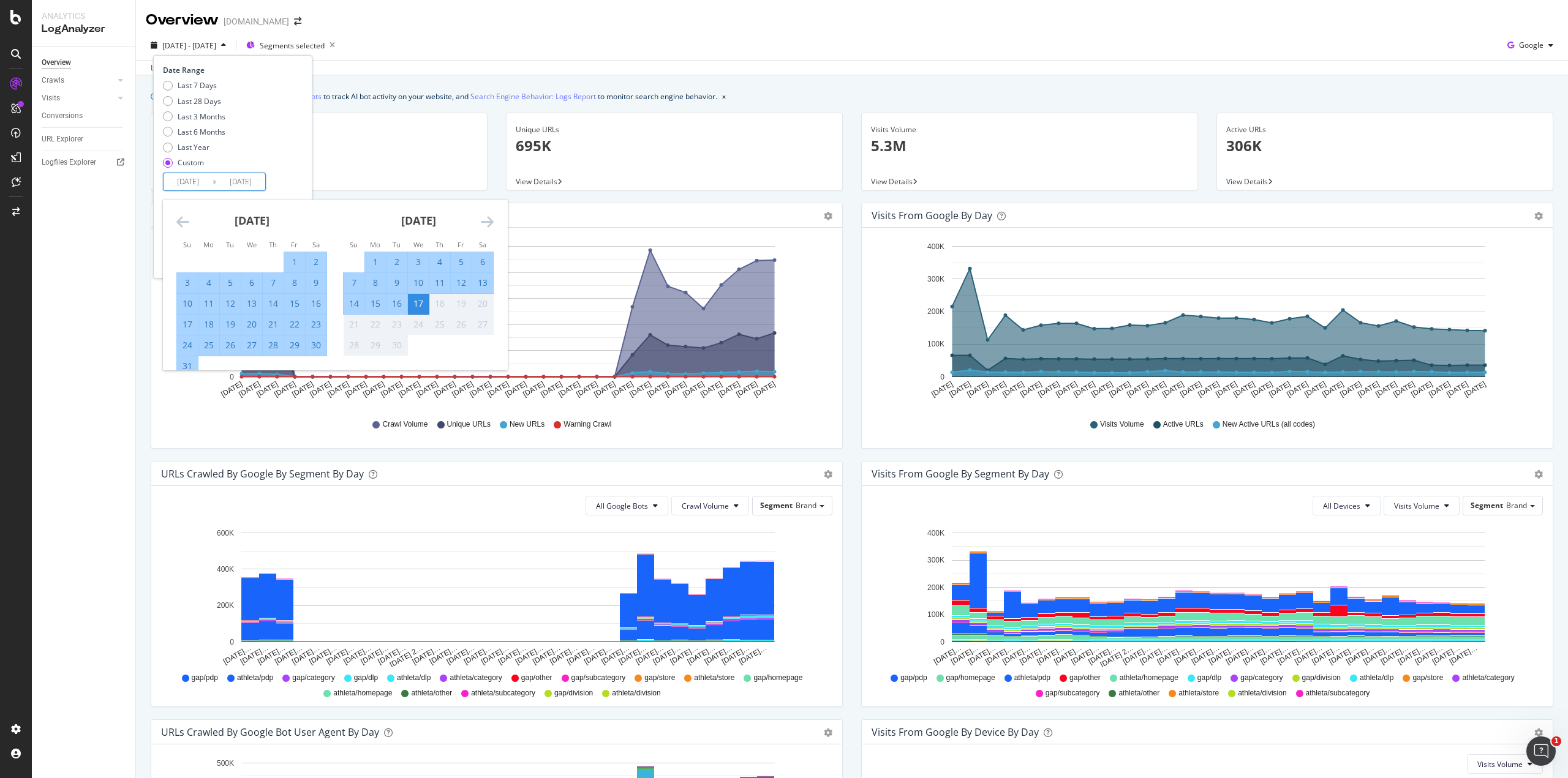
click at [414, 300] on div "17" at bounding box center [419, 303] width 21 height 12
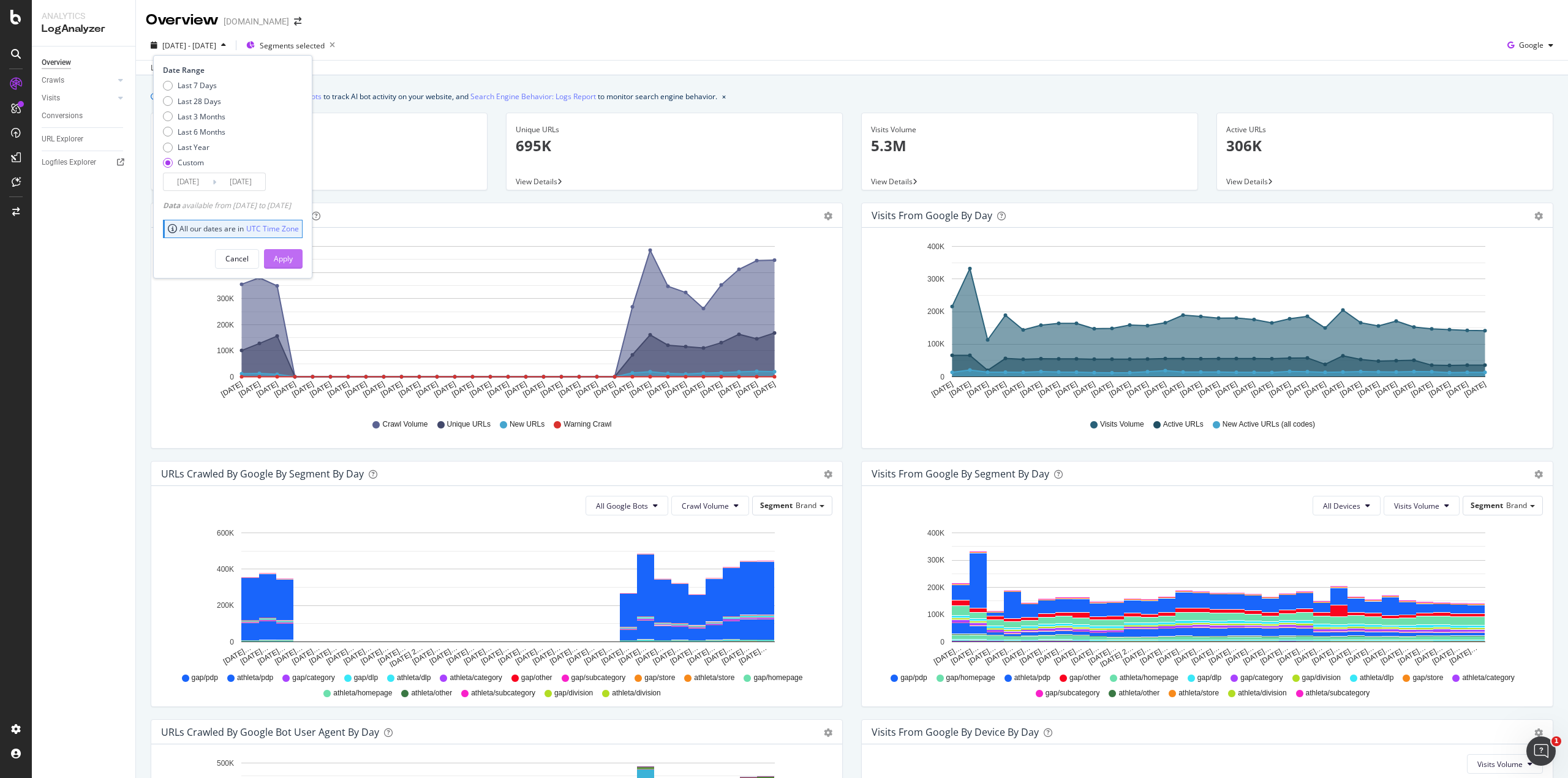
click at [293, 259] on div "Apply" at bounding box center [283, 259] width 19 height 10
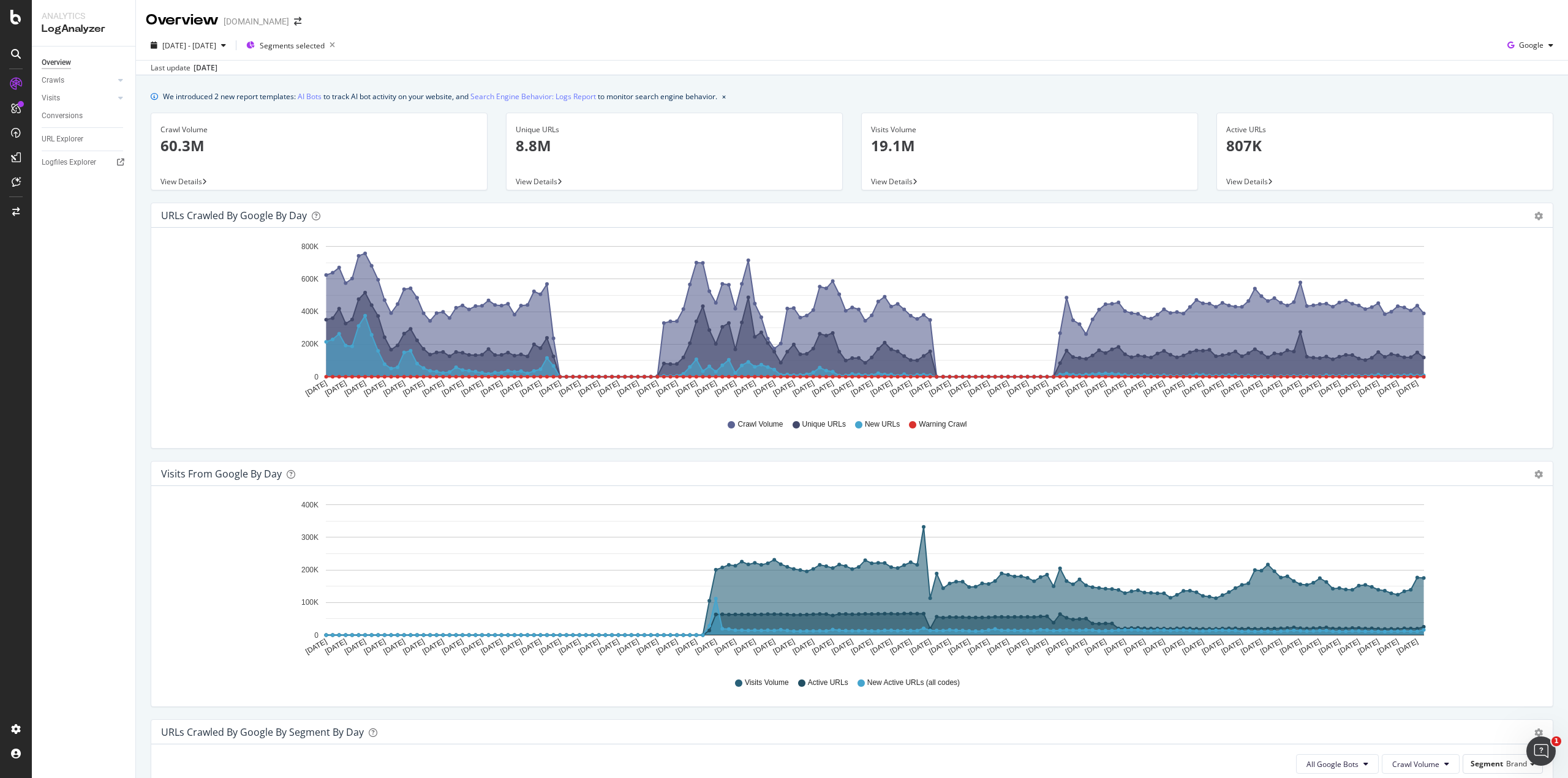
drag, startPoint x: 684, startPoint y: 379, endPoint x: 765, endPoint y: 463, distance: 116.7
drag, startPoint x: 765, startPoint y: 463, endPoint x: 670, endPoint y: 448, distance: 96.2
click at [670, 448] on div "URLs Crawled by Google by day Area Table Hold CTRL while clicking to filter the…" at bounding box center [852, 332] width 1421 height 259
click at [1534, 216] on icon "gear" at bounding box center [1538, 215] width 8 height 8
click at [1471, 269] on span "Table" at bounding box center [1502, 265] width 96 height 19
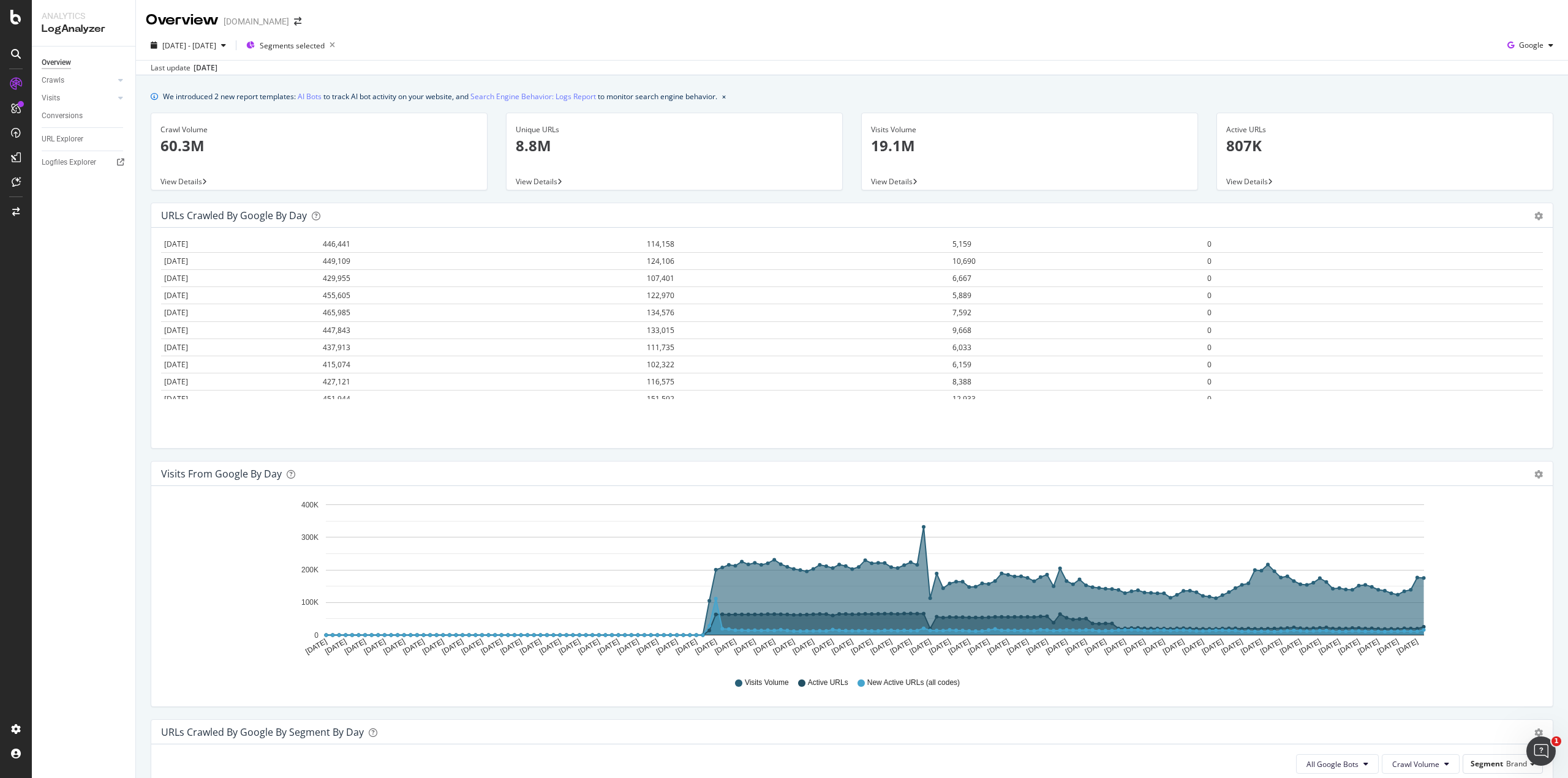
scroll to position [2758, 0]
drag, startPoint x: 163, startPoint y: 248, endPoint x: 1280, endPoint y: 414, distance: 1129.3
click at [1280, 414] on div "Hold CTRL while clicking to filter the report. Date Crawl Volume Unique URLs Ne…" at bounding box center [852, 338] width 1401 height 220
copy thead
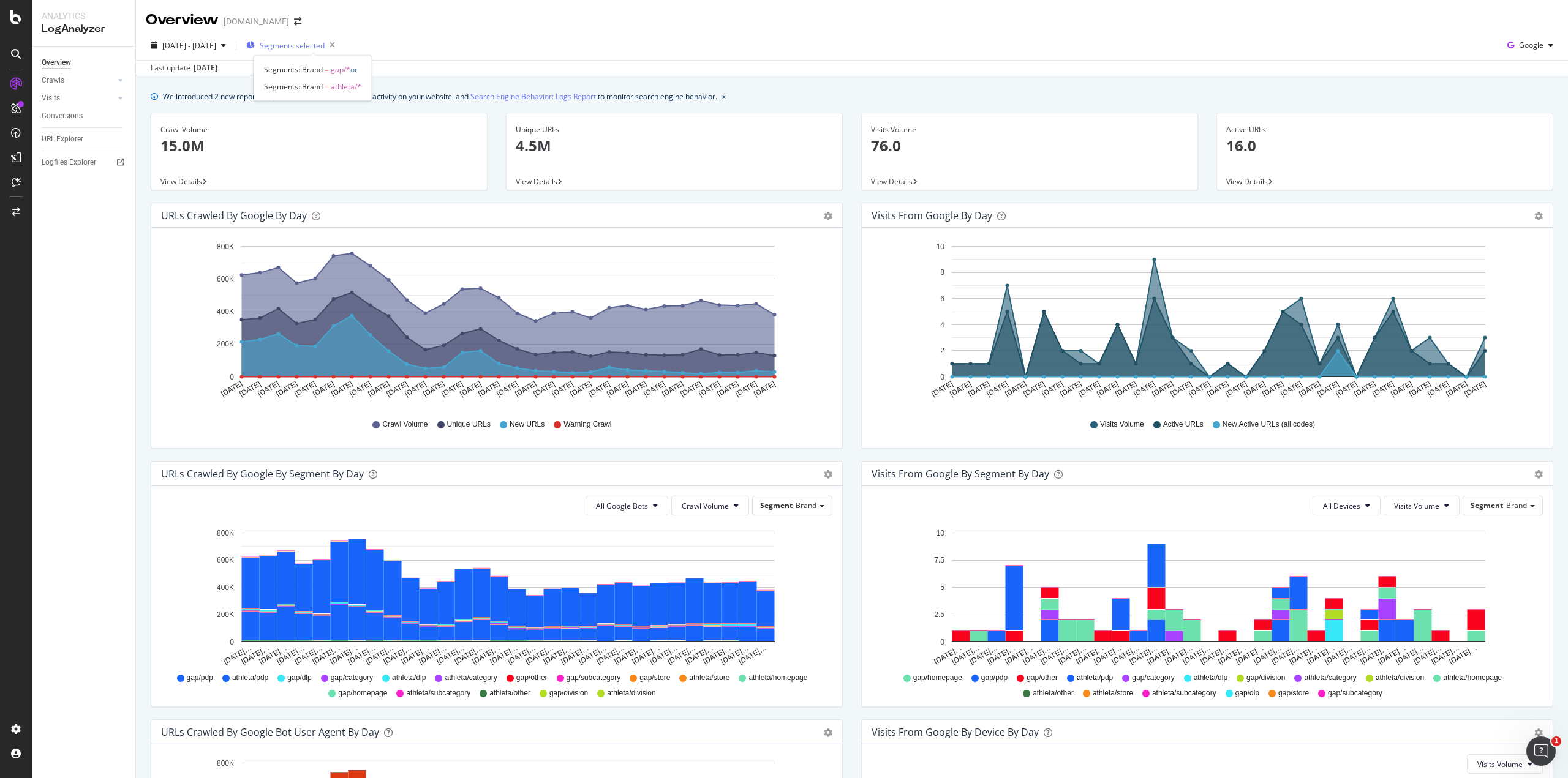
click at [307, 50] on span "Segments selected" at bounding box center [292, 46] width 65 height 10
click at [212, 46] on span "2025 Apr. 1st - Apr. 30th" at bounding box center [189, 46] width 54 height 10
drag, startPoint x: 154, startPoint y: 35, endPoint x: 249, endPoint y: 49, distance: 96.0
click at [249, 49] on div "2025 Apr. 1st - Apr. 30th Segments selected Google Last update Sep. 18, 2025" at bounding box center [852, 53] width 1432 height 45
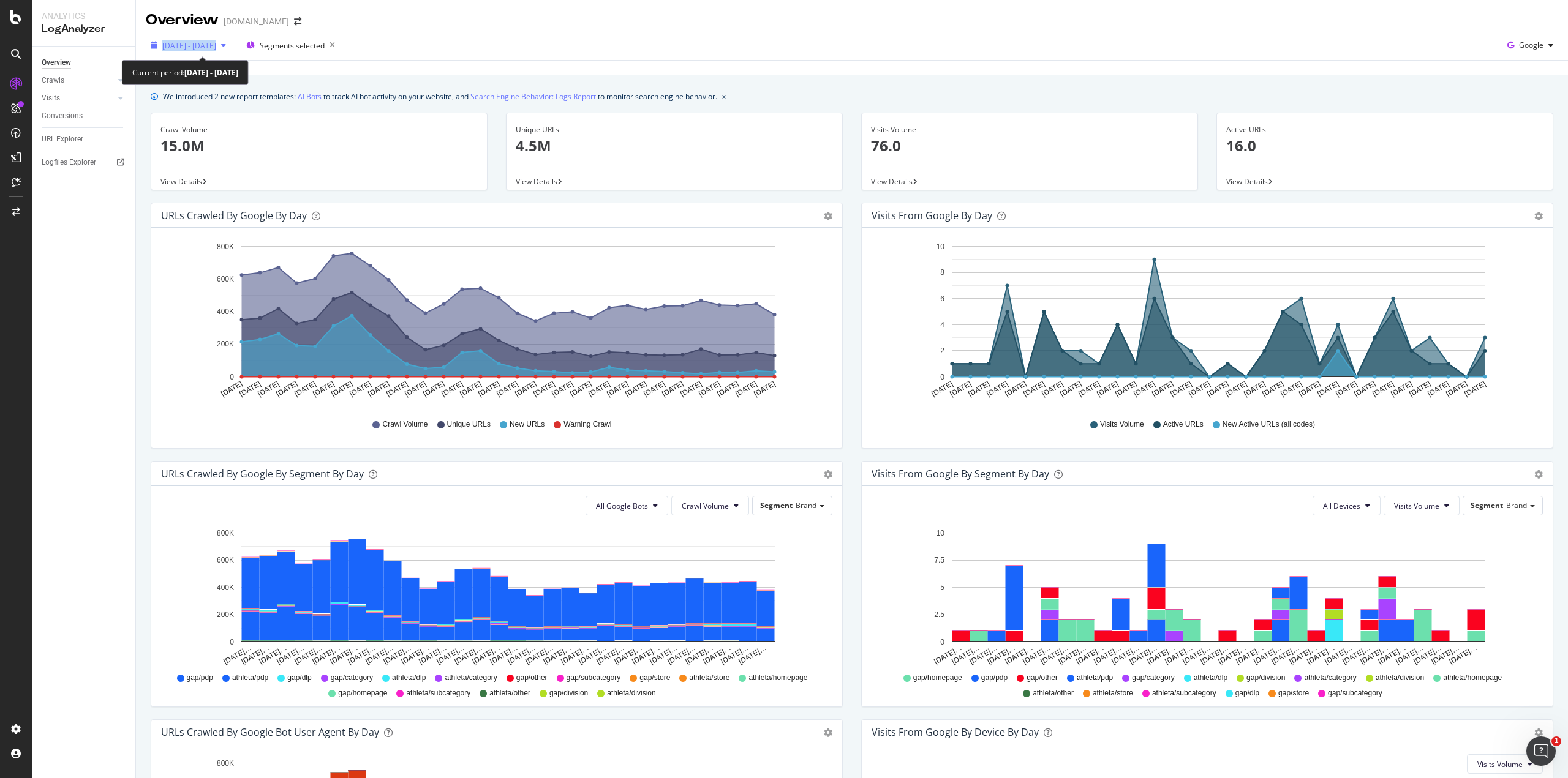
copy div "2025 Apr. 1st - Apr. 30th"
click at [323, 46] on span "Segments selected" at bounding box center [292, 46] width 65 height 10
drag, startPoint x: 262, startPoint y: 67, endPoint x: 362, endPoint y: 87, distance: 102.0
click at [362, 87] on div "Segments: Brand = gap/* or Segments: Brand = athleta/*" at bounding box center [313, 78] width 118 height 46
click at [216, 43] on span "2025 Apr. 1st - Apr. 30th" at bounding box center [189, 46] width 54 height 10
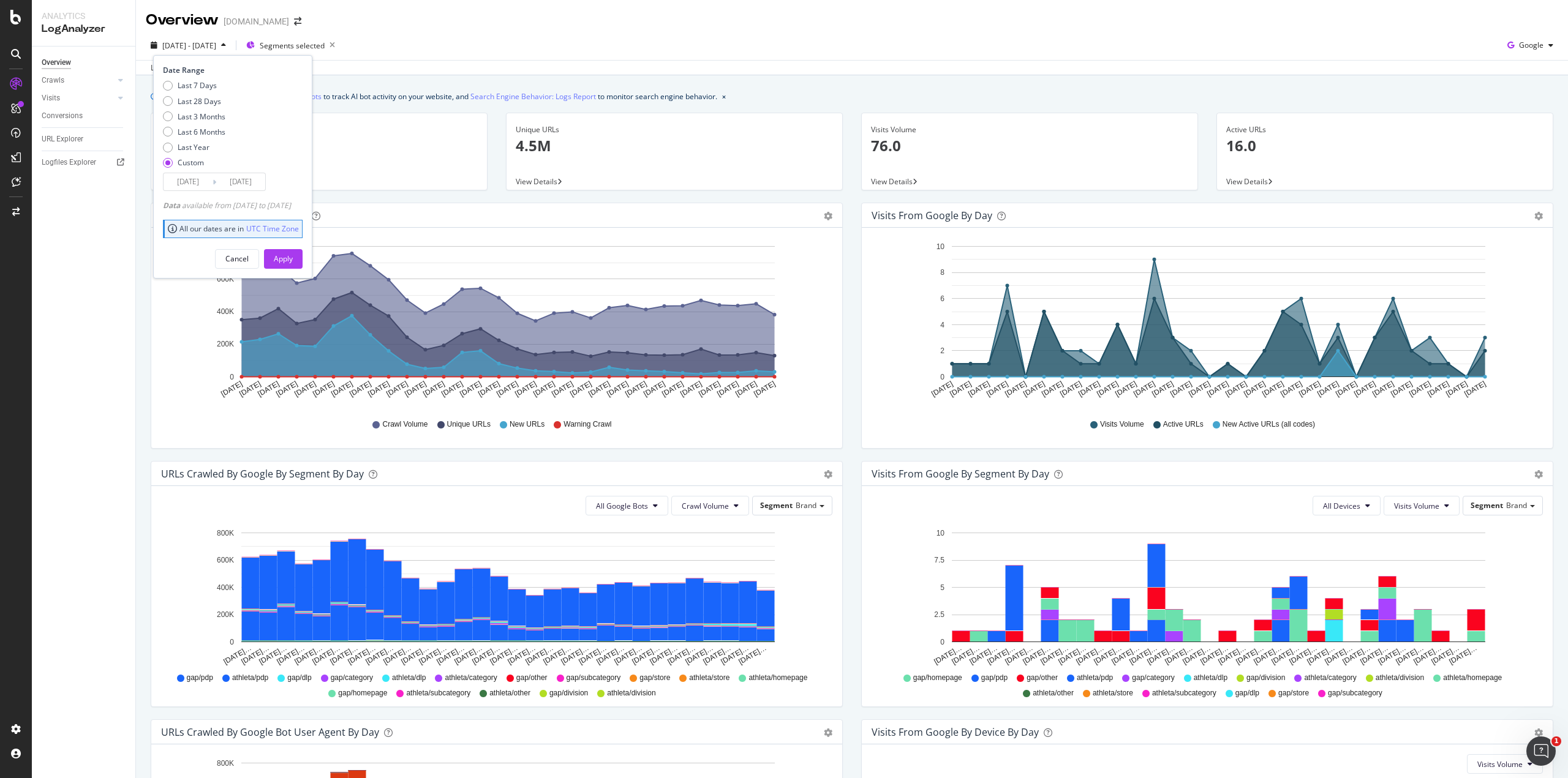
click at [216, 43] on span "2025 Apr. 1st - Apr. 30th" at bounding box center [189, 46] width 54 height 10
click at [540, 181] on span "View Details" at bounding box center [537, 182] width 42 height 10
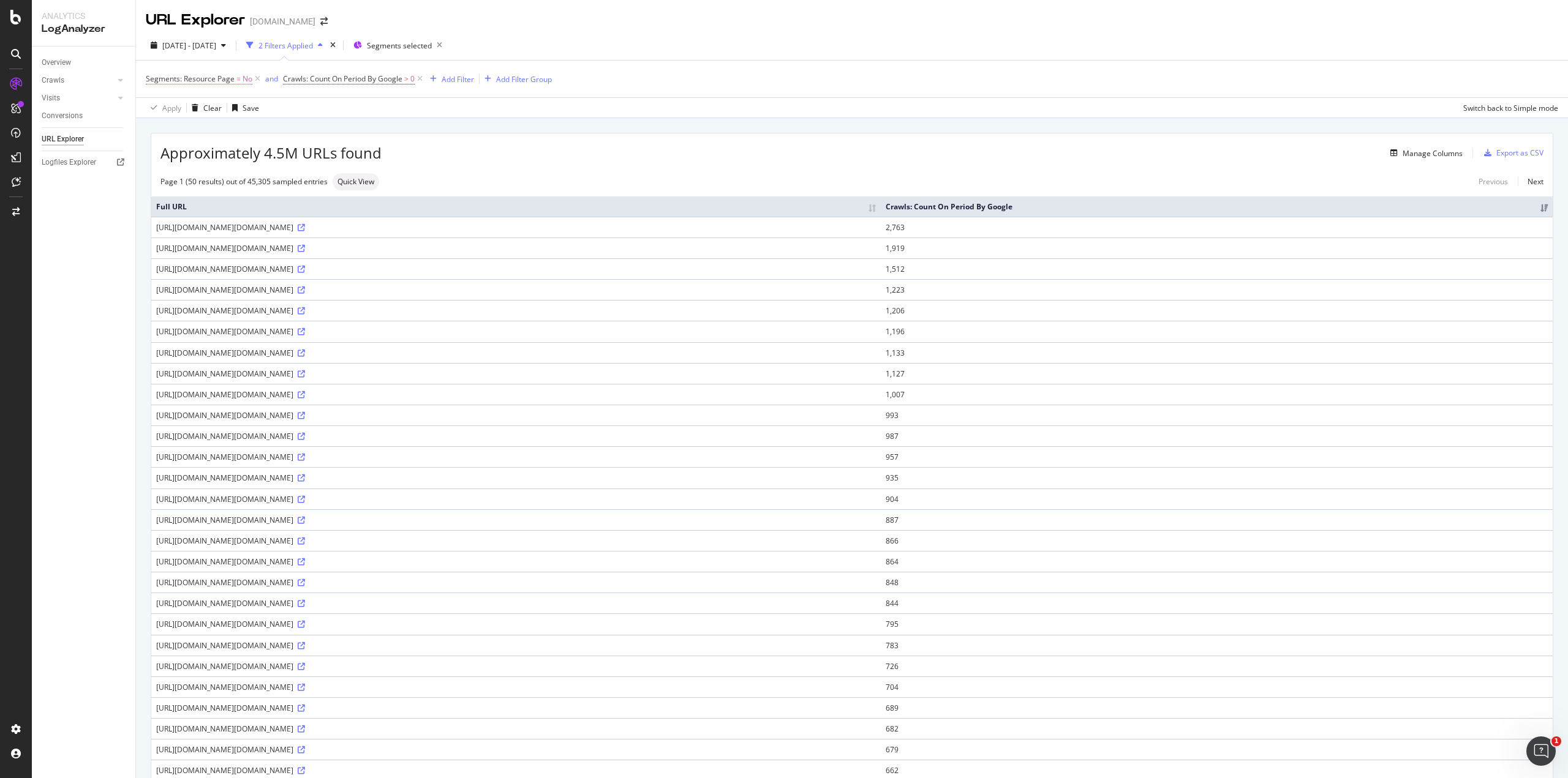
click at [190, 75] on span "Segments: Resource Page" at bounding box center [190, 78] width 89 height 10
click at [325, 78] on span "Crawls: Count On Period By Google" at bounding box center [342, 78] width 120 height 10
click at [520, 100] on div "Apply Clear Save Switch back to Simple mode" at bounding box center [852, 107] width 1432 height 20
drag, startPoint x: 144, startPoint y: 74, endPoint x: 415, endPoint y: 80, distance: 271.1
click at [415, 80] on div "Segments: Resource Page = No and Crawls: Count On Period By Google > 0 Add Filt…" at bounding box center [852, 88] width 1432 height 58
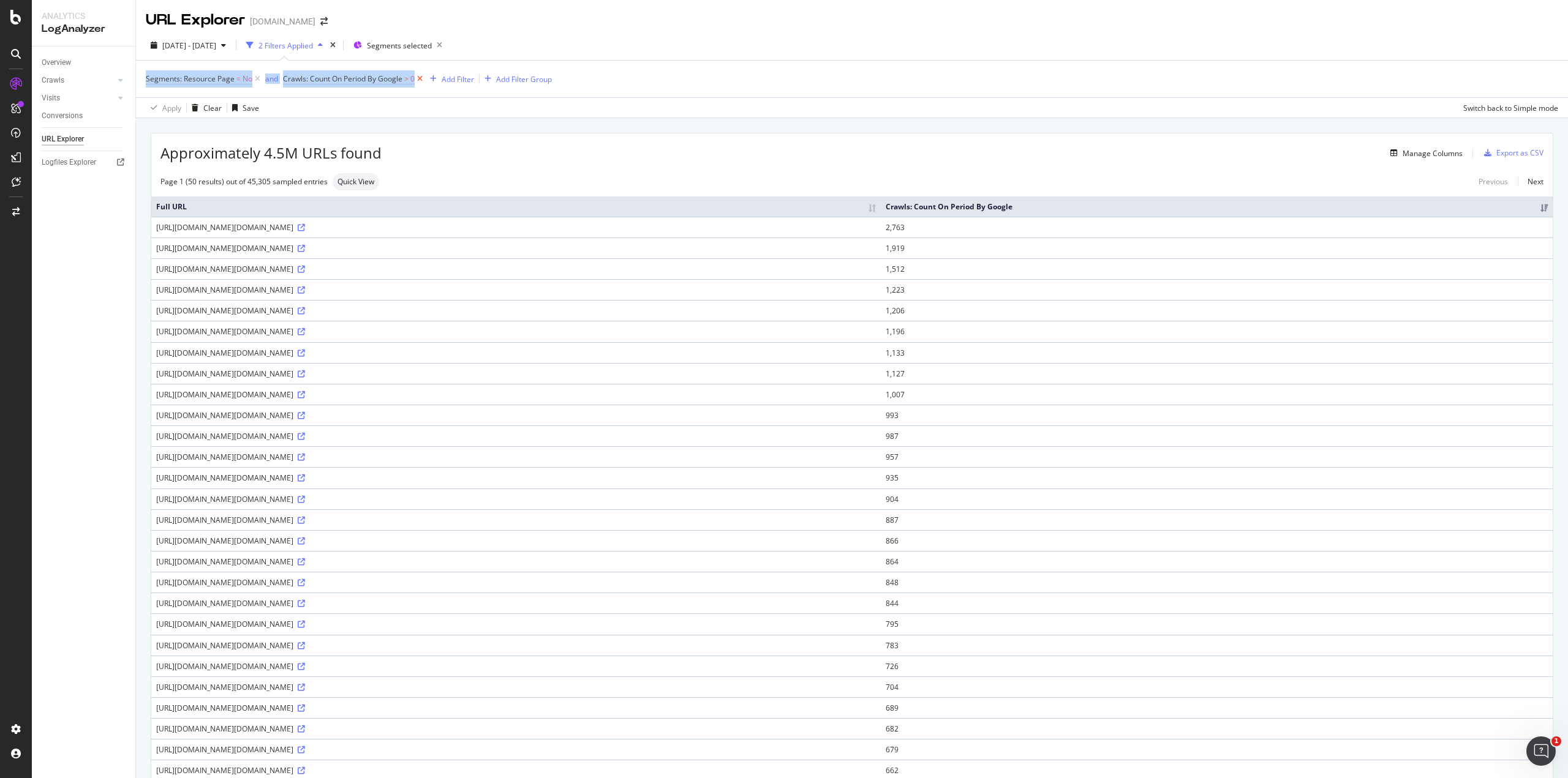
copy div "Segments: Resource Page = No and Crawls: Count On Period By Google > 0"
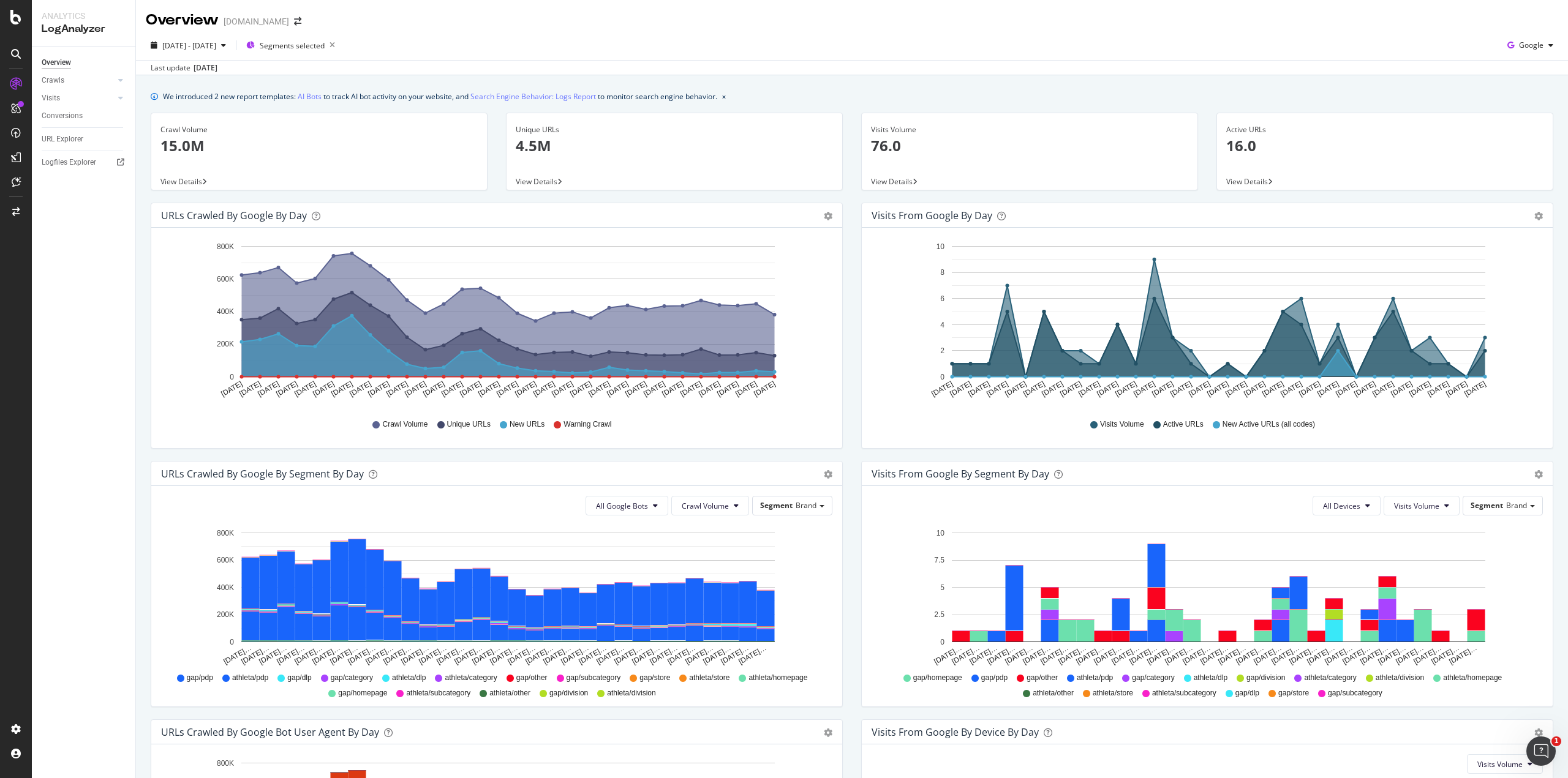
click at [197, 66] on div "[DATE]" at bounding box center [206, 68] width 24 height 11
click at [179, 46] on span "2025 Apr. 1st - Apr. 30th" at bounding box center [189, 46] width 54 height 10
click at [180, 46] on span "2025 Apr. 1st - Apr. 30th" at bounding box center [189, 46] width 54 height 10
click at [196, 105] on div "We introduced 2 new report templates: AI Bots to track AI bot activity on your …" at bounding box center [852, 548] width 1432 height 945
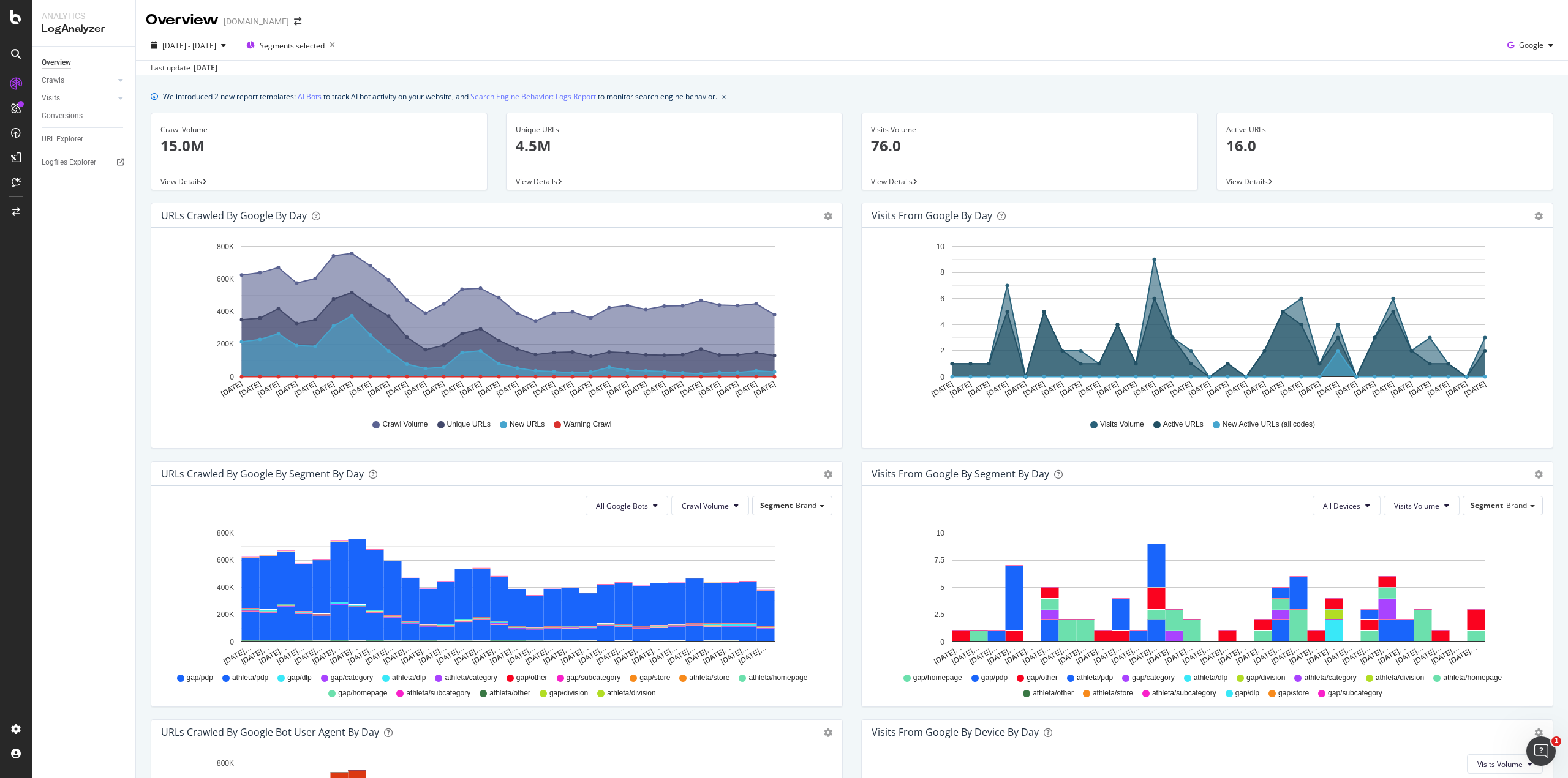
click at [182, 179] on span "View Details" at bounding box center [182, 182] width 42 height 10
click at [844, 390] on div "URLs Crawled by Google by day Area Table Hold CTRL while clicking to filter the…" at bounding box center [496, 332] width 710 height 259
